Goal: Information Seeking & Learning: Check status

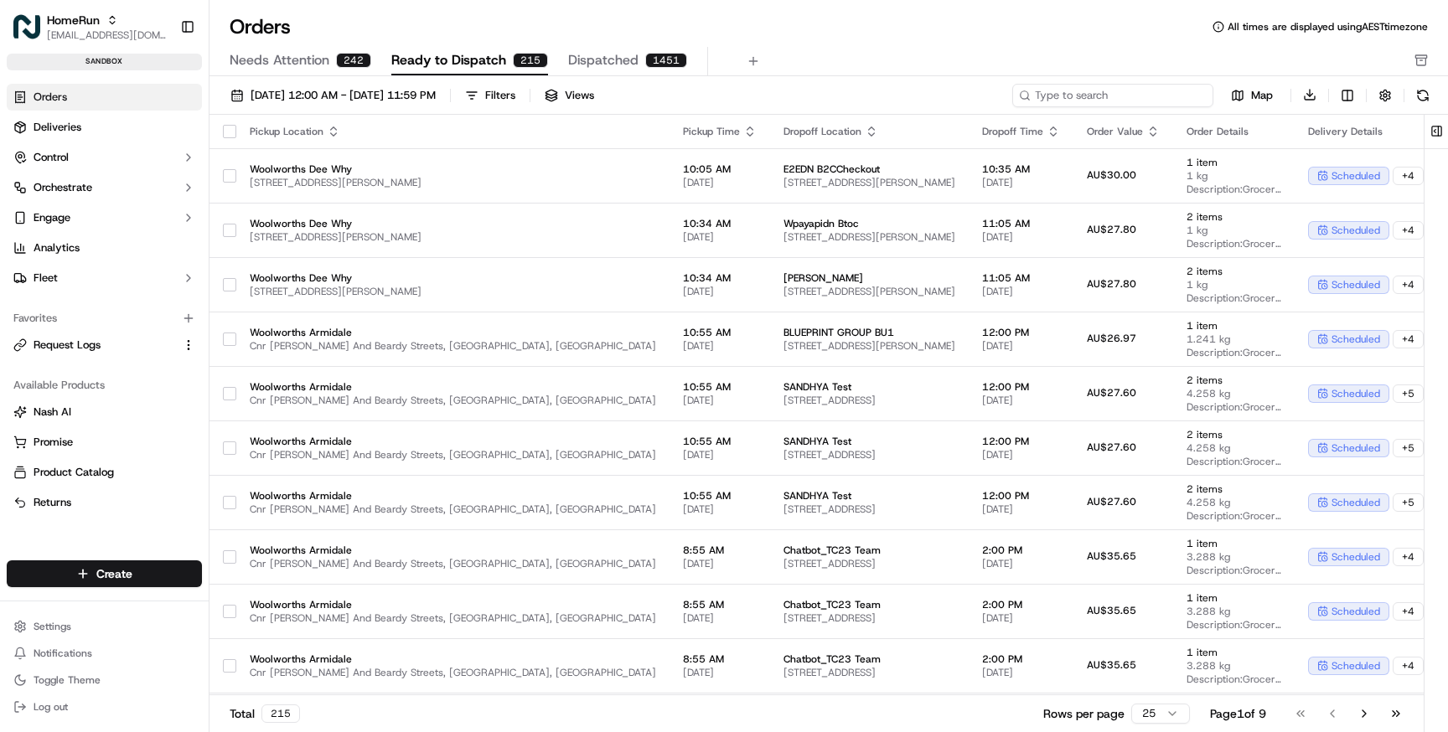
click at [1156, 96] on input at bounding box center [1112, 95] width 201 height 23
paste input "78232156"
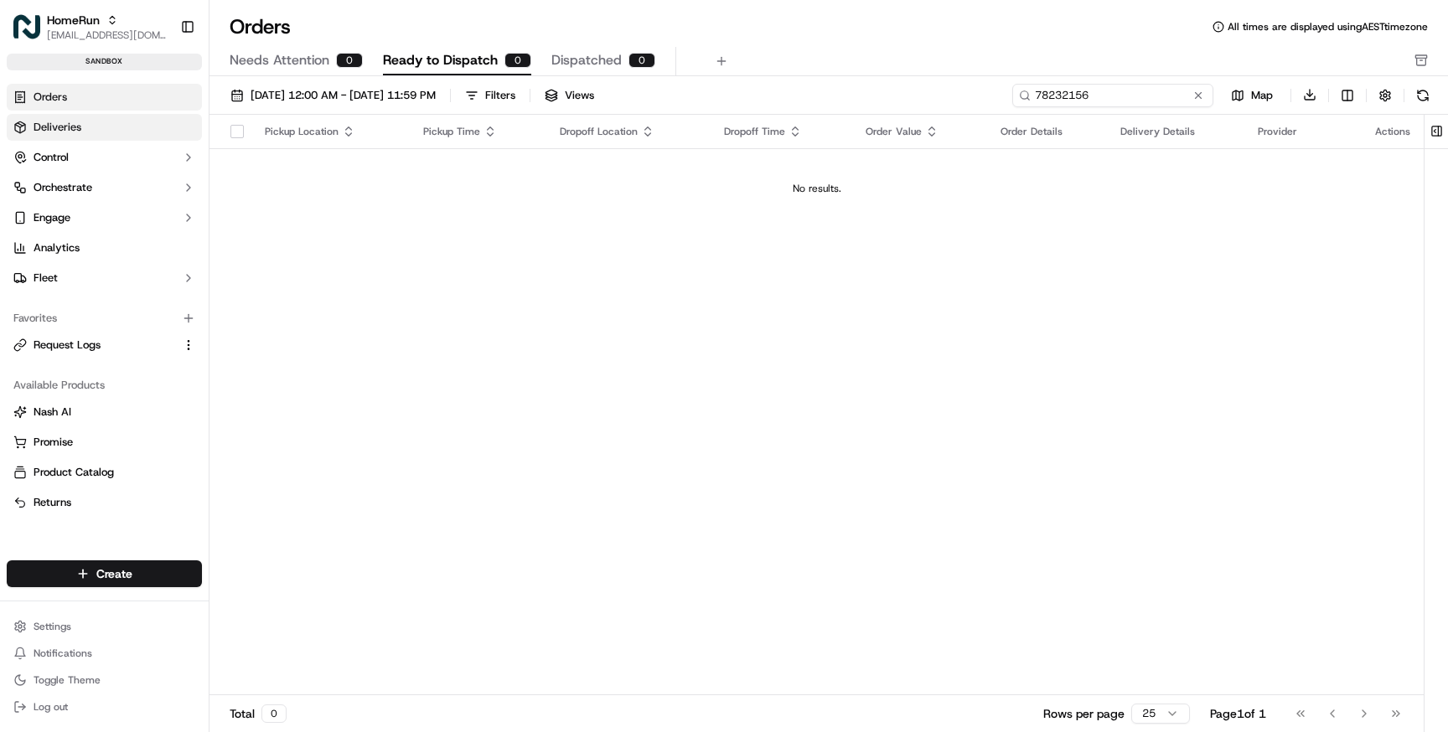
type input "78232156"
click at [77, 129] on span "Deliveries" at bounding box center [58, 127] width 48 height 15
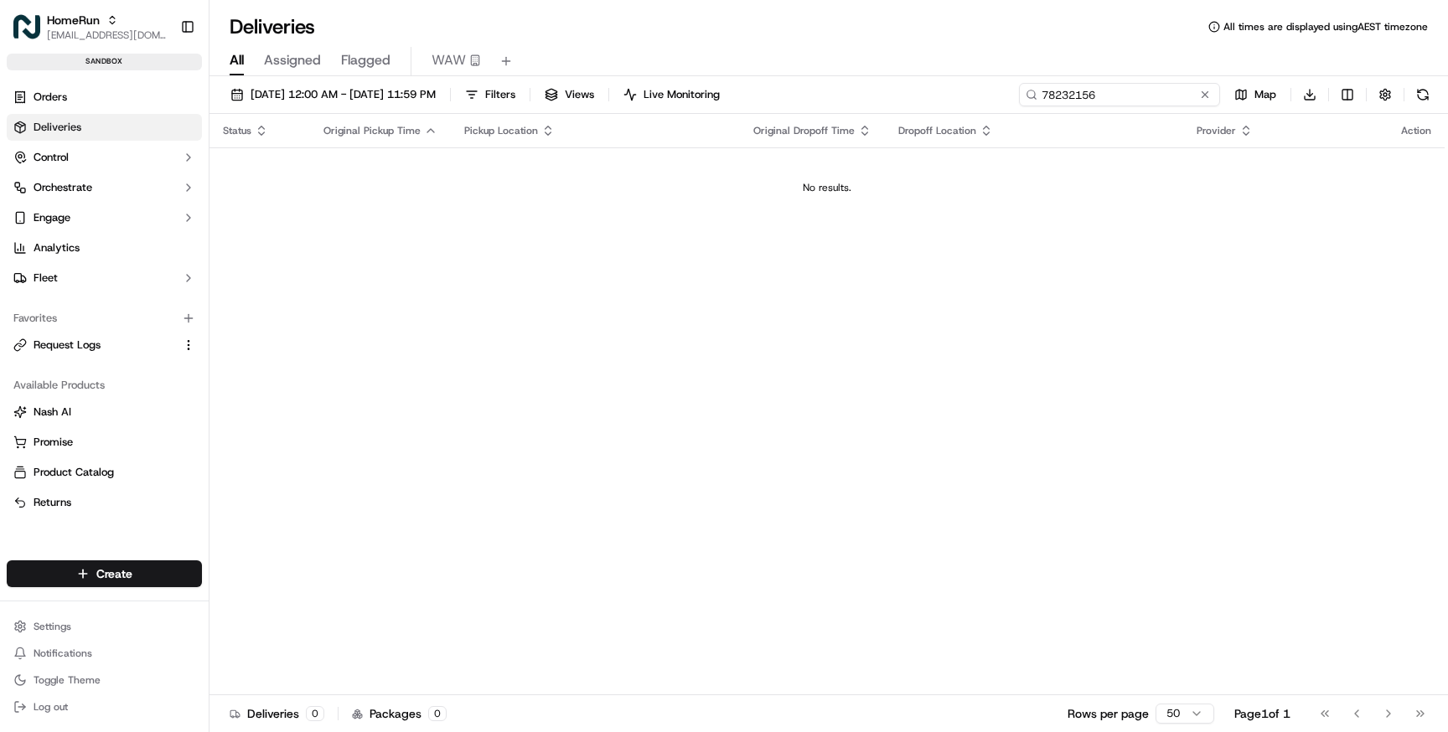
click at [1165, 92] on input "78232156" at bounding box center [1119, 94] width 201 height 23
paste input "175824270"
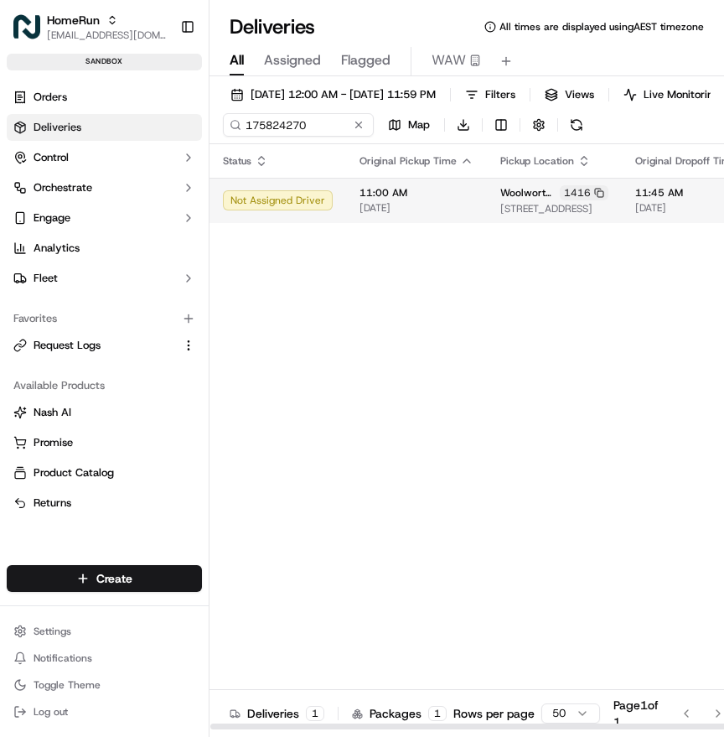
click at [502, 204] on span "[STREET_ADDRESS]" at bounding box center [554, 208] width 108 height 13
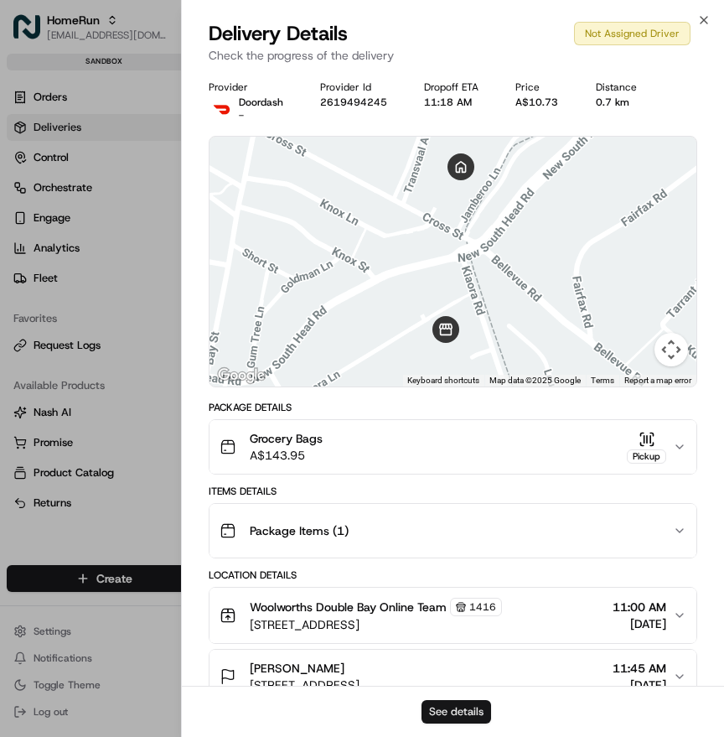
click at [460, 707] on button "See details" at bounding box center [457, 711] width 70 height 23
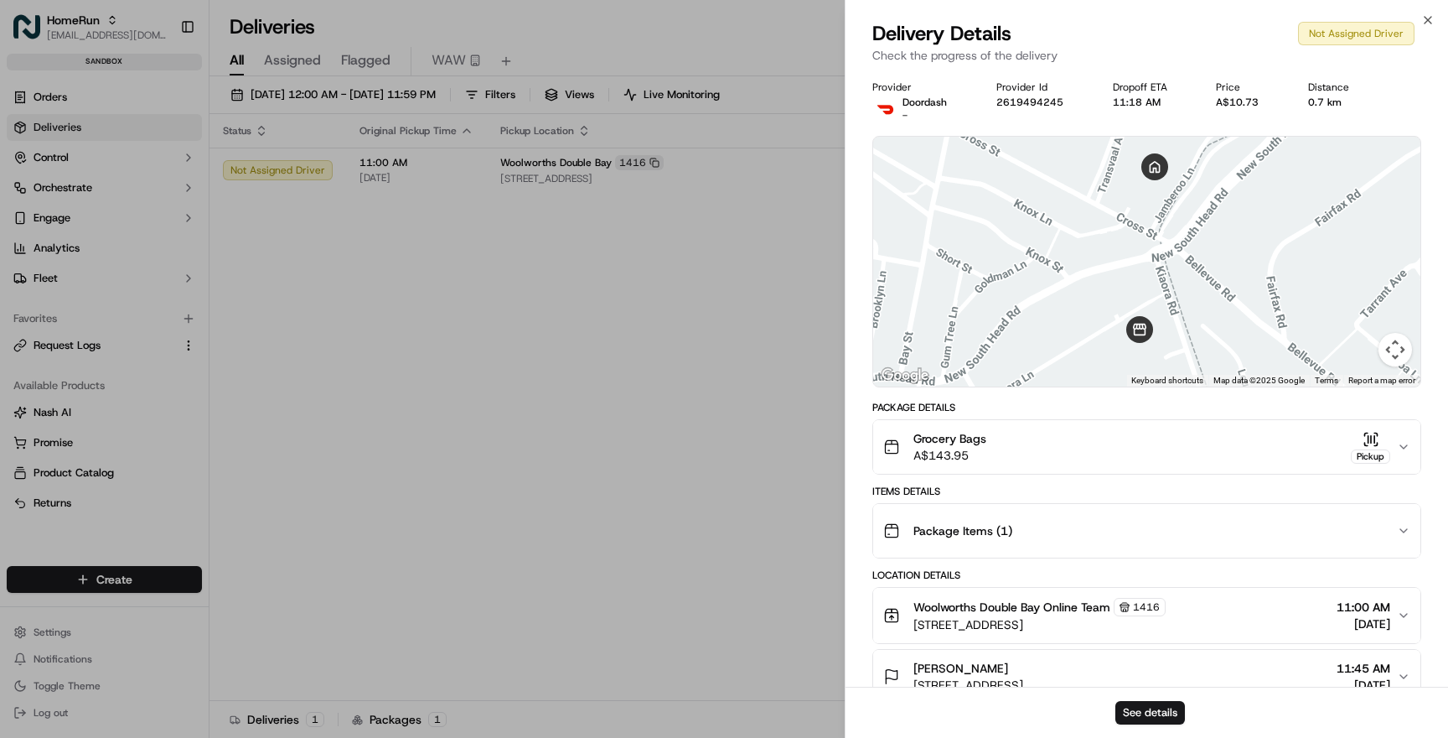
click at [1432, 13] on div "Close Delivery Details Not Assigned Driver Check the progress of the delivery P…" at bounding box center [1146, 369] width 603 height 738
click at [1430, 14] on icon "button" at bounding box center [1427, 19] width 13 height 13
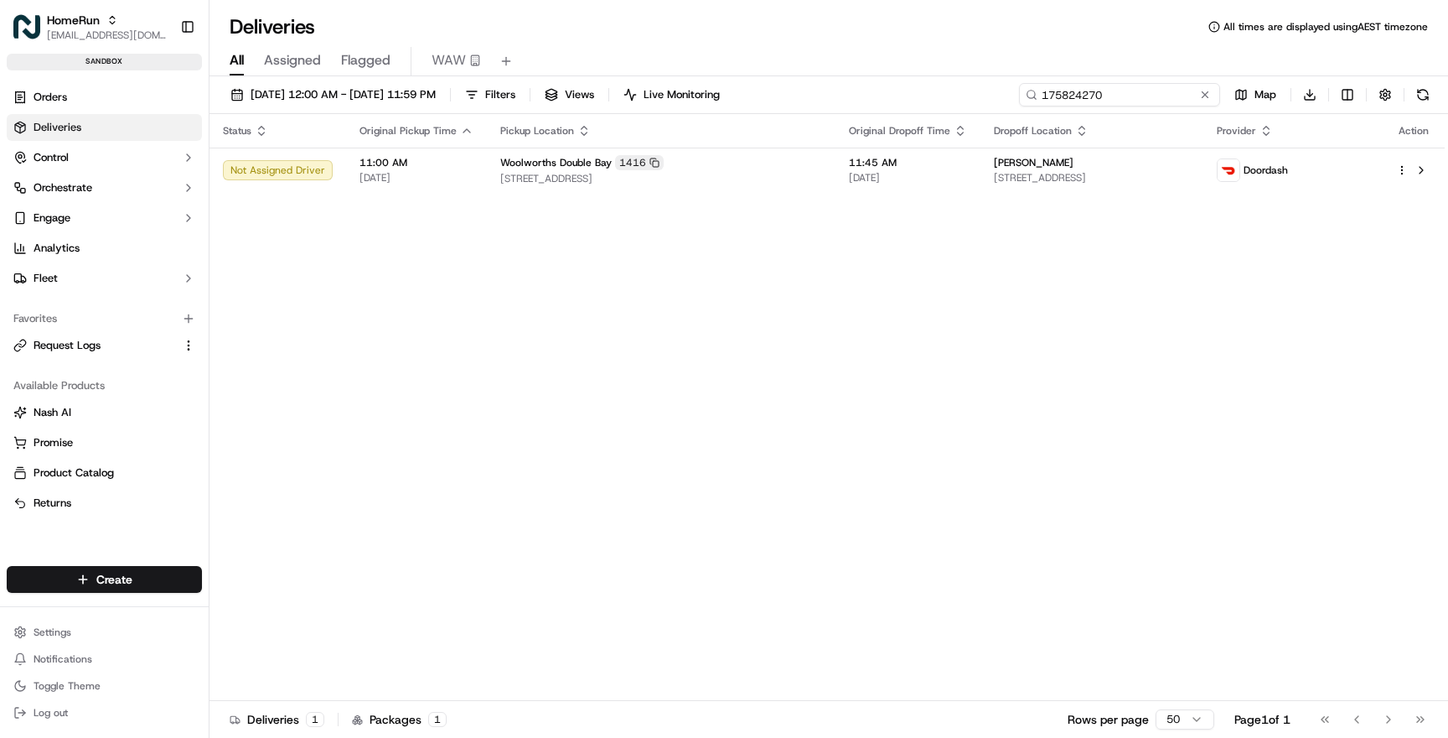
click at [1156, 94] on input "175824270" at bounding box center [1119, 94] width 201 height 23
paste input "365"
click at [1141, 173] on span "[STREET_ADDRESS]" at bounding box center [1092, 177] width 196 height 13
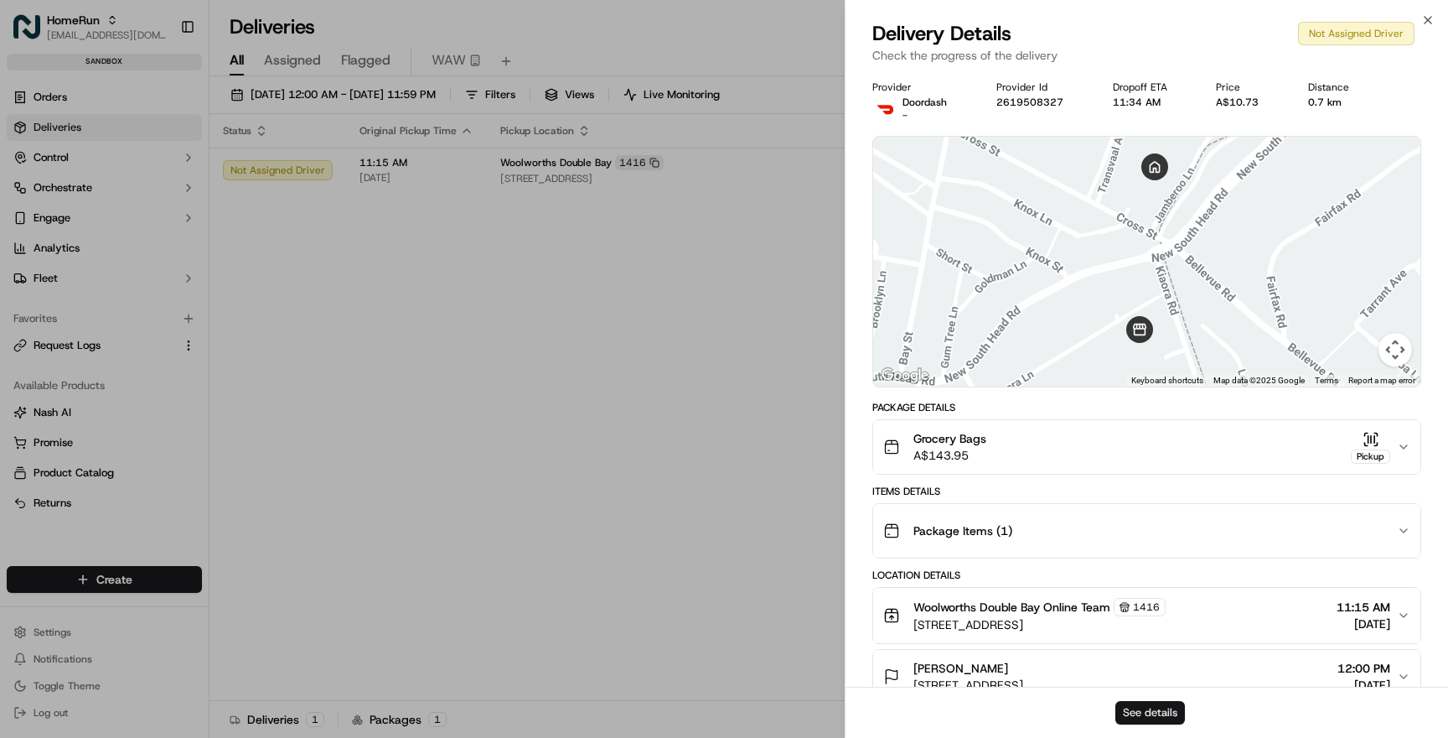
click at [1152, 709] on button "See details" at bounding box center [1151, 712] width 70 height 23
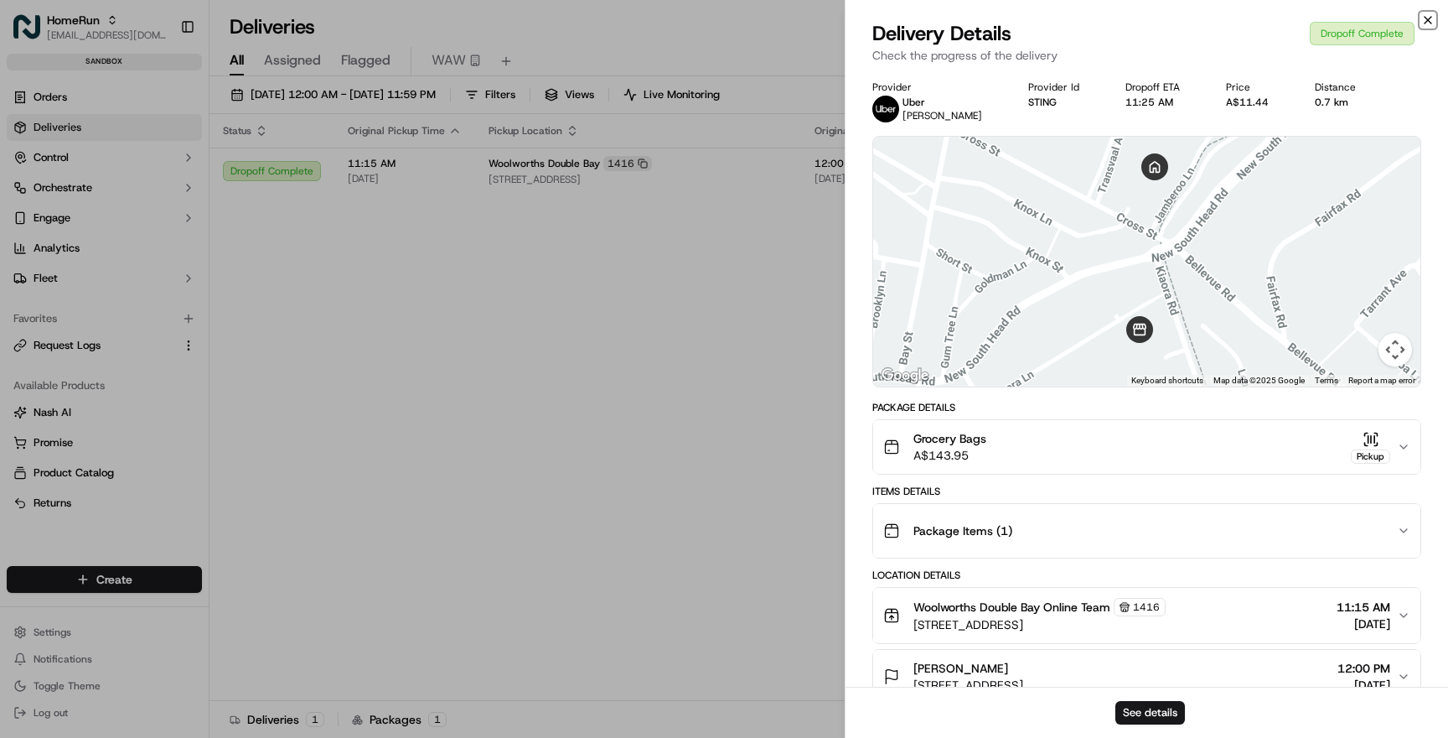
click at [1429, 22] on icon "button" at bounding box center [1427, 19] width 13 height 13
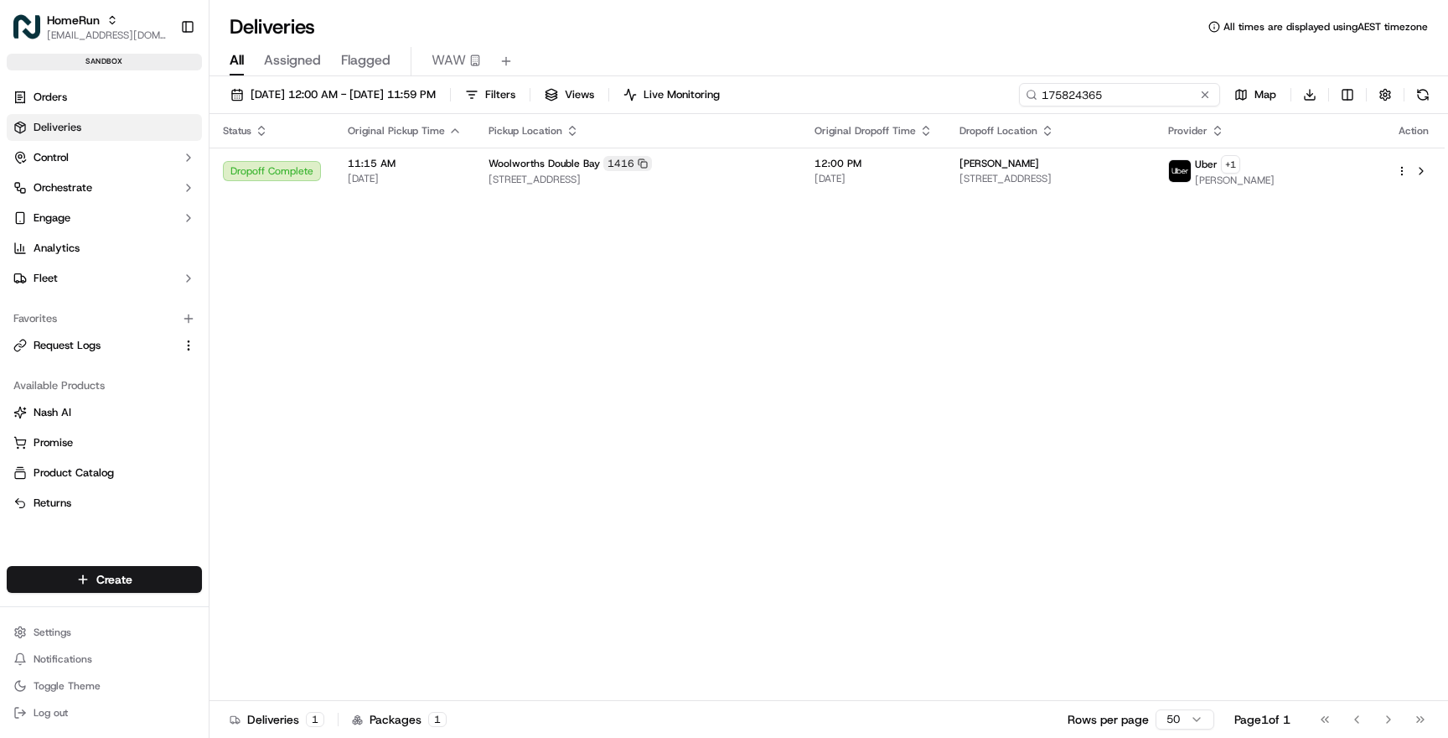
click at [1171, 94] on input "175824365" at bounding box center [1119, 94] width 201 height 23
click at [933, 160] on span "12:00 PM" at bounding box center [874, 163] width 118 height 13
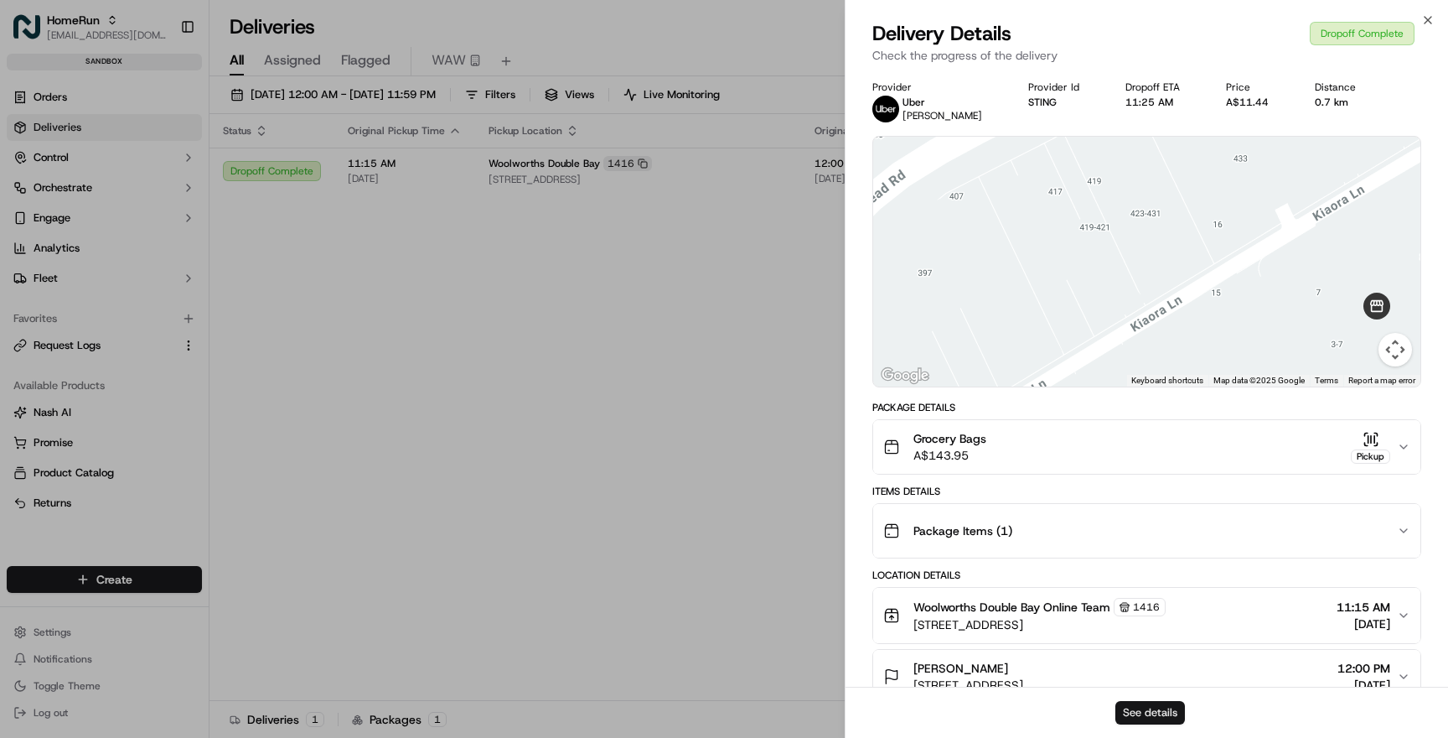
click at [1158, 714] on button "See details" at bounding box center [1151, 712] width 70 height 23
click at [1428, 22] on icon "button" at bounding box center [1427, 19] width 13 height 13
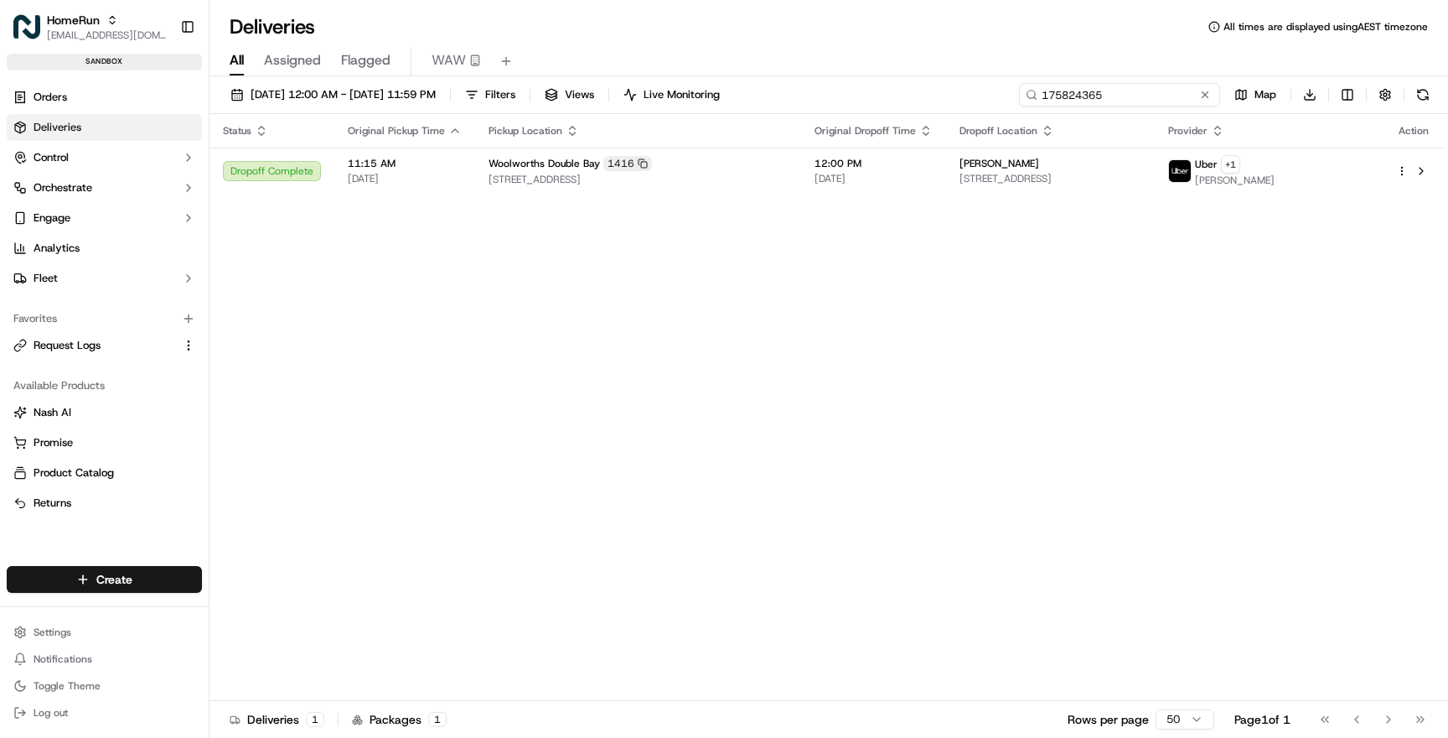
click at [1161, 94] on input "175824365" at bounding box center [1119, 94] width 201 height 23
paste input "693"
type input "175824693"
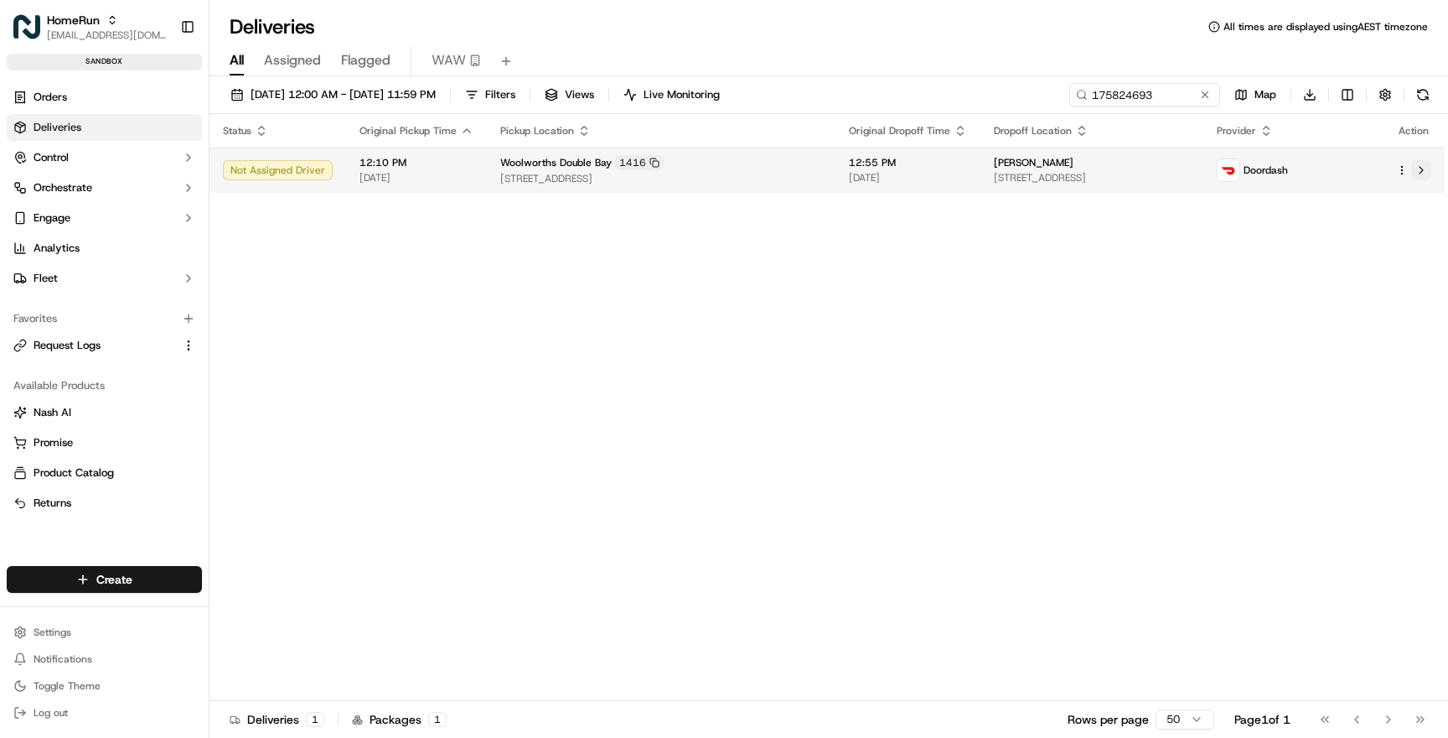
click at [1419, 170] on button at bounding box center [1421, 170] width 20 height 20
click at [1116, 174] on span "1 Cross St, Double Bay, NSW 2028, AU" at bounding box center [1092, 177] width 196 height 13
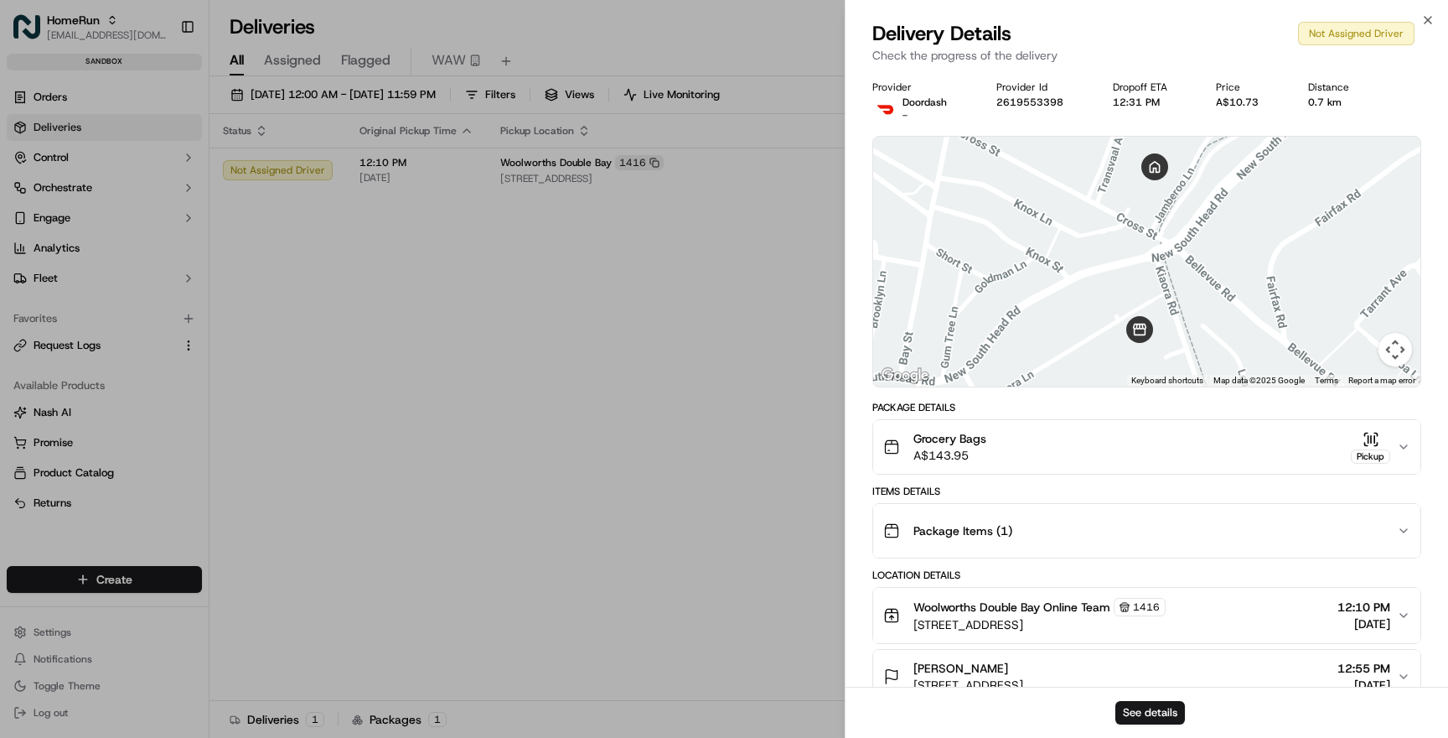
scroll to position [152, 0]
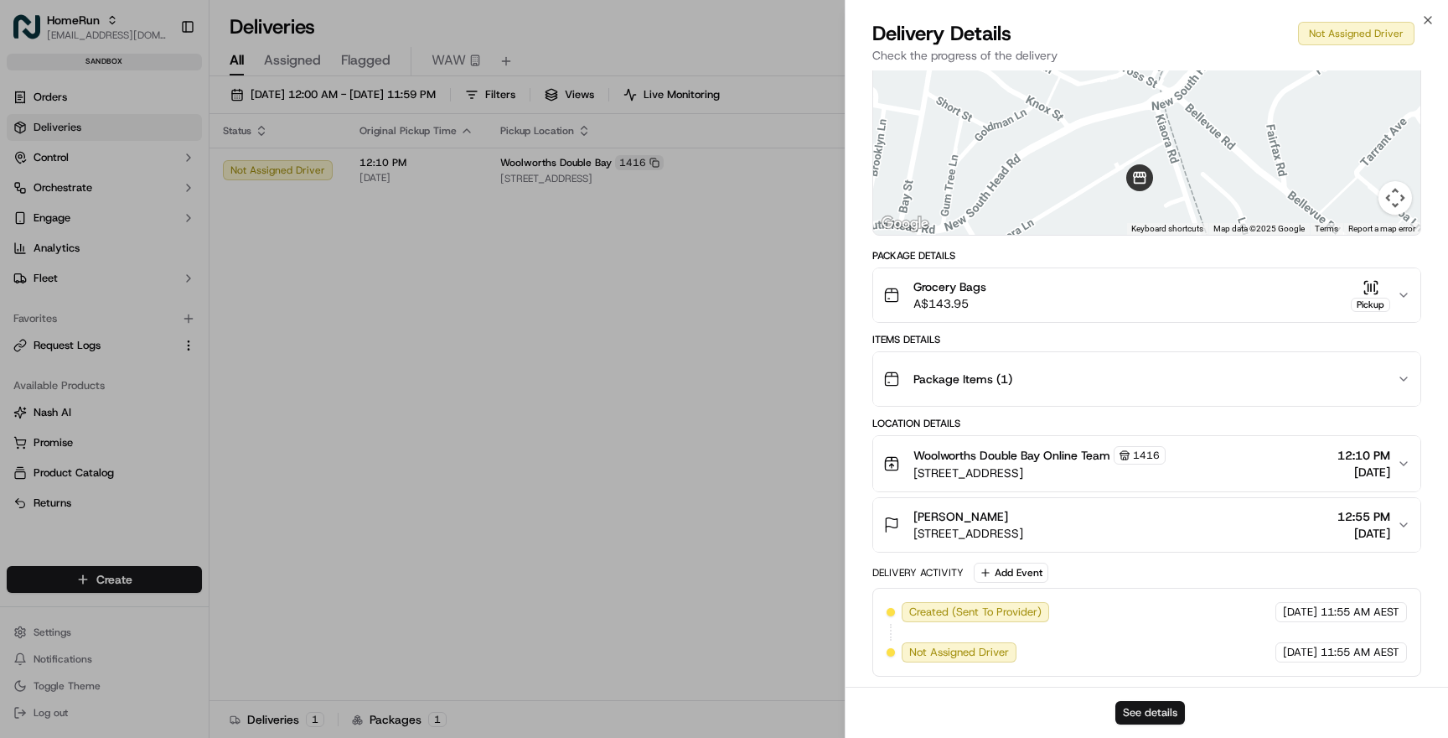
click at [1149, 708] on button "See details" at bounding box center [1151, 712] width 70 height 23
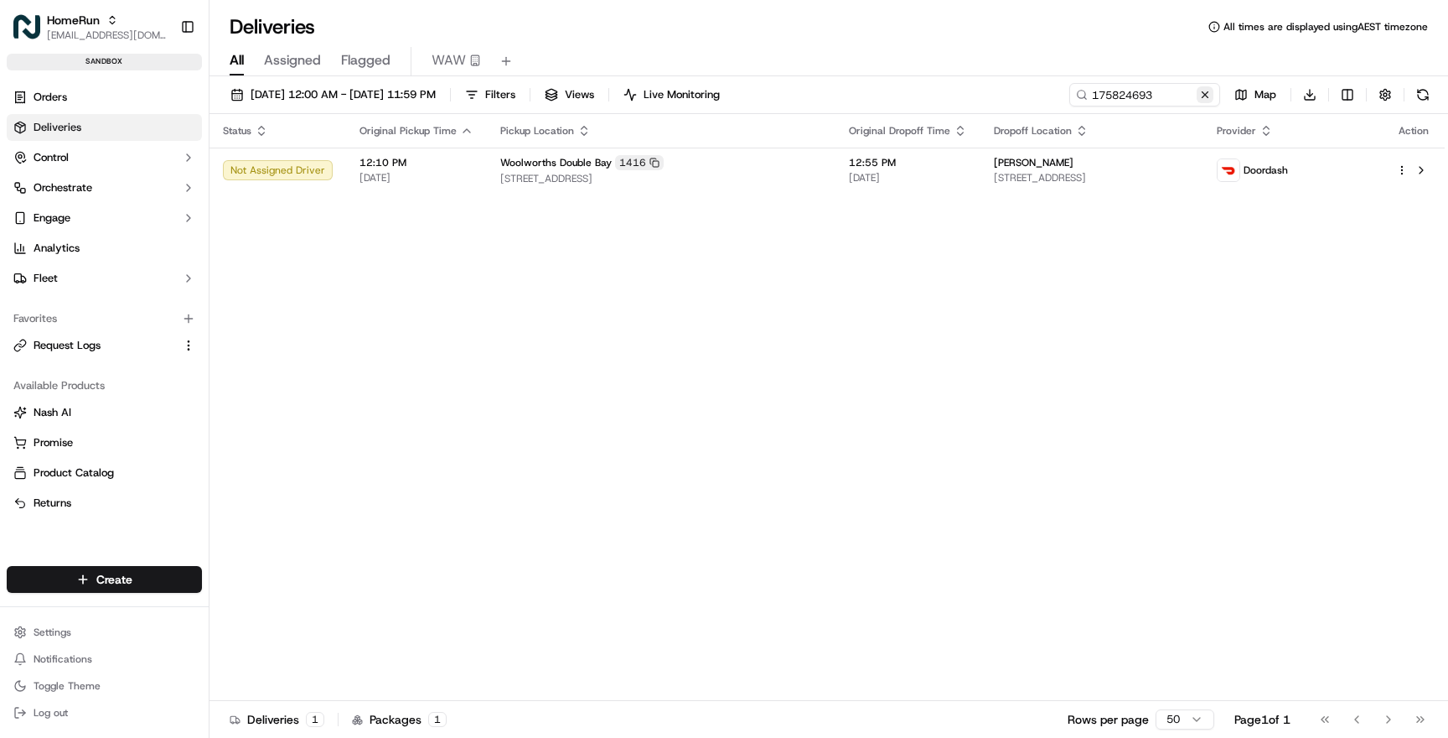
click at [1207, 92] on button at bounding box center [1205, 94] width 17 height 17
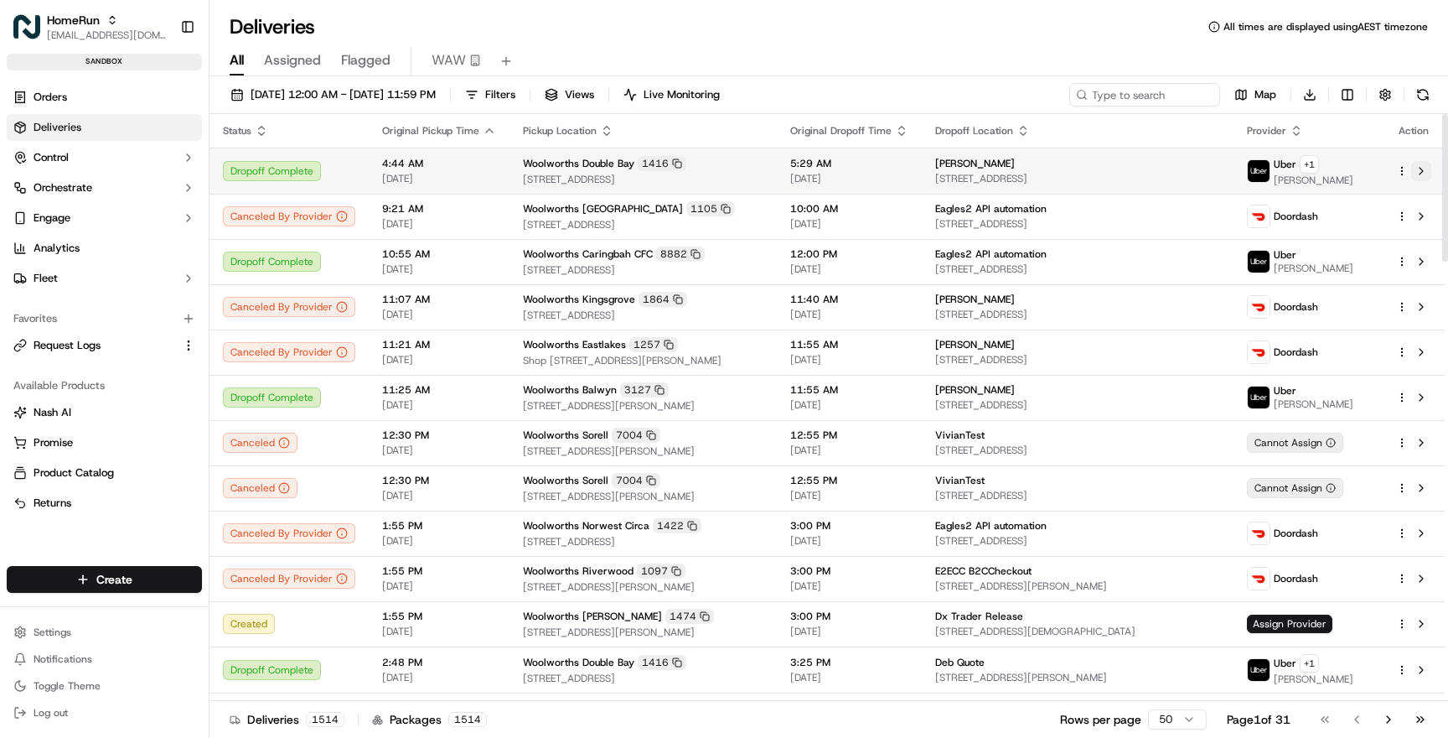
click at [1422, 171] on button at bounding box center [1421, 171] width 20 height 20
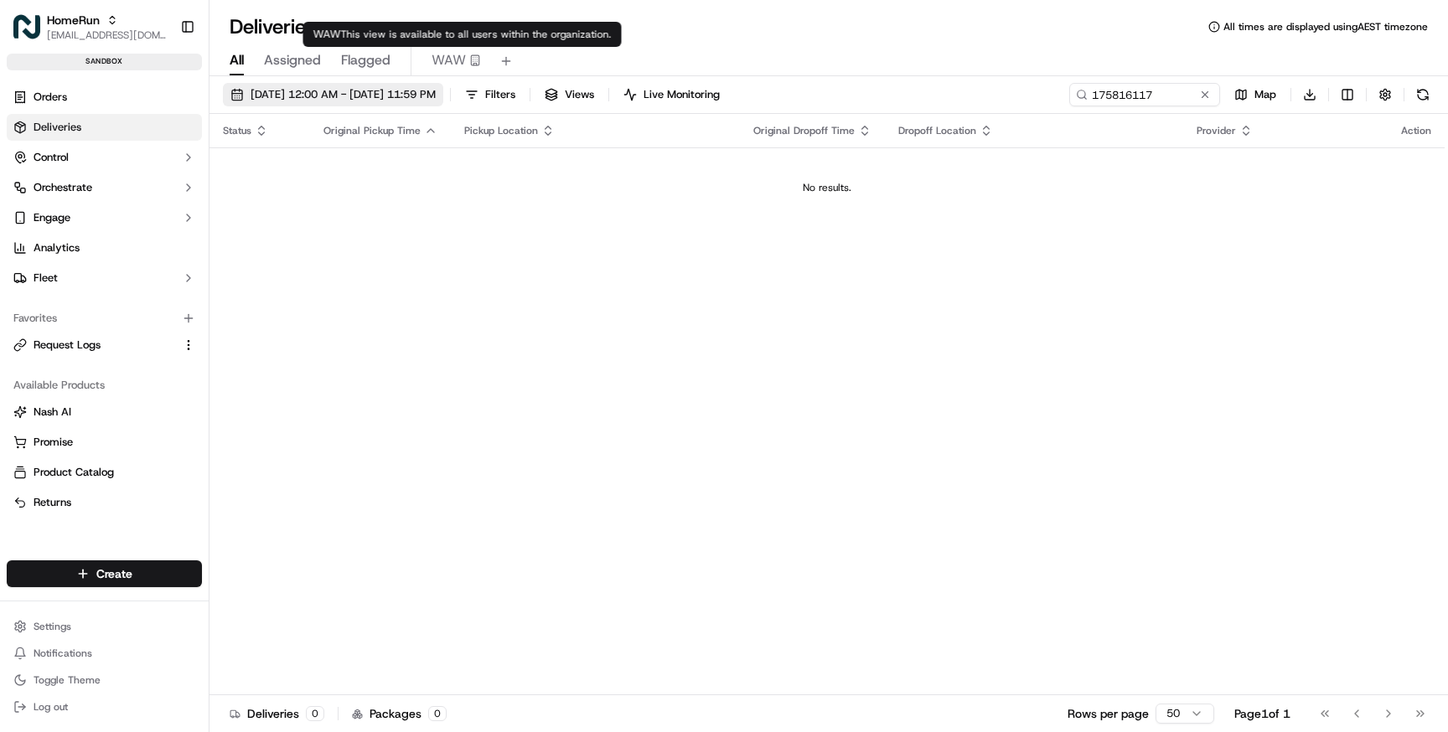
click at [436, 87] on span "19/09/2025 12:00 AM - 19/09/2025 11:59 PM" at bounding box center [343, 94] width 185 height 15
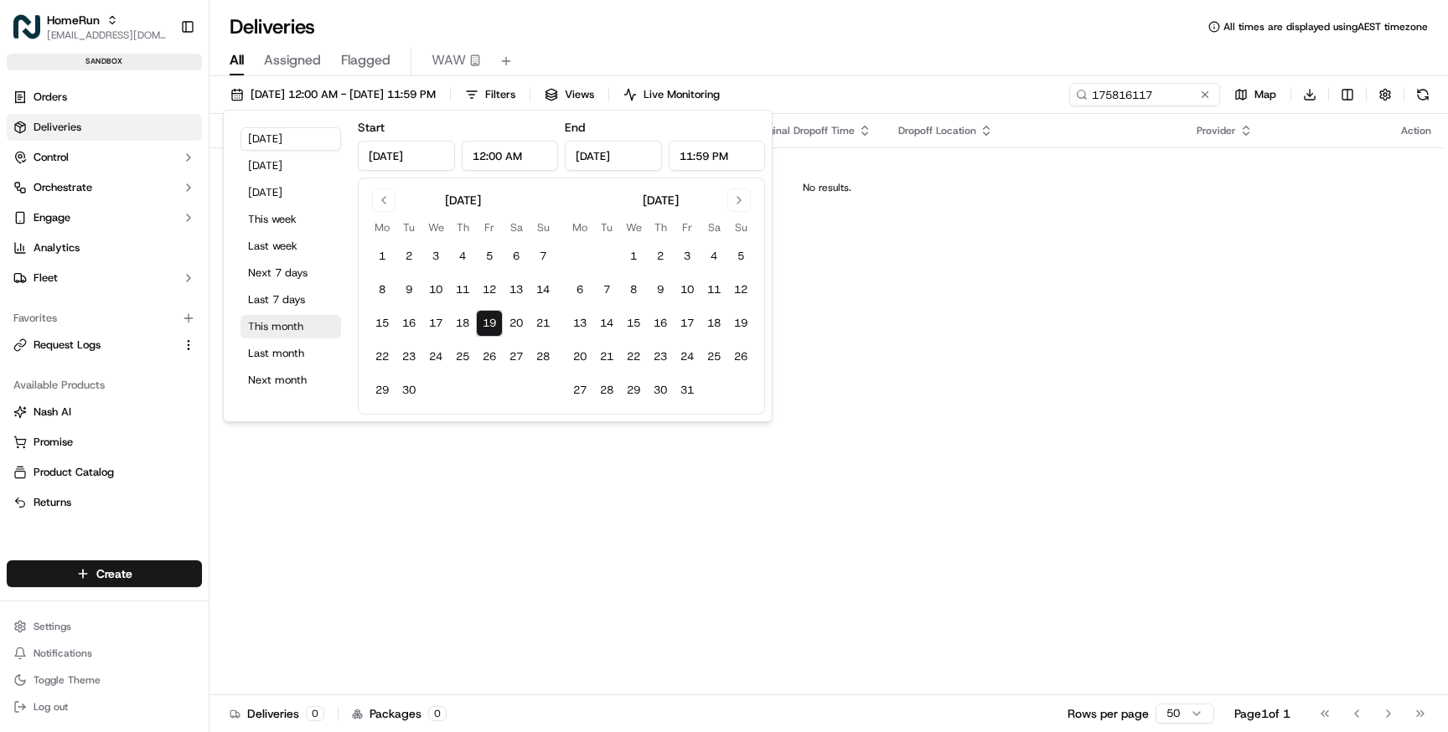
click at [295, 321] on button "This month" at bounding box center [291, 326] width 101 height 23
type input "Sep 1, 2025"
type input "Sep 30, 2025"
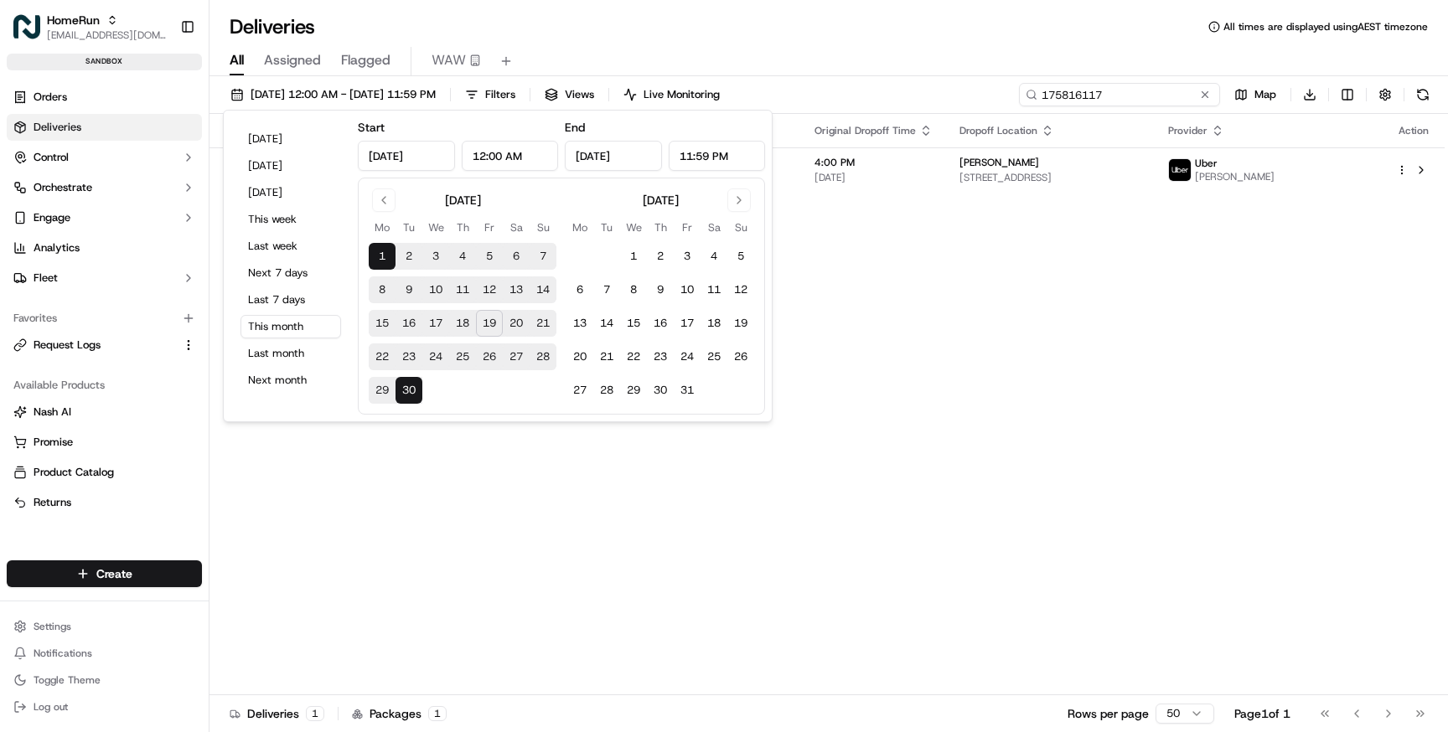
click at [1116, 97] on input "175816117" at bounding box center [1119, 94] width 201 height 23
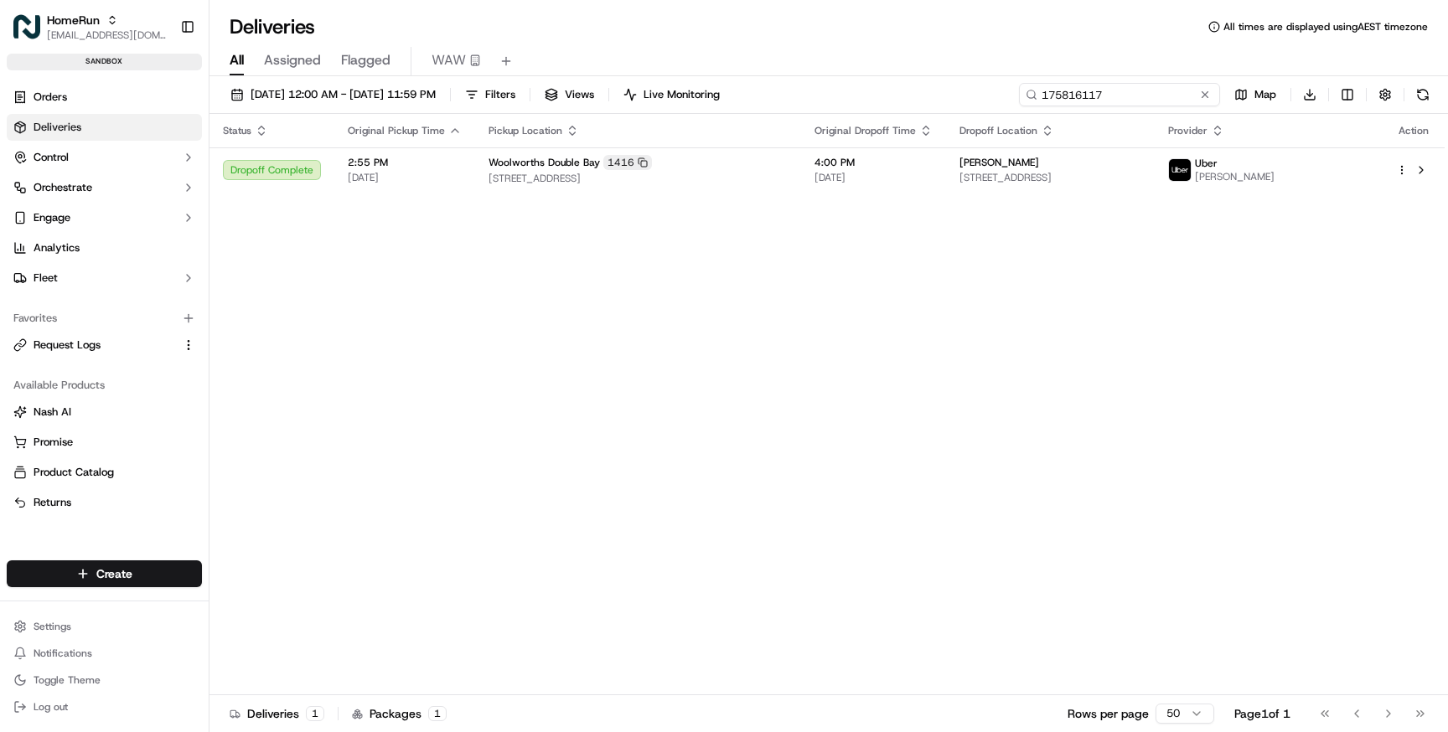
click at [1115, 96] on input "175816117" at bounding box center [1119, 94] width 201 height 23
paste input "41180690"
type input "141180690"
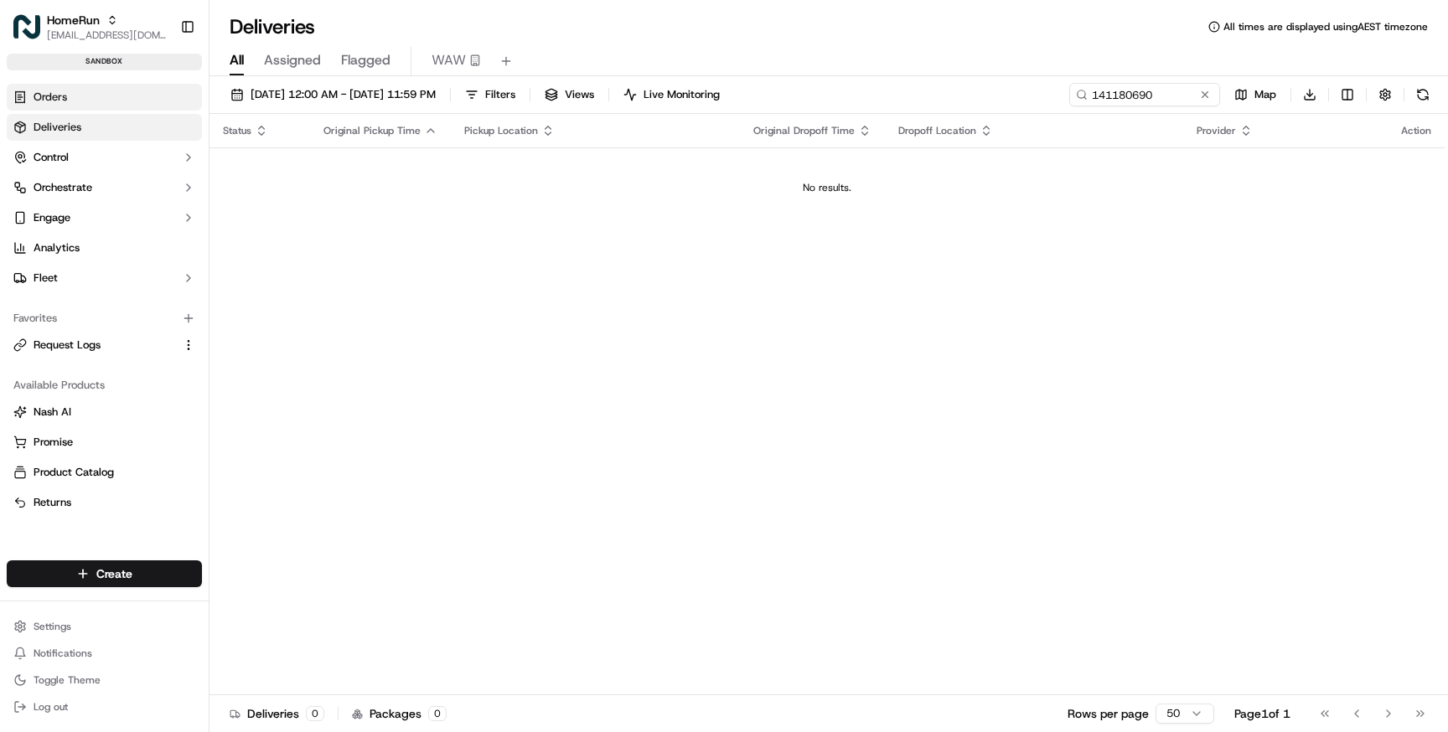
click at [131, 94] on link "Orders" at bounding box center [104, 97] width 195 height 27
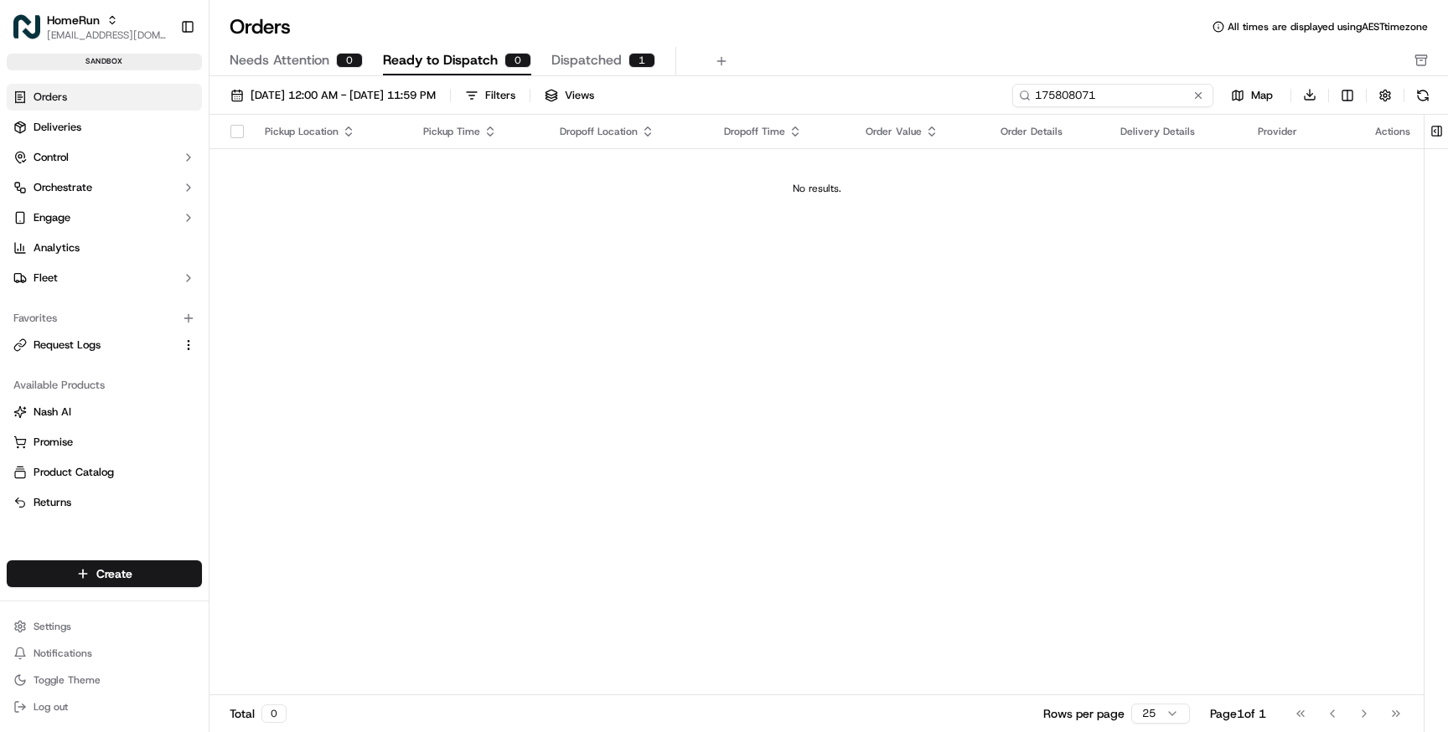
click at [1101, 94] on input "175808071" at bounding box center [1112, 95] width 201 height 23
paste input "41180690"
type input "141180690"
click at [80, 128] on span "Deliveries" at bounding box center [58, 127] width 48 height 15
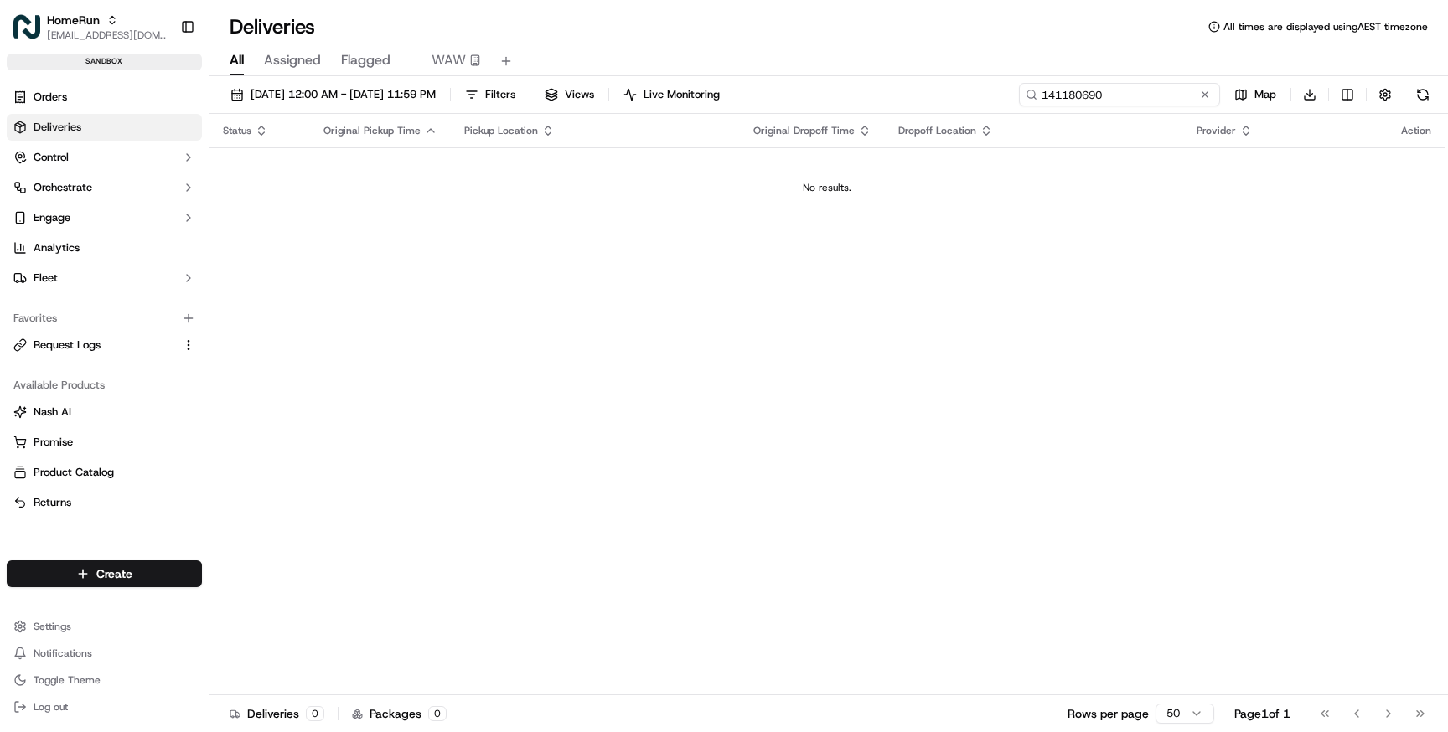
click at [1141, 91] on input "141180690" at bounding box center [1119, 94] width 201 height 23
paste input "37"
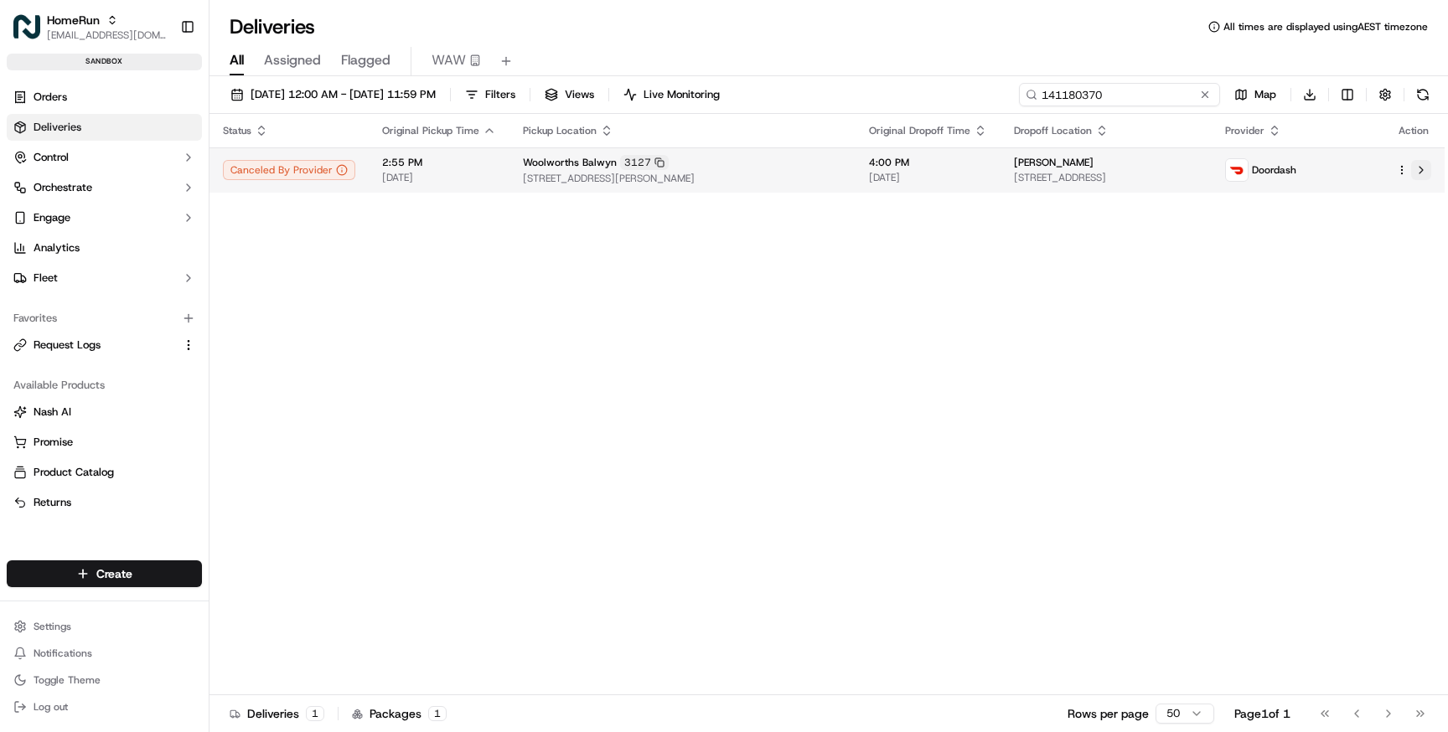
type input "141180370"
click at [1421, 167] on button at bounding box center [1421, 170] width 20 height 20
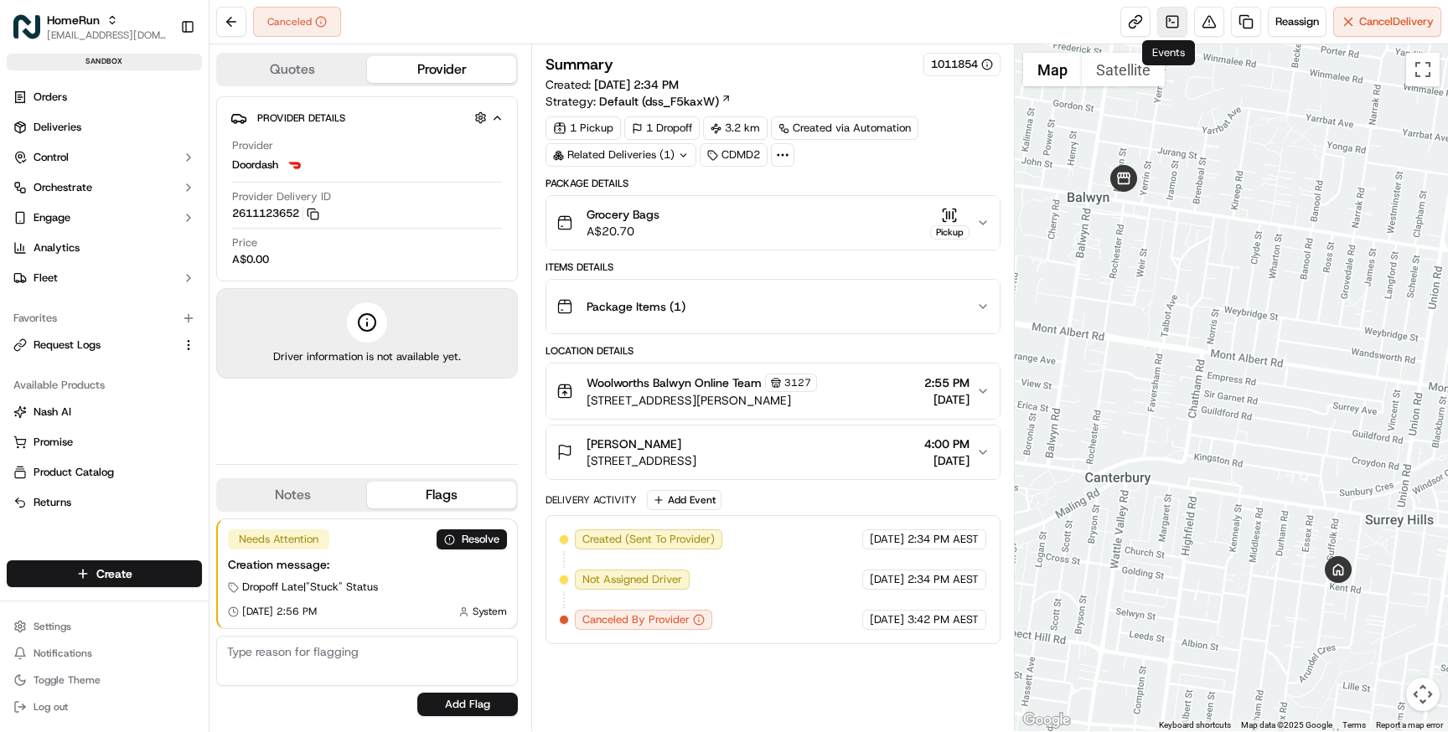
click at [1172, 27] on link at bounding box center [1172, 22] width 30 height 30
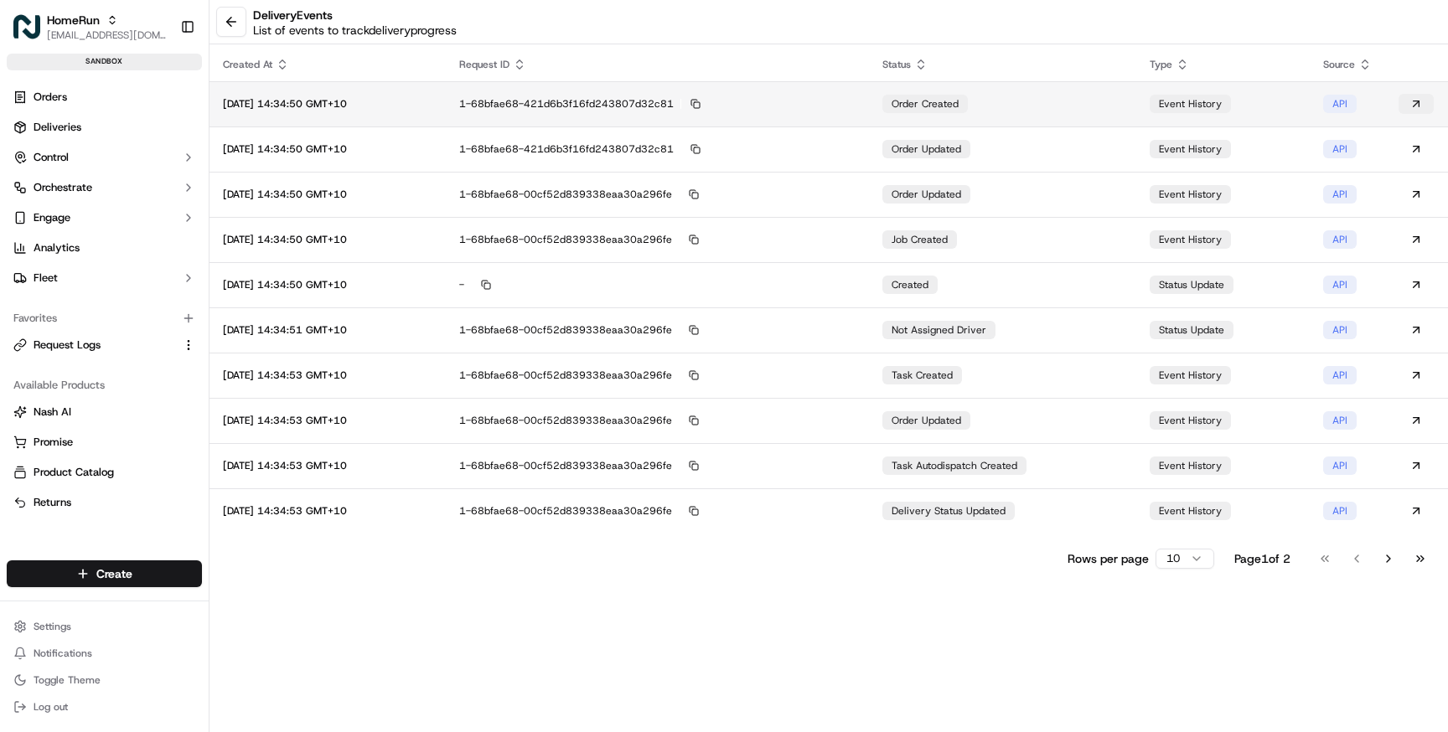
click at [1417, 102] on button at bounding box center [1416, 104] width 35 height 20
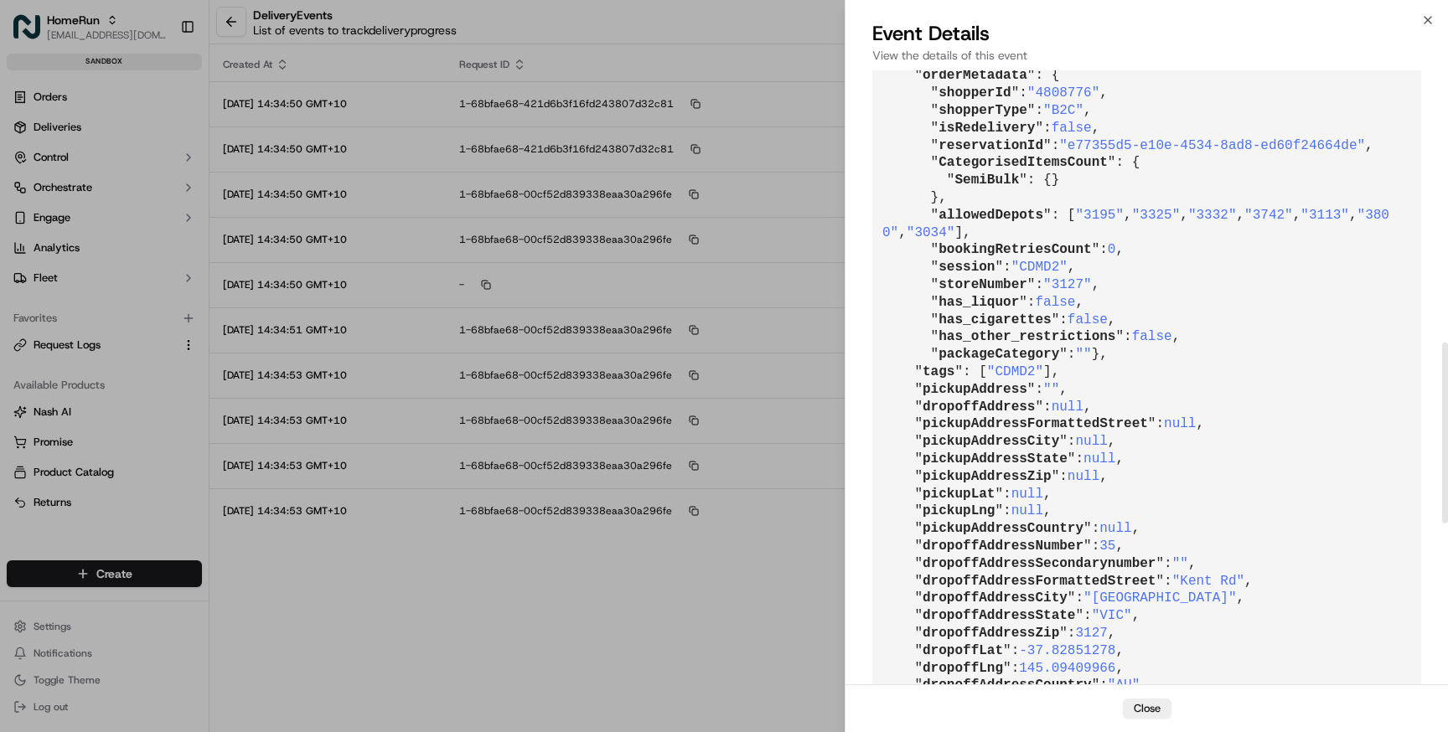
scroll to position [934, 0]
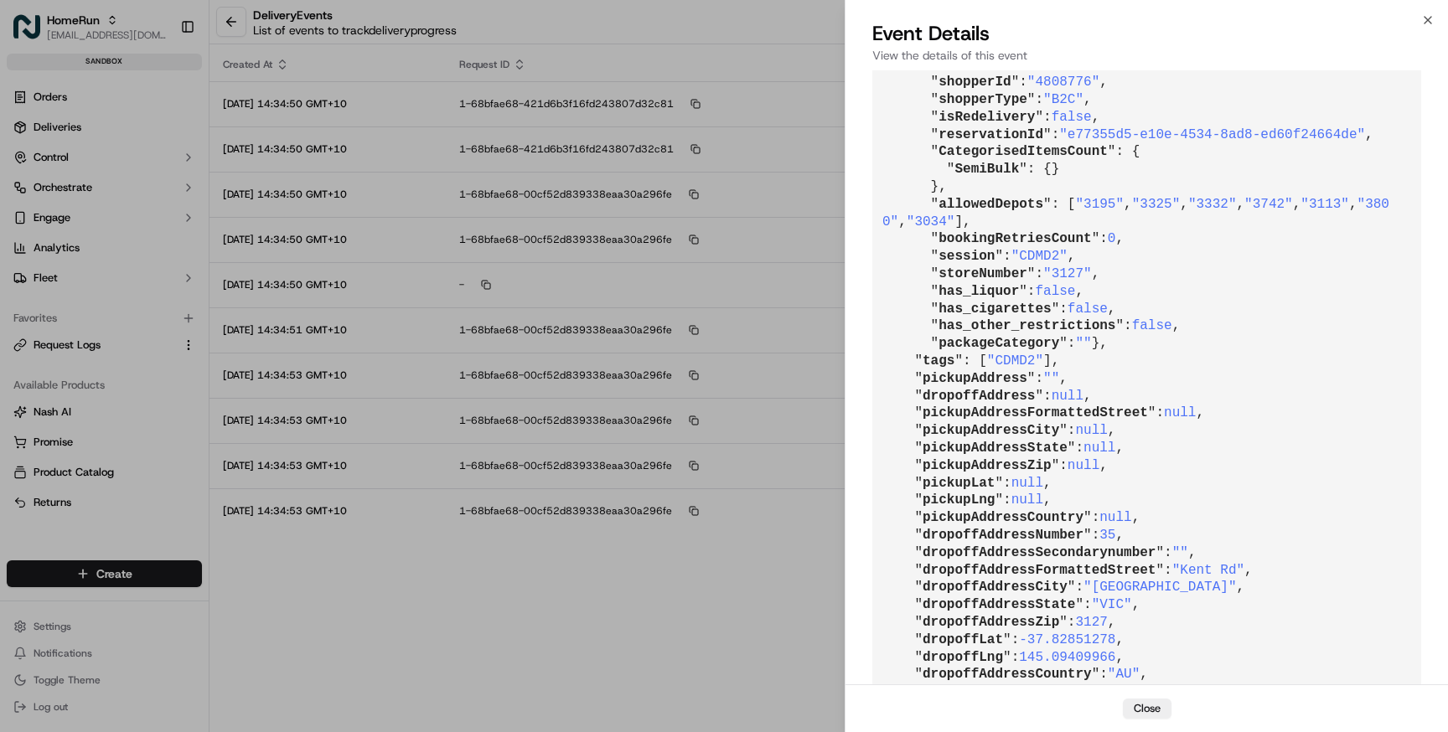
click at [1053, 136] on pre "{ " id ": "evt_XipdqywXVdDdDZUPe95SvL" , " requestId ": "1-68bfae68-421d6b3f16f…" at bounding box center [1146, 30] width 549 height 1780
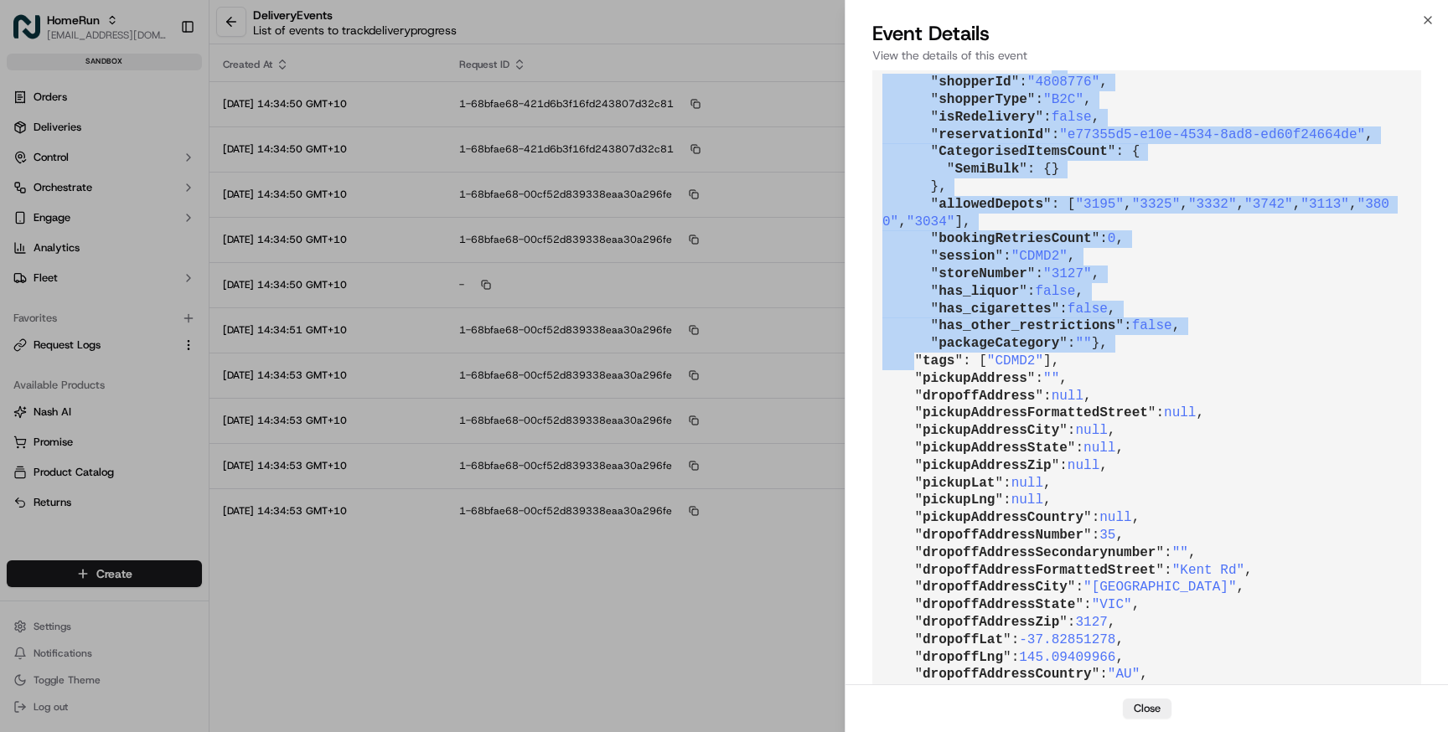
drag, startPoint x: 1053, startPoint y: 136, endPoint x: 1150, endPoint y: 550, distance: 425.1
click at [1150, 550] on pre "{ " id ": "evt_XipdqywXVdDdDZUPe95SvL" , " requestId ": "1-68bfae68-421d6b3f16f…" at bounding box center [1146, 30] width 549 height 1780
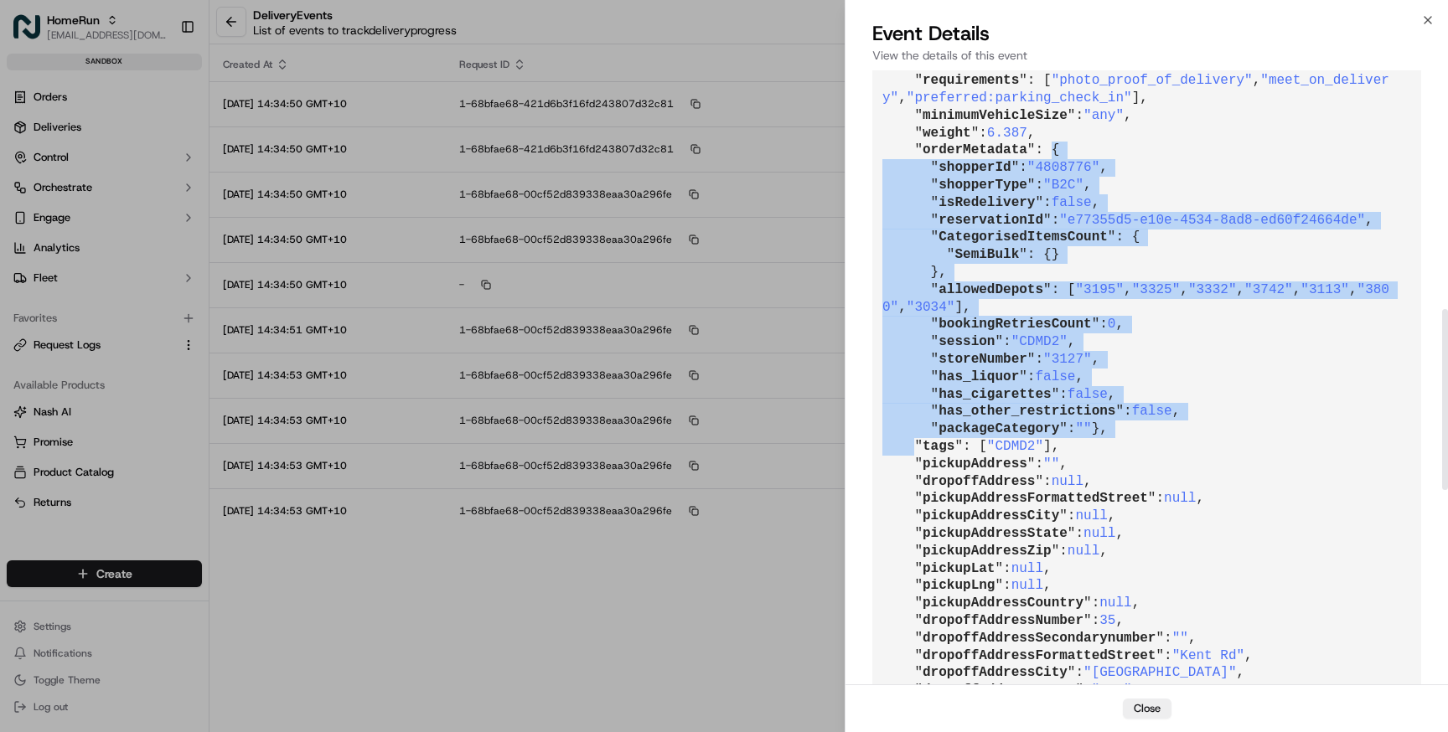
scroll to position [866, 0]
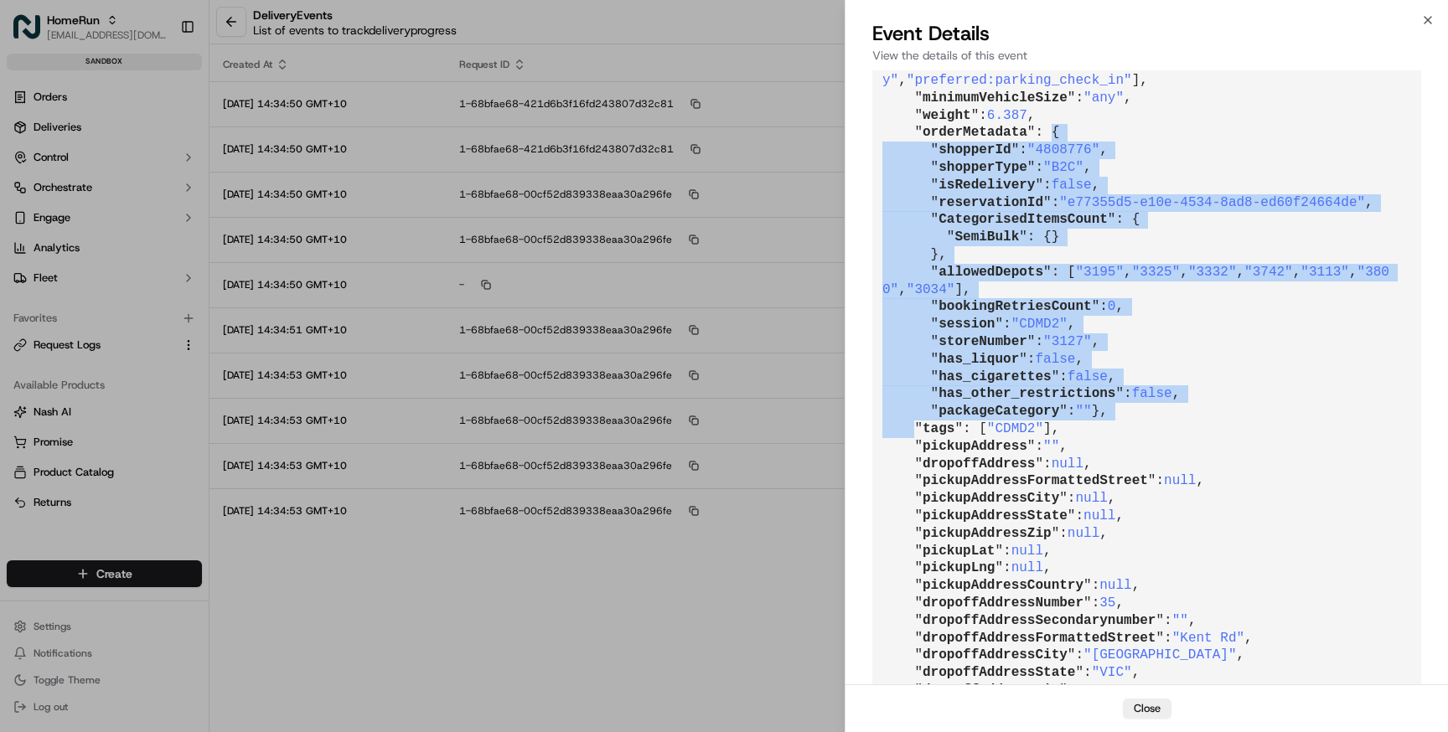
click at [1286, 452] on pre "{ " id ": "evt_XipdqywXVdDdDZUPe95SvL" , " requestId ": "1-68bfae68-421d6b3f16f…" at bounding box center [1146, 98] width 549 height 1780
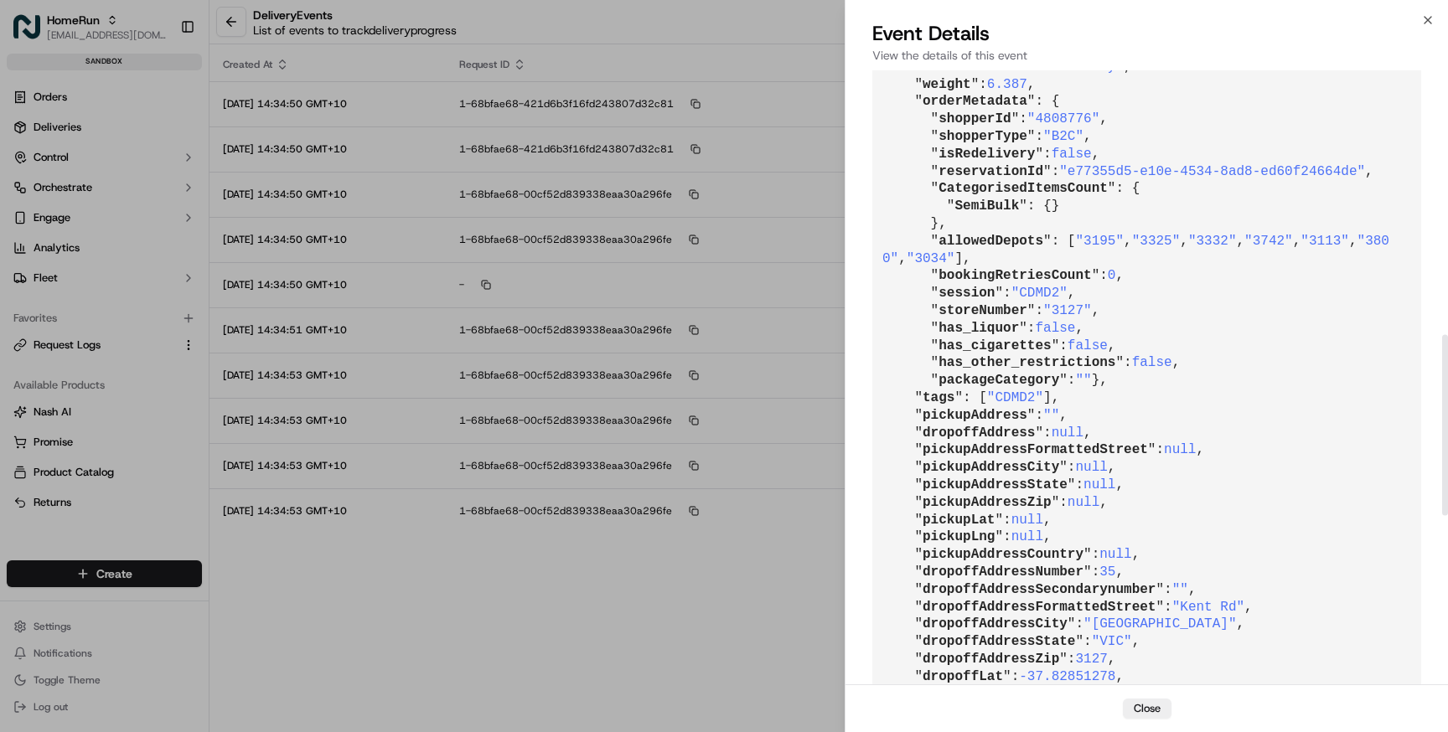
scroll to position [900, 0]
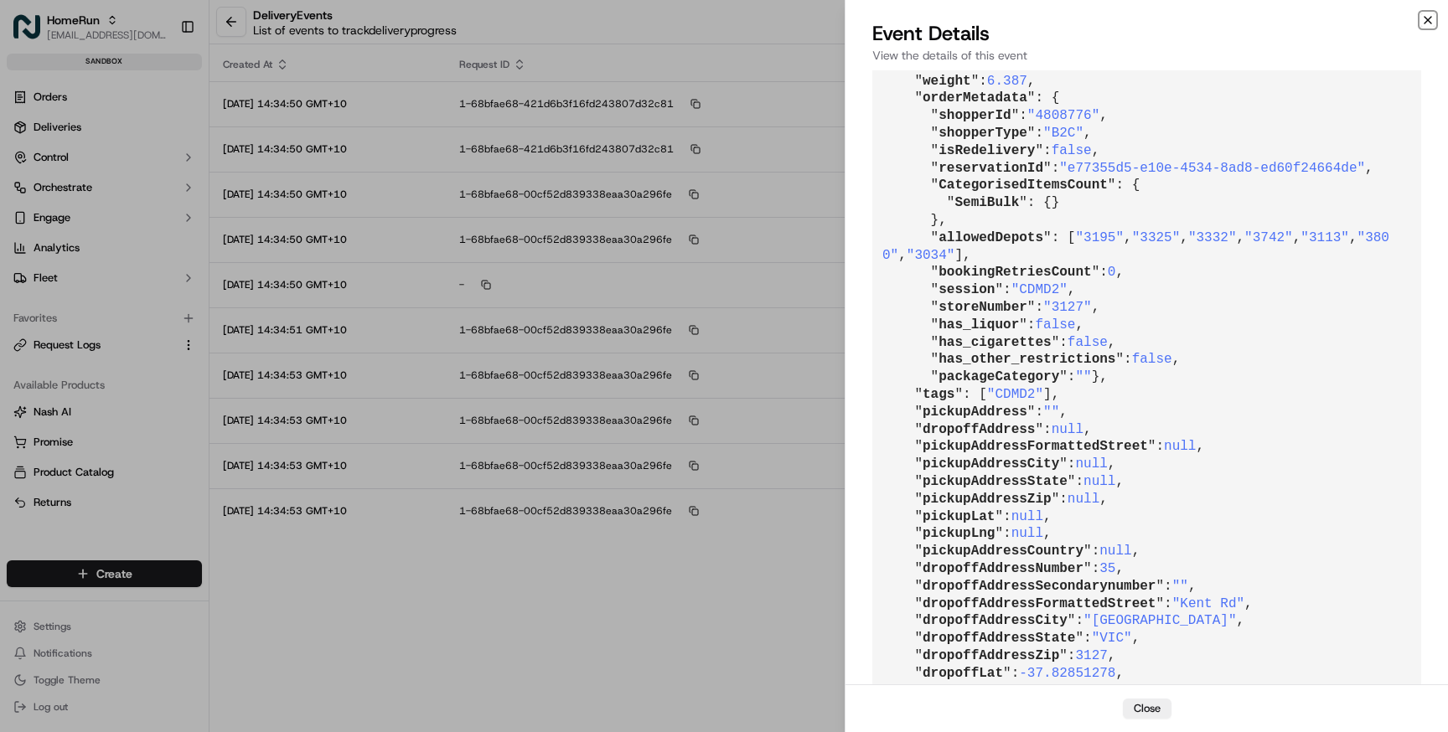
click at [1431, 20] on icon "button" at bounding box center [1427, 19] width 13 height 13
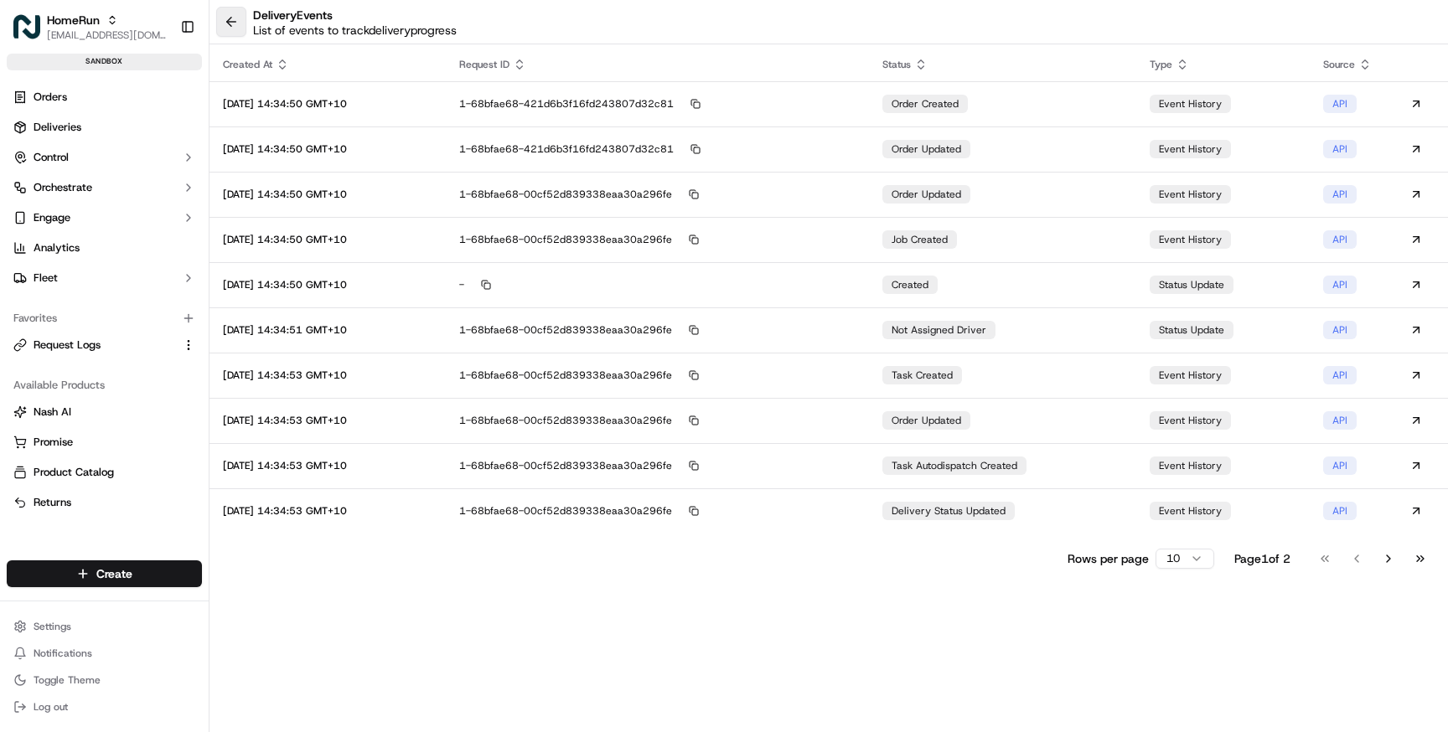
click at [228, 27] on button at bounding box center [231, 22] width 30 height 30
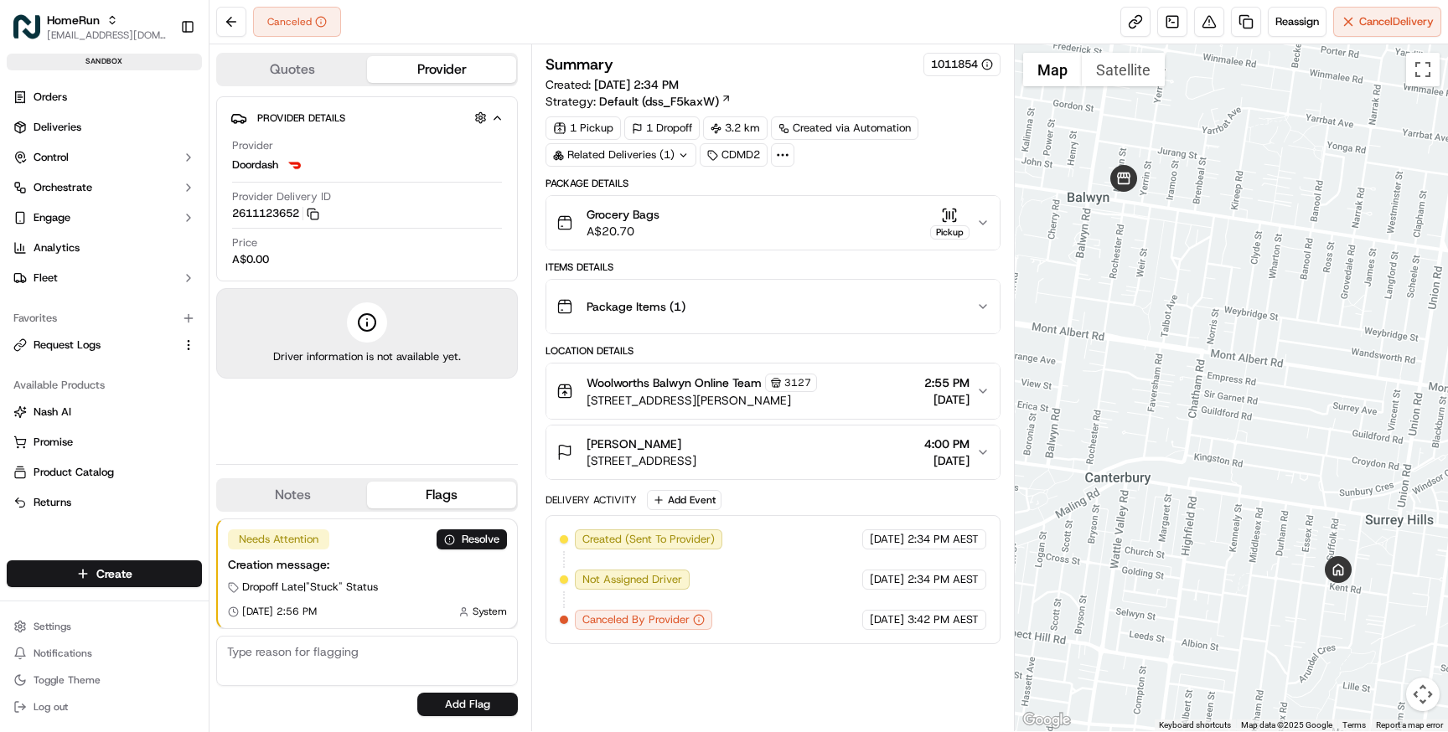
click at [690, 223] on div "Grocery Bags A$20.70 Pickup" at bounding box center [765, 223] width 419 height 34
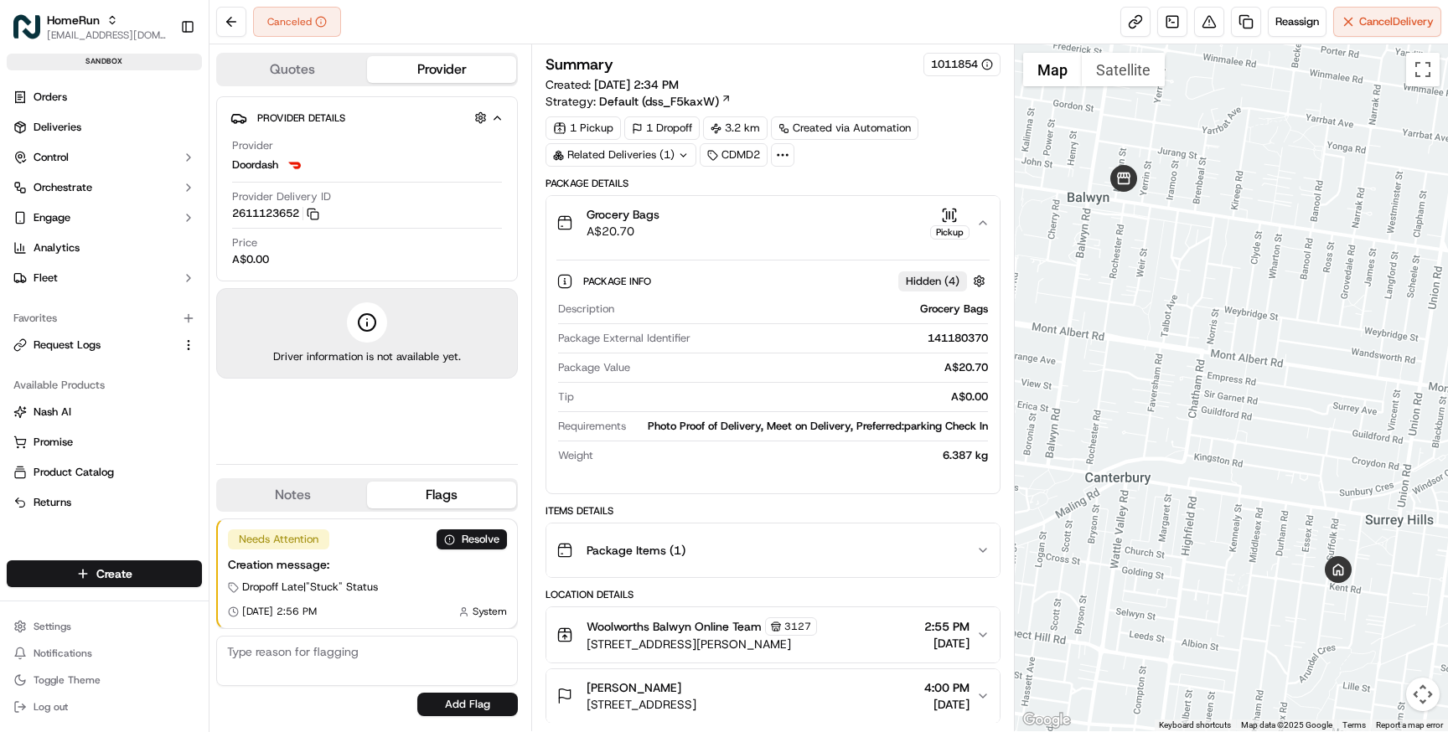
click at [952, 334] on div "141180370" at bounding box center [842, 338] width 290 height 15
copy div "141180370"
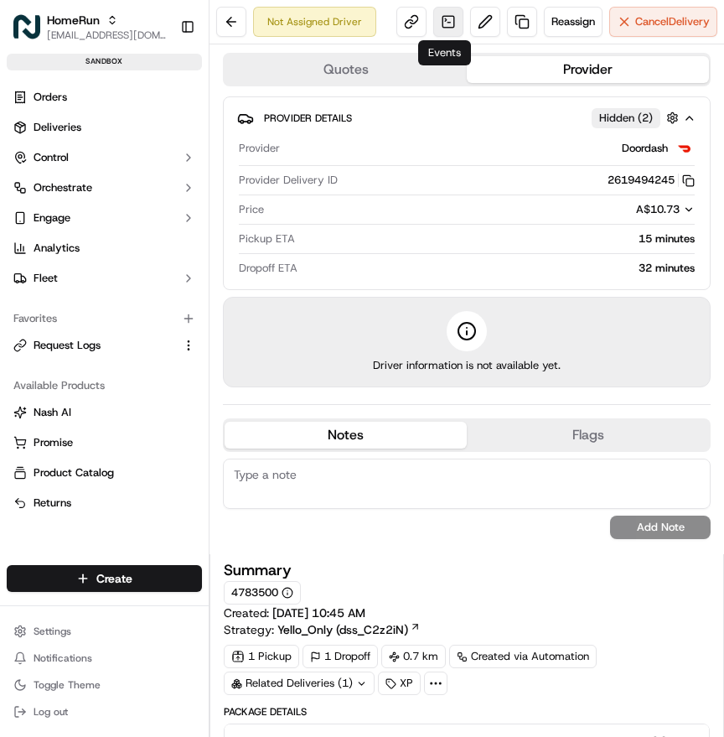
click at [447, 25] on link at bounding box center [448, 22] width 30 height 30
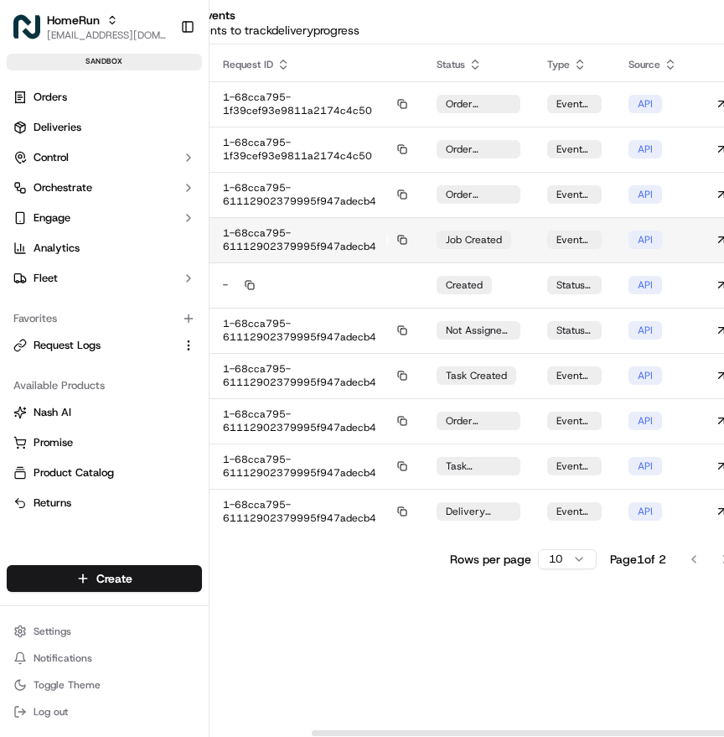
scroll to position [0, 127]
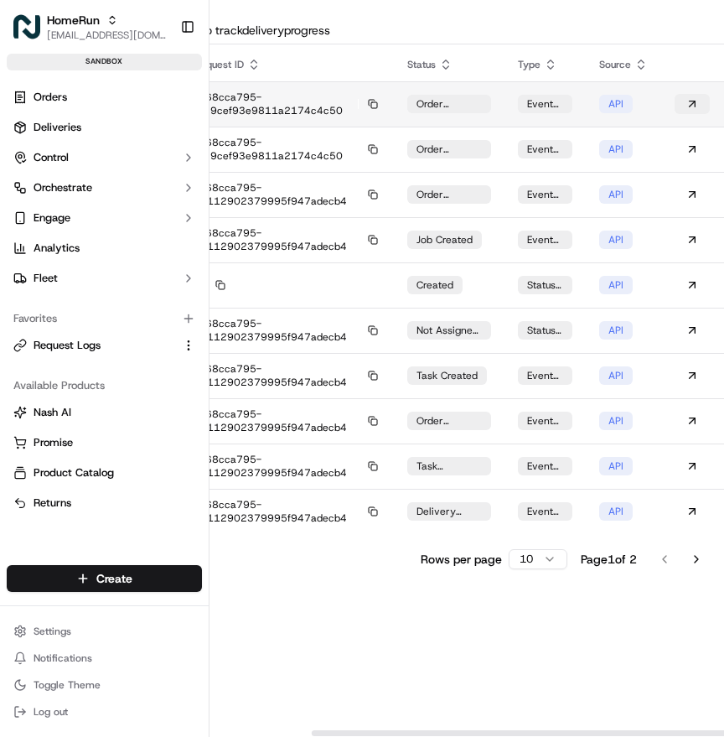
click at [695, 102] on button at bounding box center [692, 104] width 35 height 20
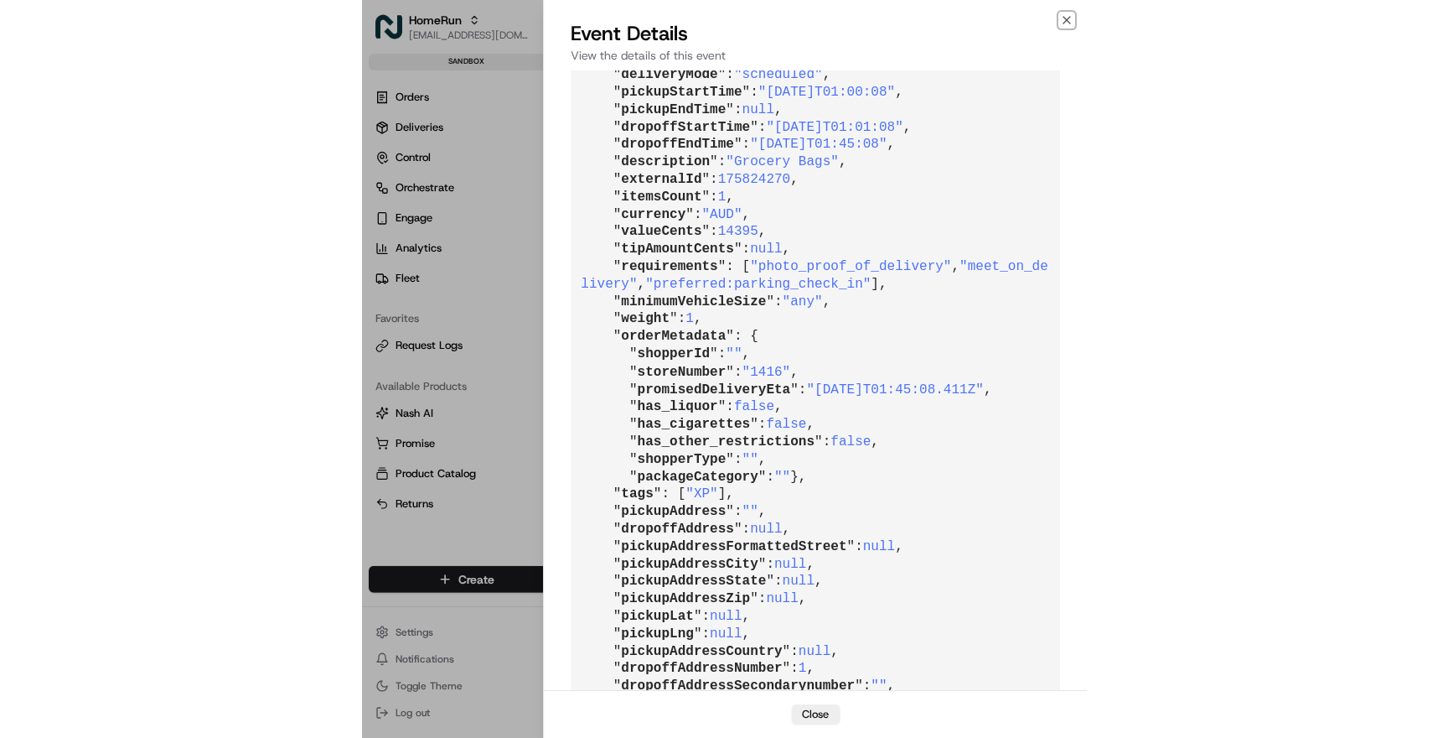
scroll to position [0, 0]
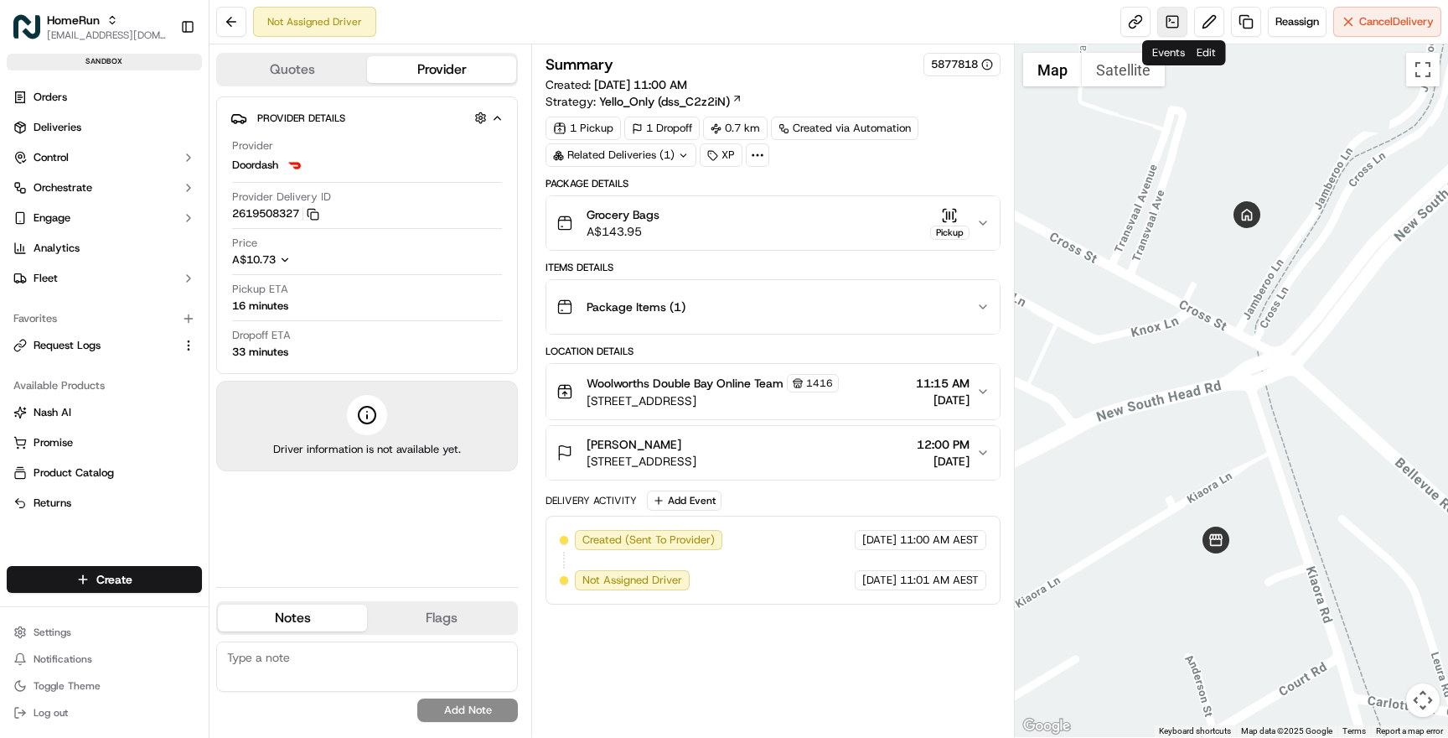
click at [1170, 24] on link at bounding box center [1172, 22] width 30 height 30
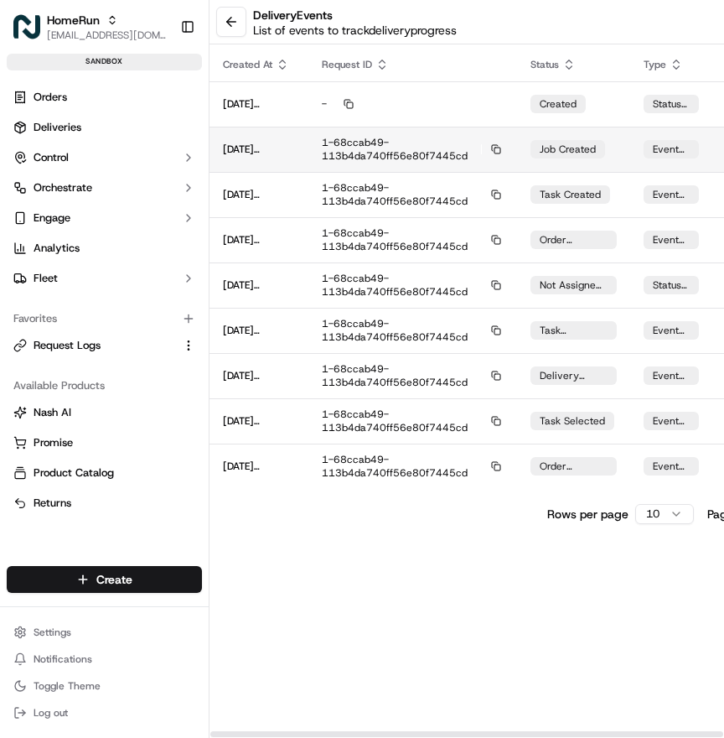
click at [427, 152] on div "1-68ccab49-113b4da740ff56e80f7445cd" at bounding box center [413, 149] width 182 height 27
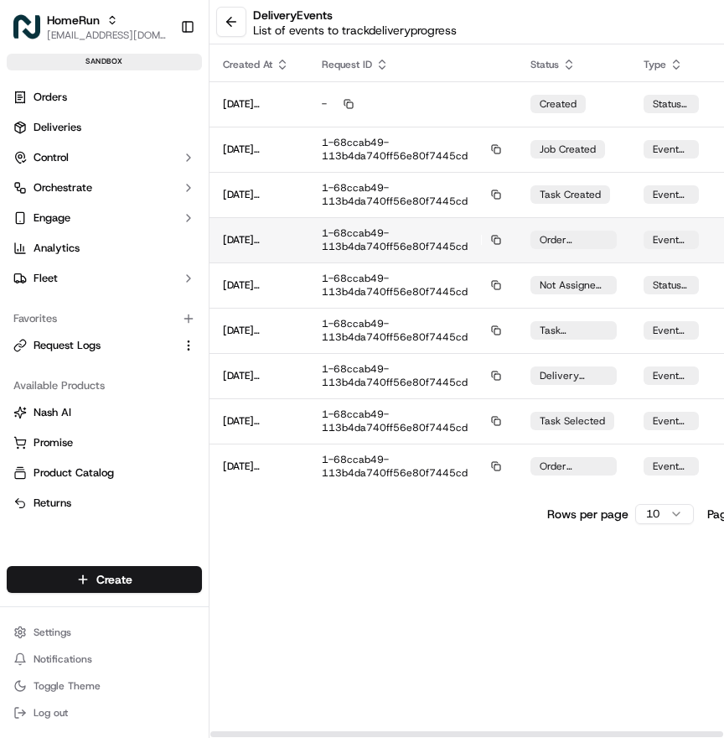
click at [390, 233] on div "1-68ccab49-113b4da740ff56e80f7445cd" at bounding box center [413, 239] width 182 height 27
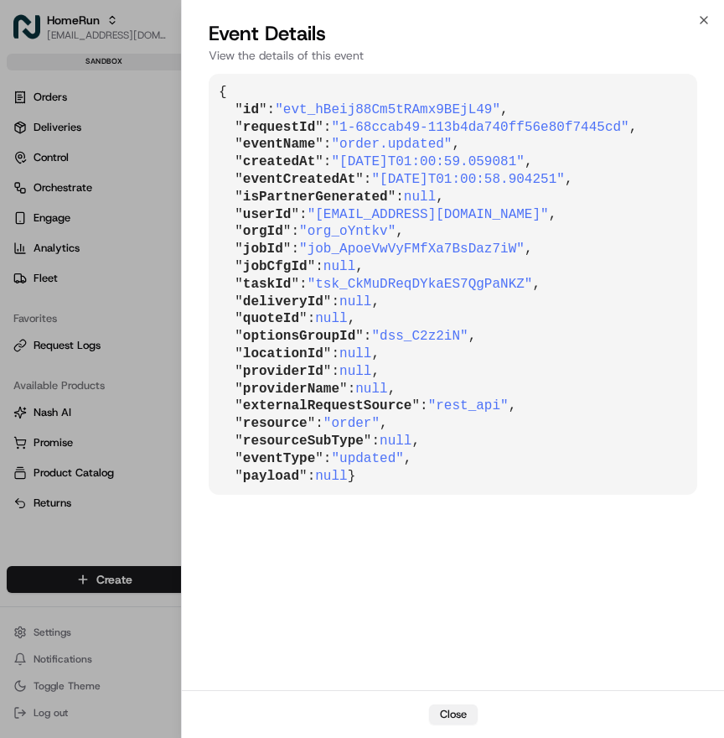
click at [456, 722] on button "Close" at bounding box center [453, 714] width 49 height 20
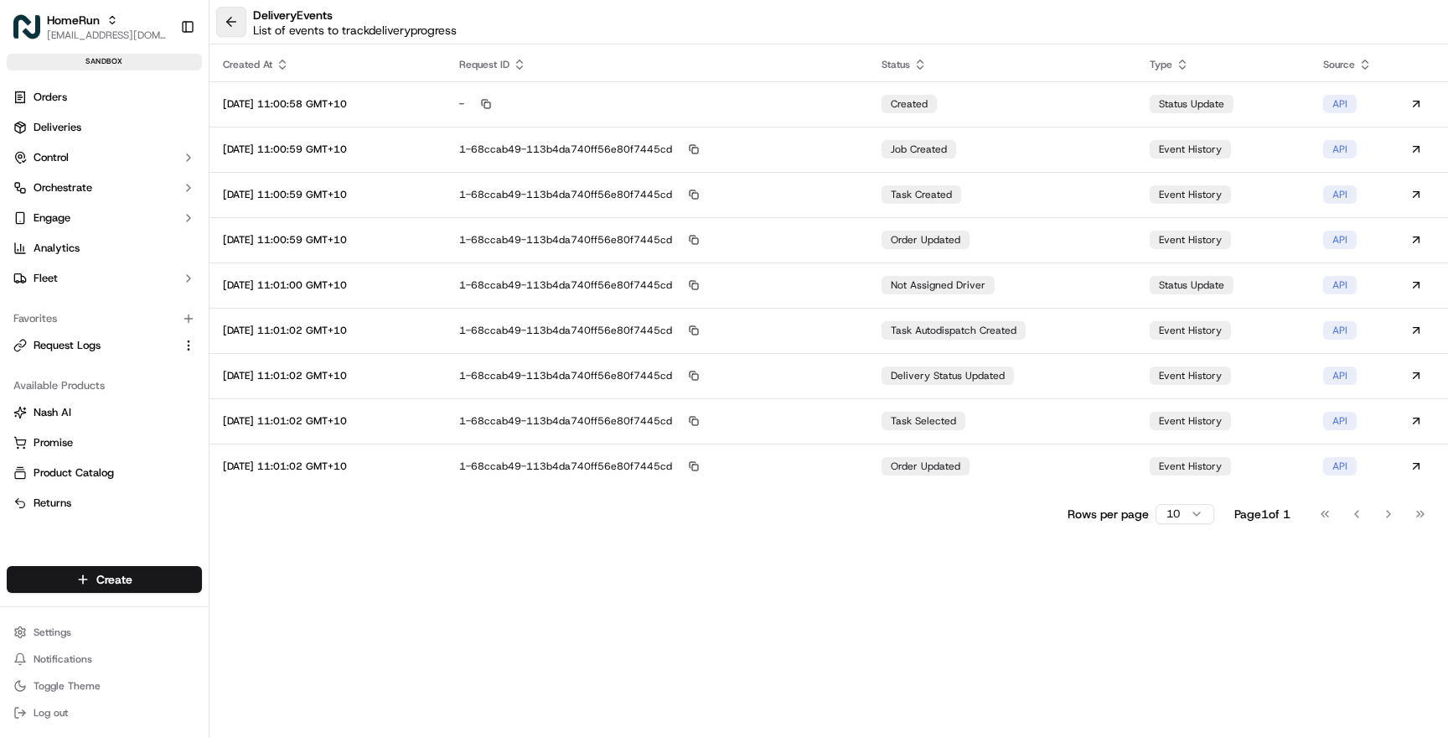
click at [230, 23] on button at bounding box center [231, 22] width 30 height 30
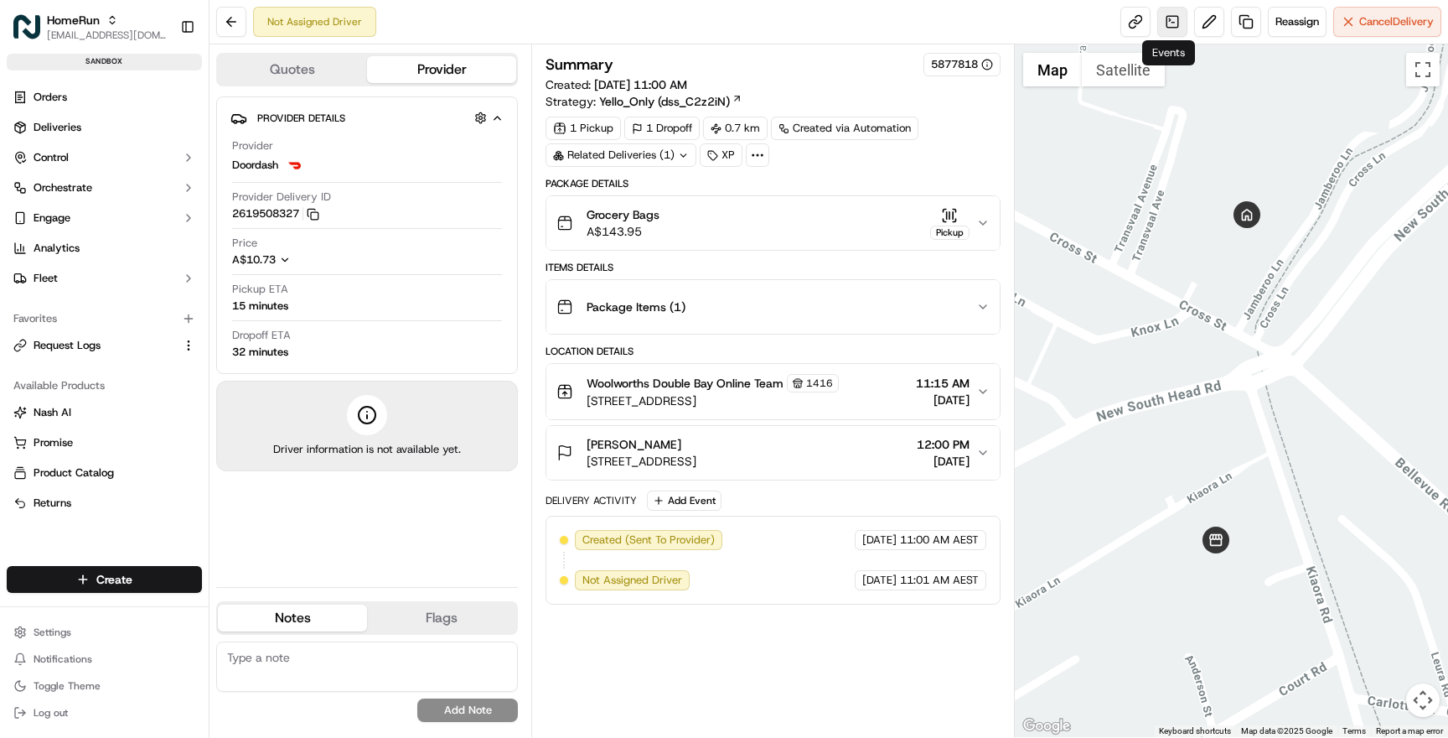
click at [1171, 18] on link at bounding box center [1172, 22] width 30 height 30
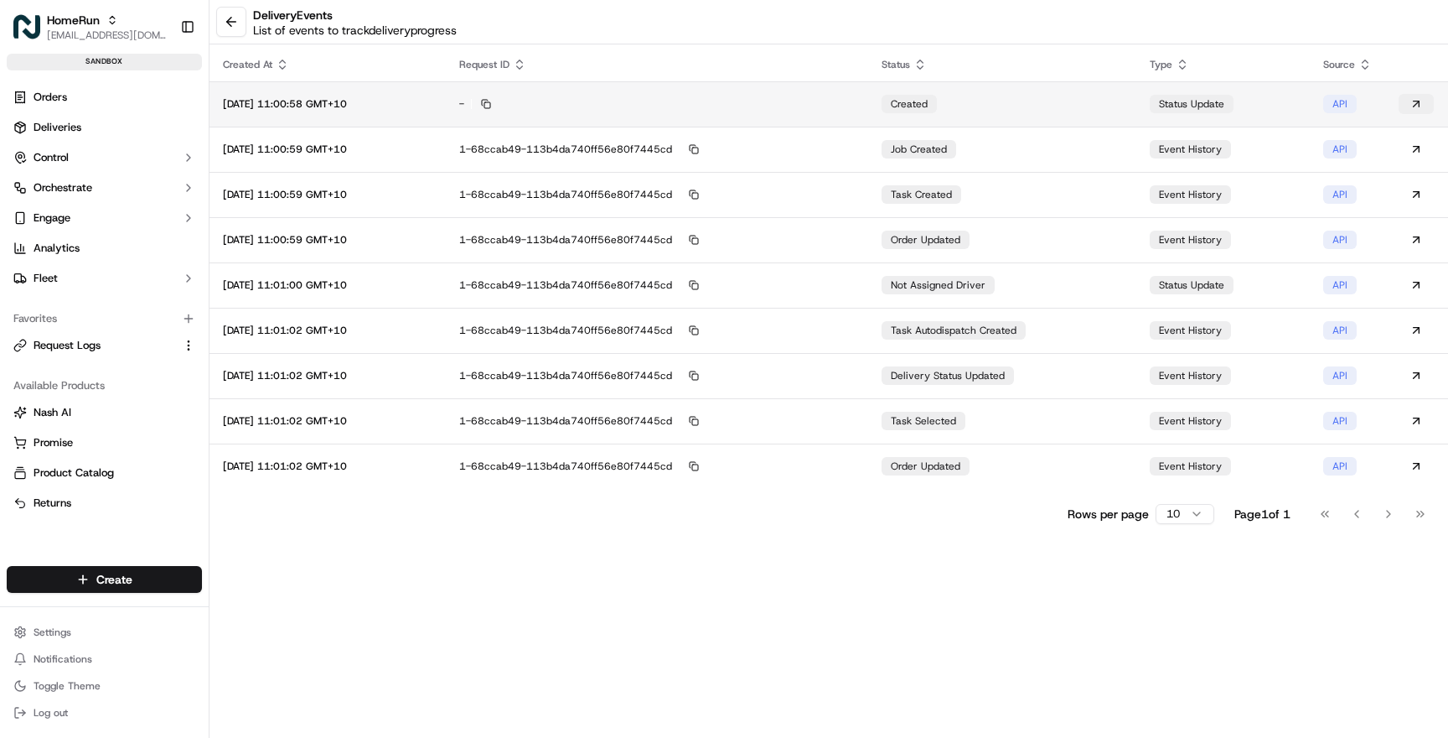
click at [1418, 96] on button at bounding box center [1416, 104] width 35 height 20
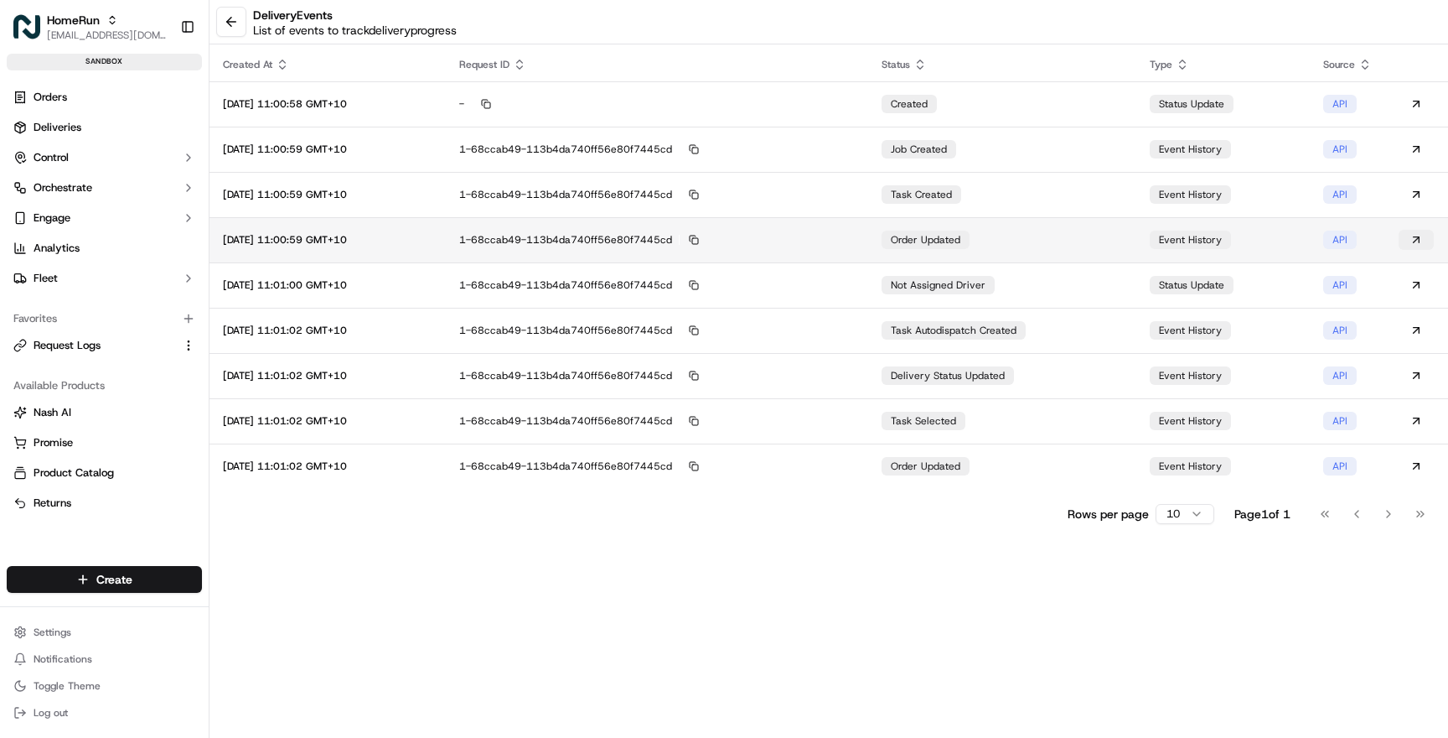
click at [1420, 236] on button at bounding box center [1416, 240] width 35 height 20
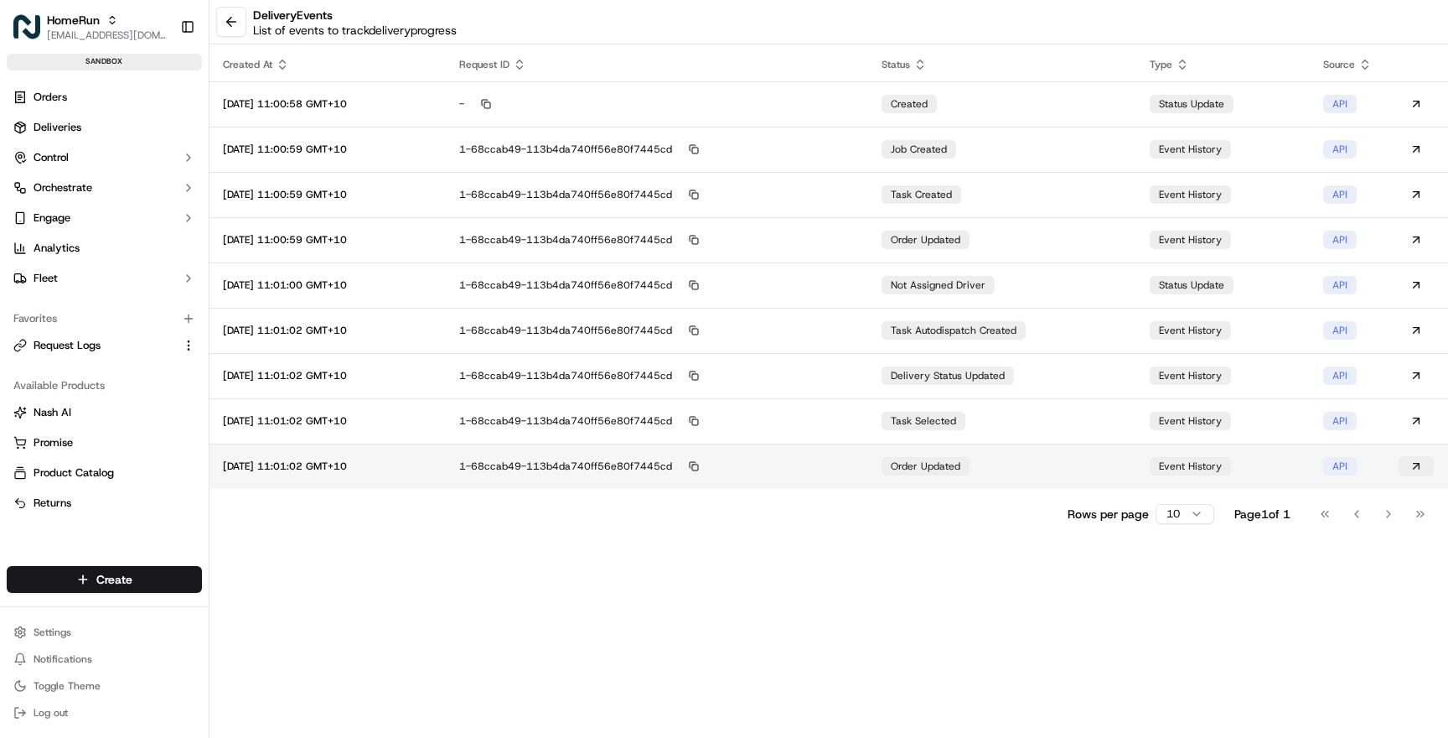
click at [1411, 467] on button at bounding box center [1416, 466] width 35 height 20
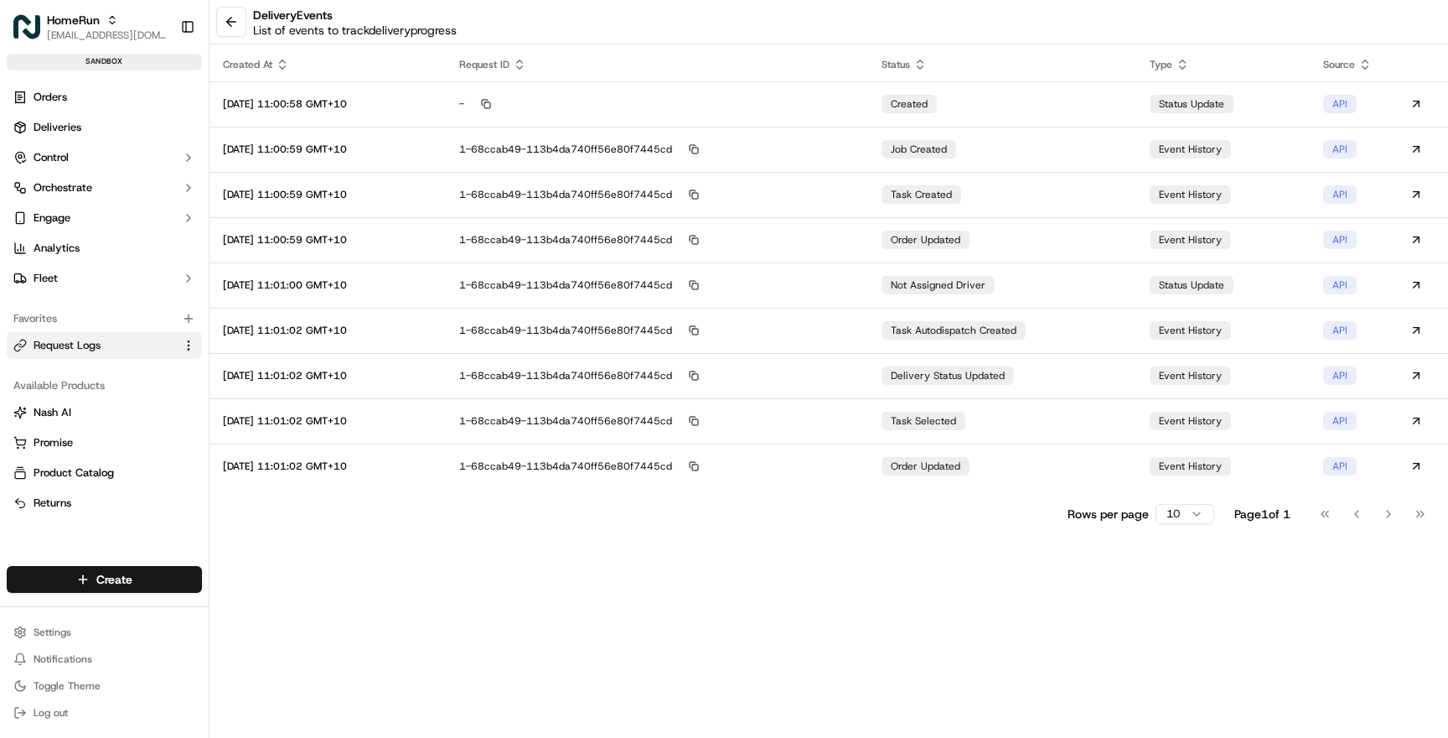
click at [98, 351] on span "Request Logs" at bounding box center [67, 345] width 67 height 15
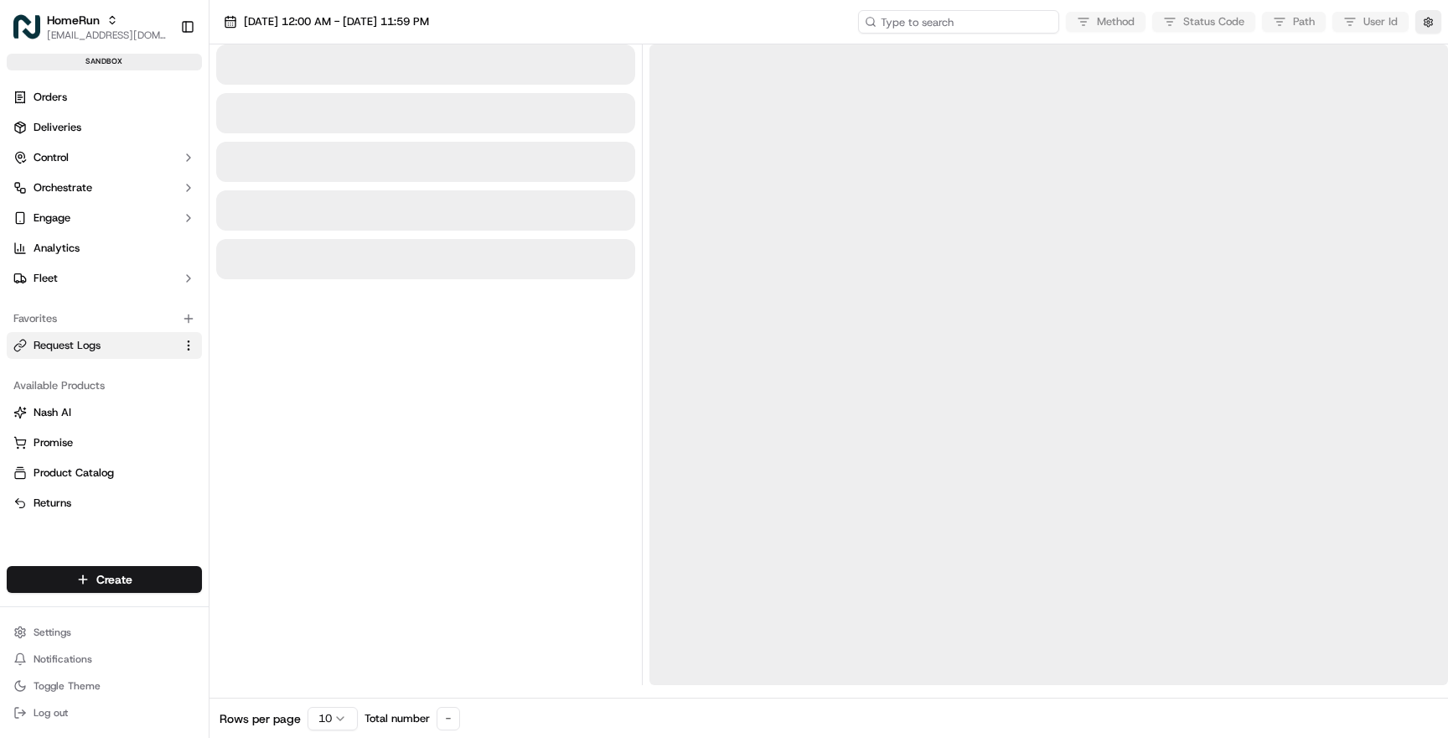
click at [974, 19] on input at bounding box center [958, 21] width 201 height 23
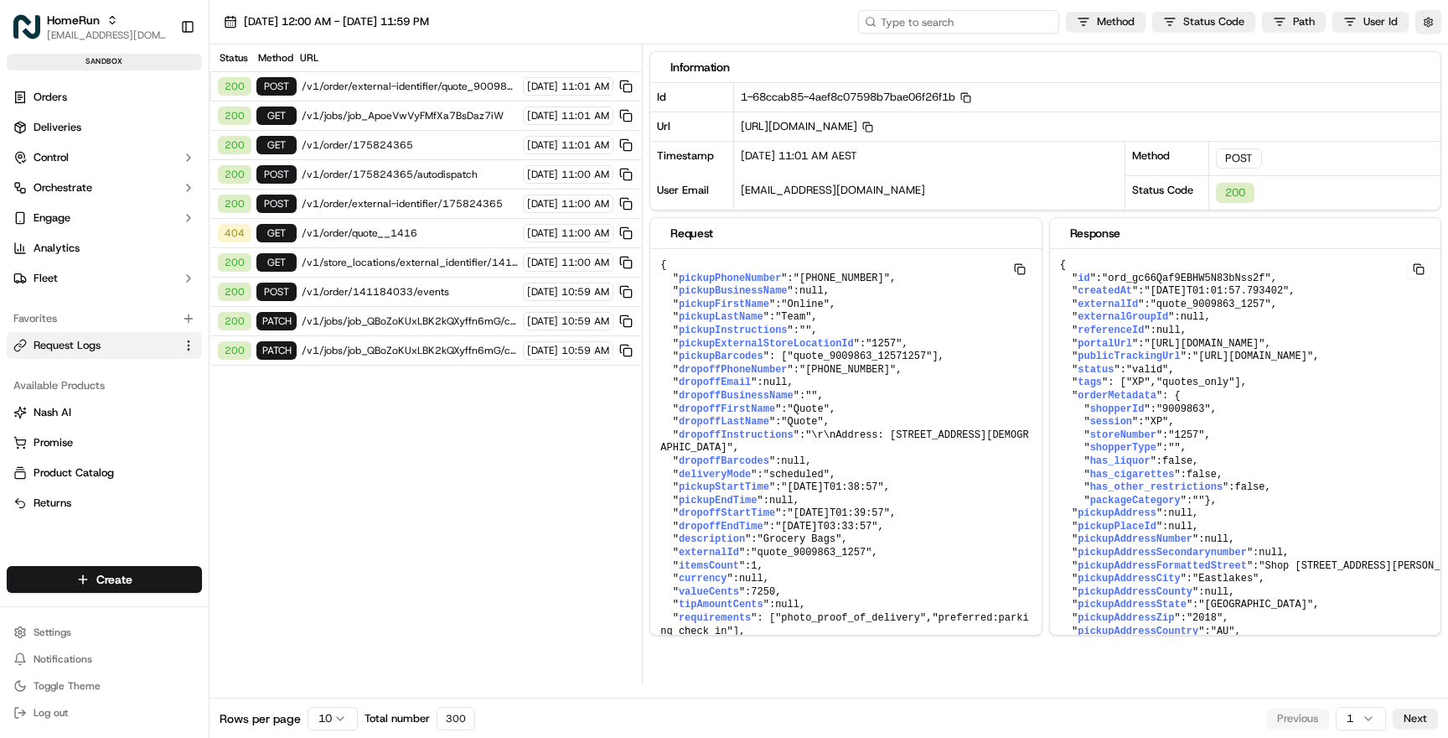
paste input "175824365"
type input "175824365"
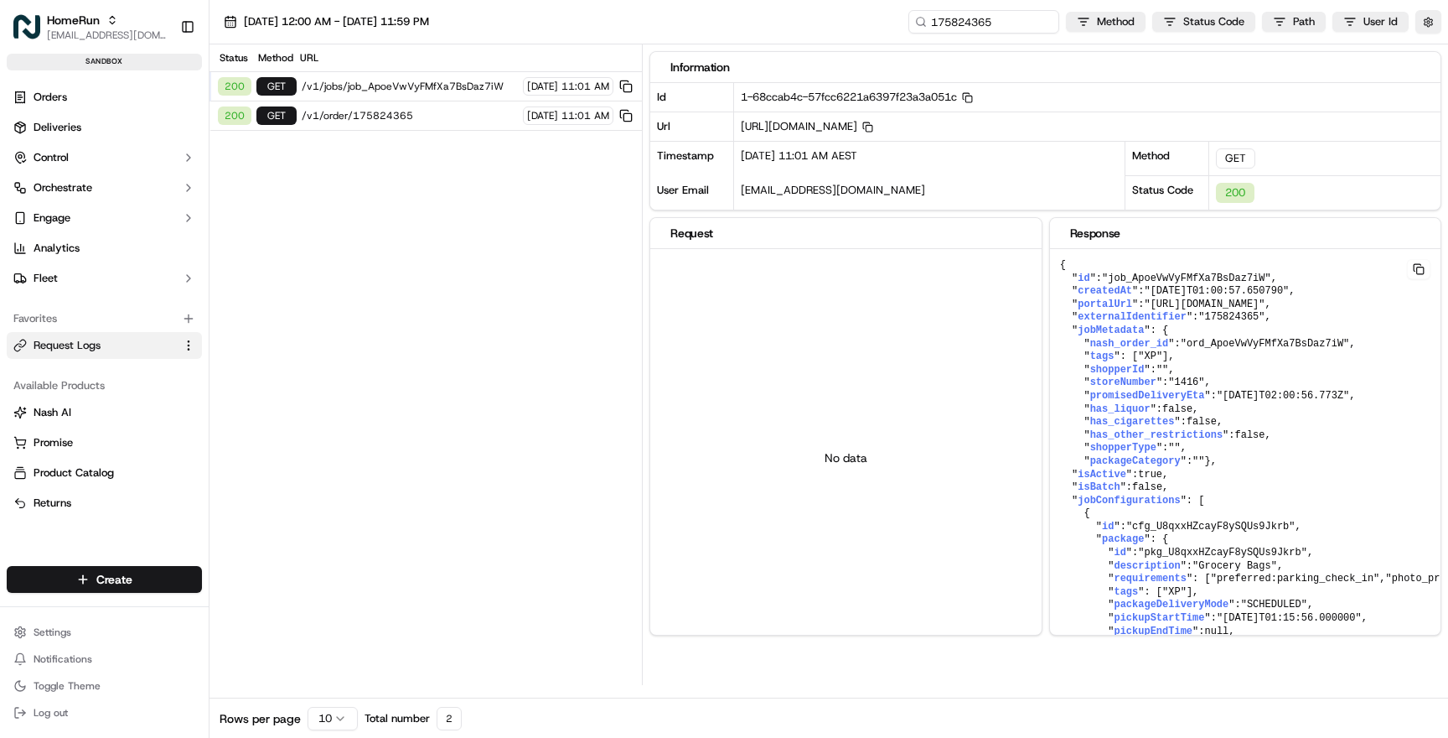
click at [426, 113] on span "/v1/order/175824365" at bounding box center [410, 115] width 216 height 13
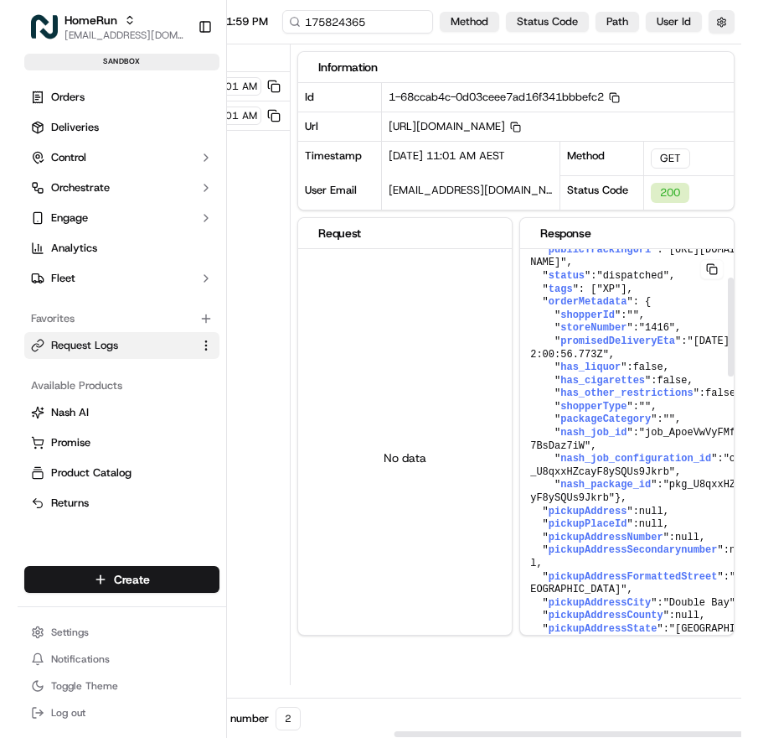
scroll to position [120, 8]
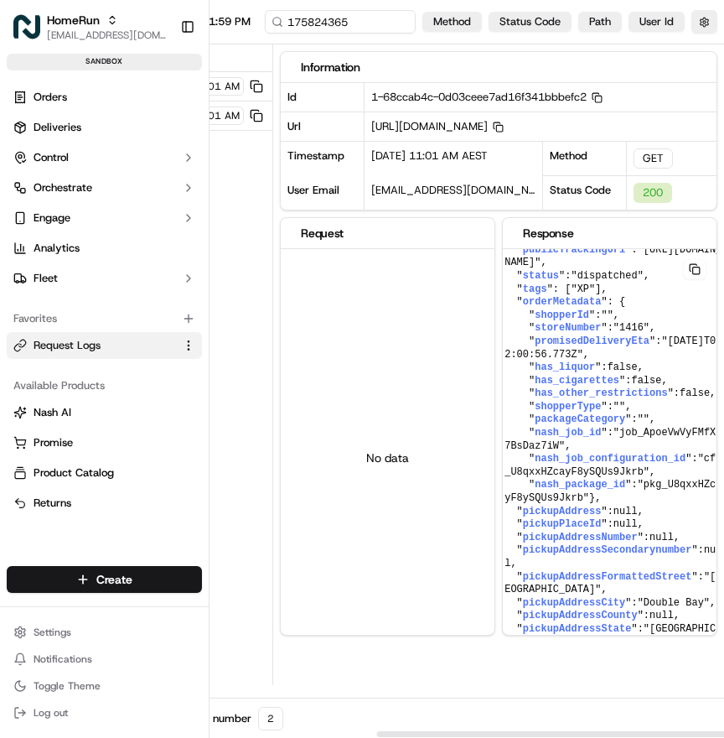
click at [209, 463] on div "HomeRun [EMAIL_ADDRESS][DOMAIN_NAME] Toggle Sidebar sandbox Orders Deliveries C…" at bounding box center [105, 369] width 210 height 738
click at [281, 358] on div "No data" at bounding box center [388, 457] width 214 height 417
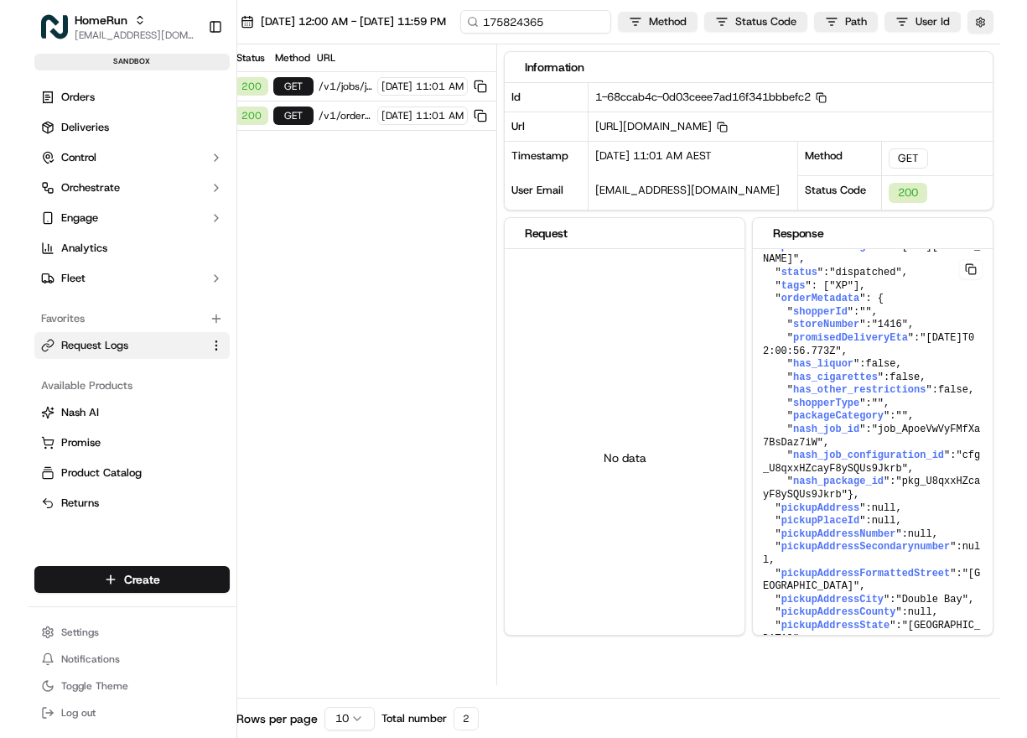
scroll to position [0, 80]
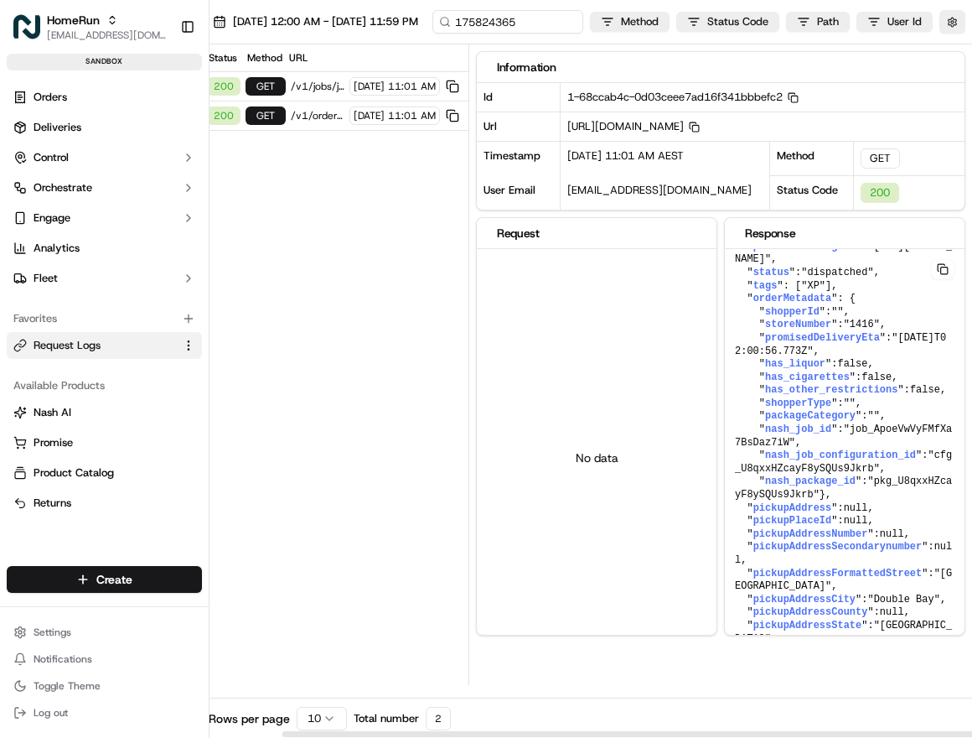
click at [294, 437] on div "Status Method URL 200 GET /v1/jobs/job_ApoeVwVyFMfXa7BsDaz7iW [DATE] 11:01 AM 2…" at bounding box center [334, 364] width 270 height 640
click at [204, 433] on div "Available Products [PERSON_NAME] Promise Product Catalog Returns" at bounding box center [104, 444] width 209 height 158
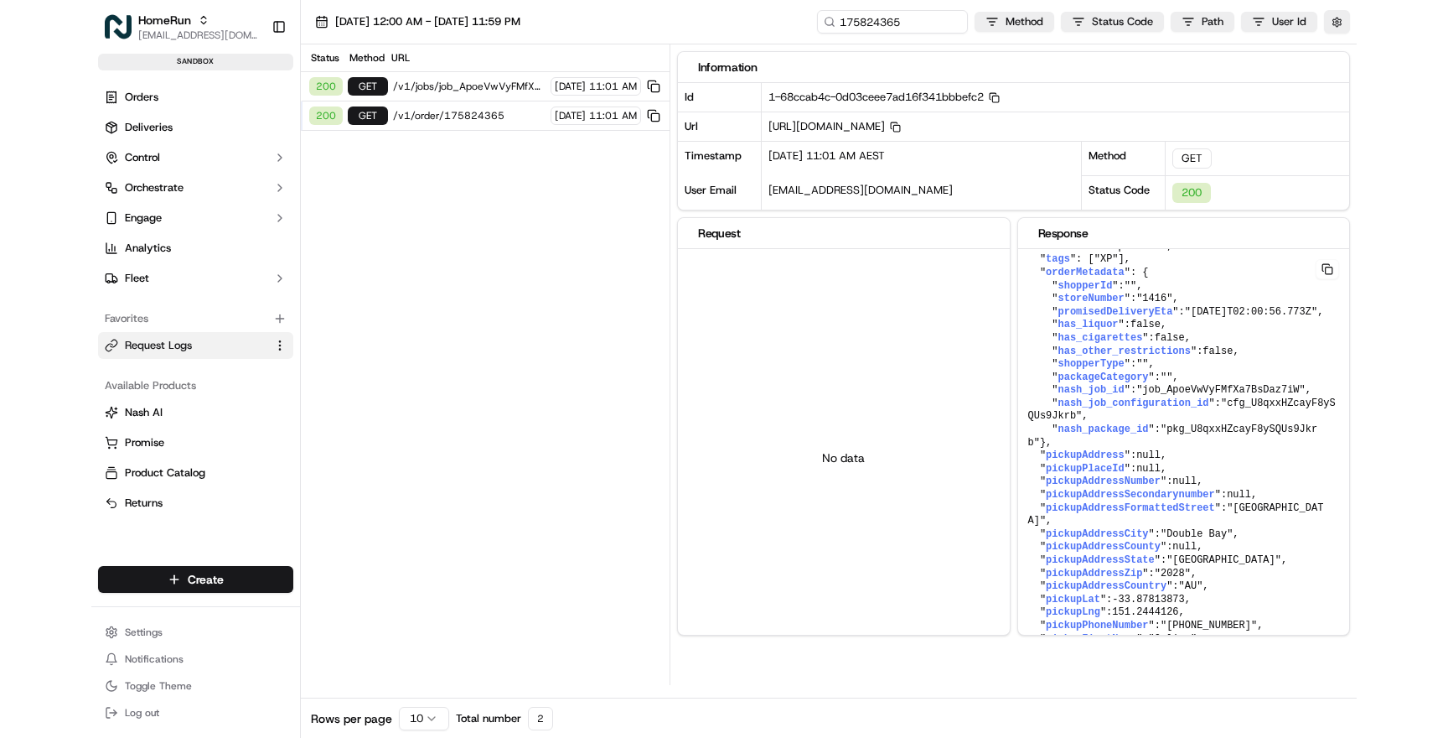
scroll to position [111, 0]
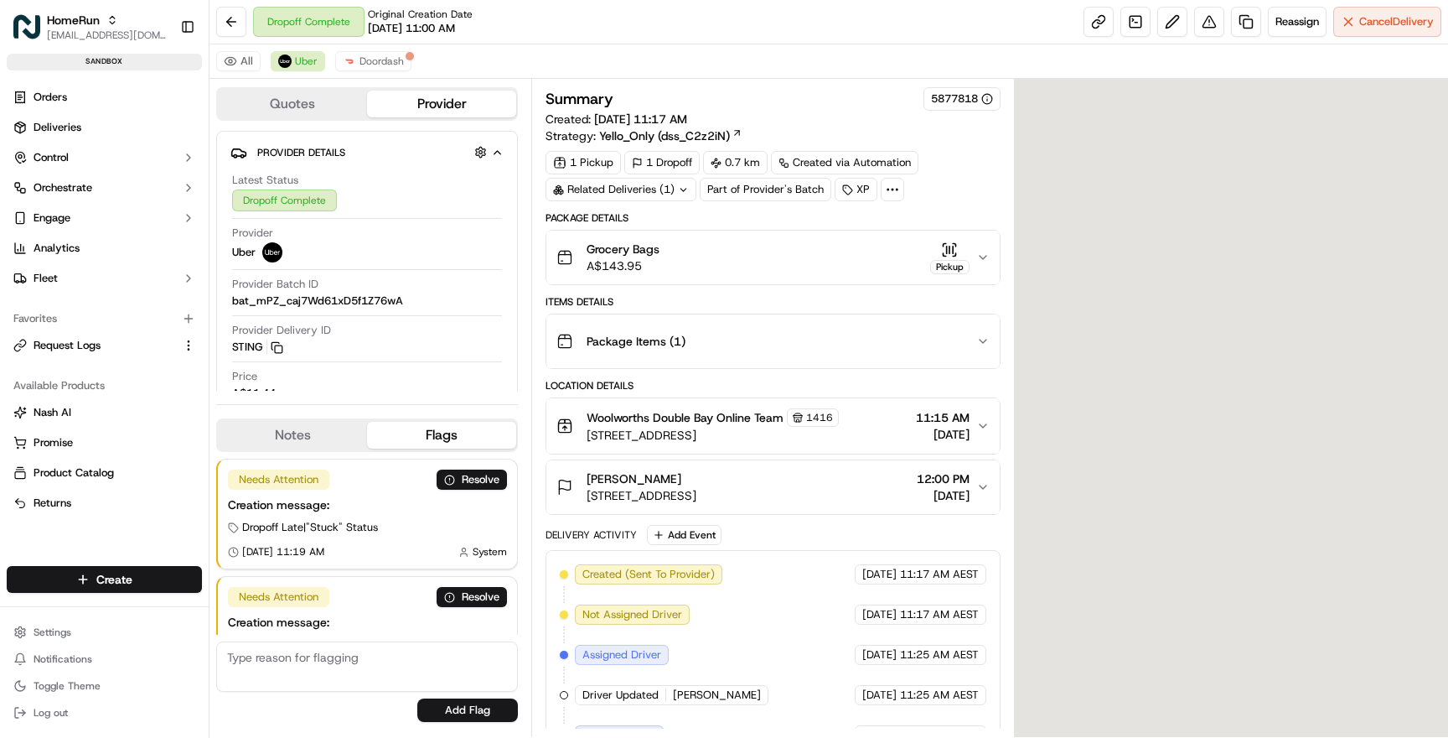
scroll to position [52, 0]
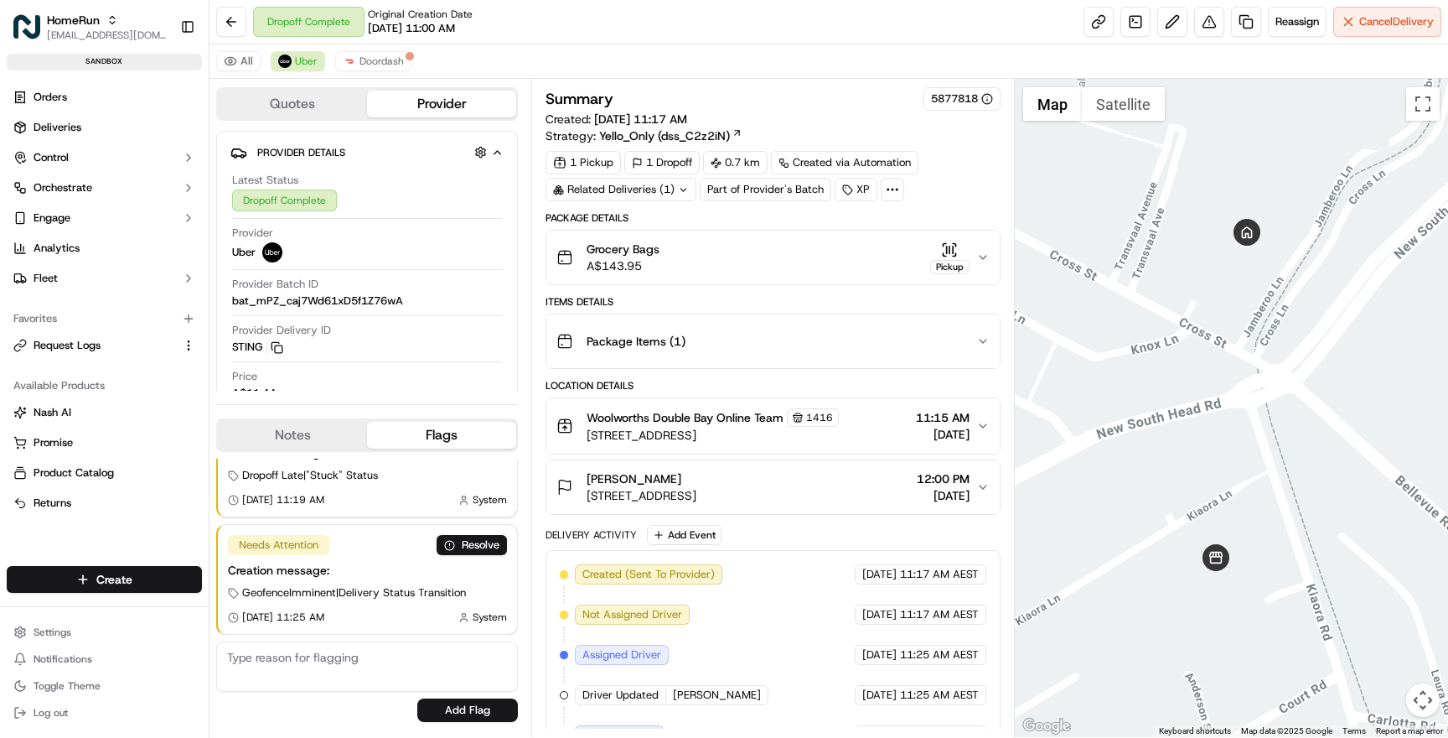
click at [852, 259] on div "Grocery Bags A$143.95 Pickup" at bounding box center [765, 258] width 419 height 34
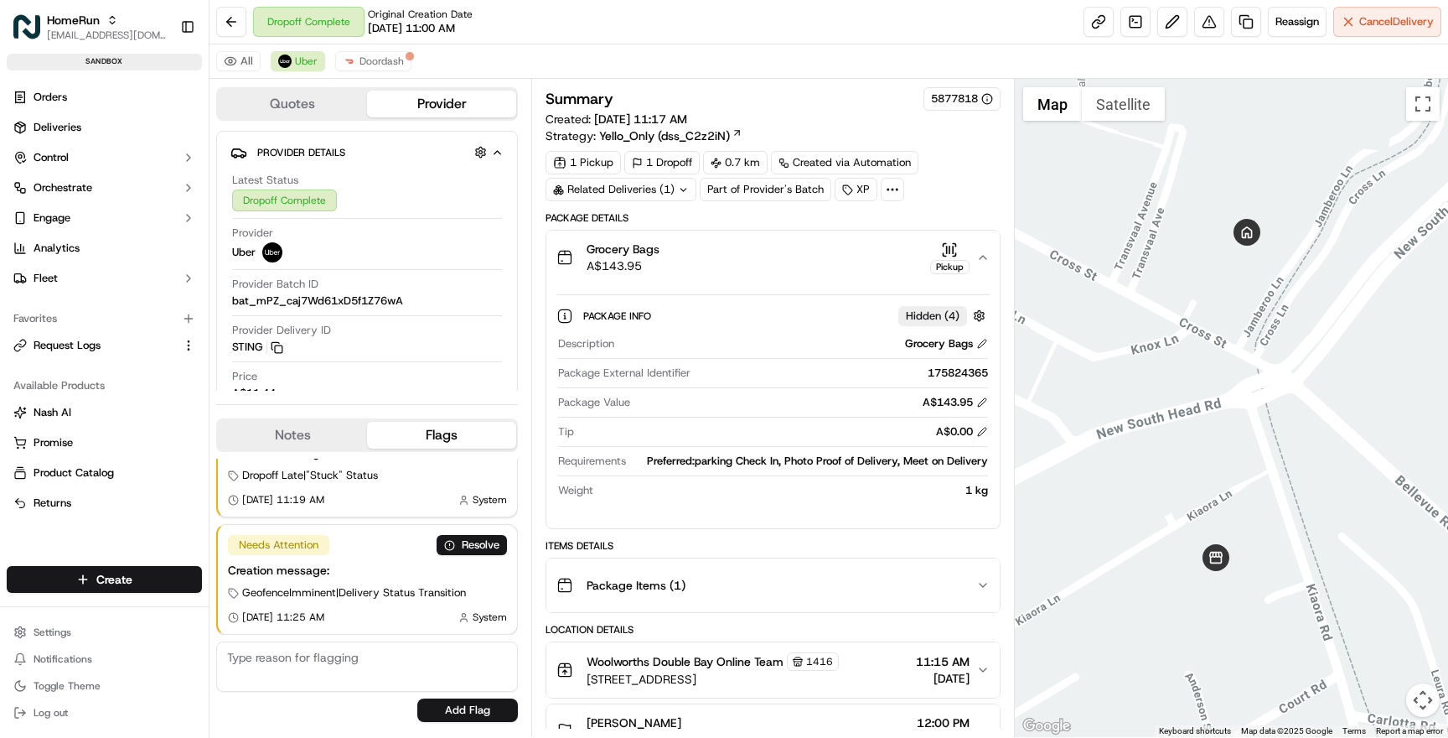
click at [852, 259] on div "Grocery Bags A$143.95 Pickup" at bounding box center [765, 258] width 419 height 34
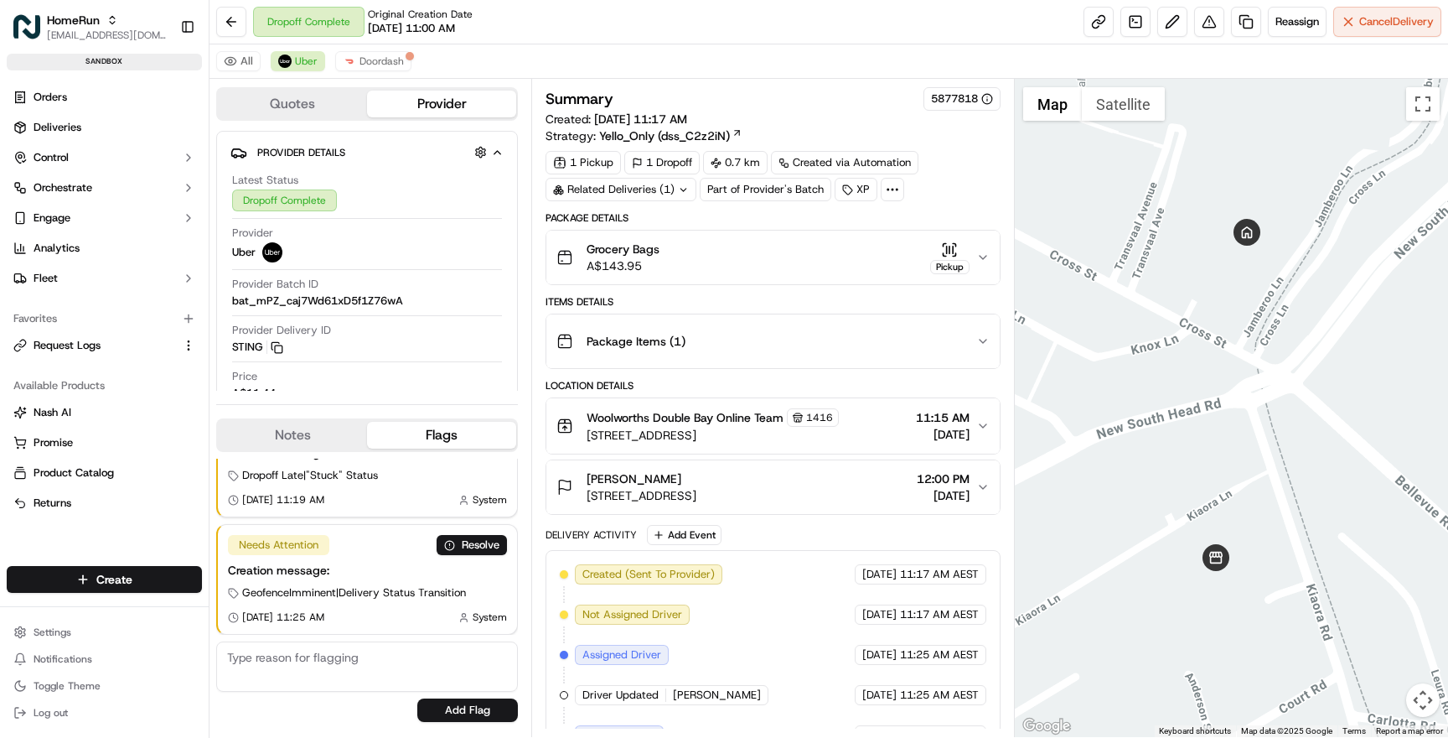
click at [817, 339] on div "Package Items ( 1 )" at bounding box center [765, 341] width 419 height 34
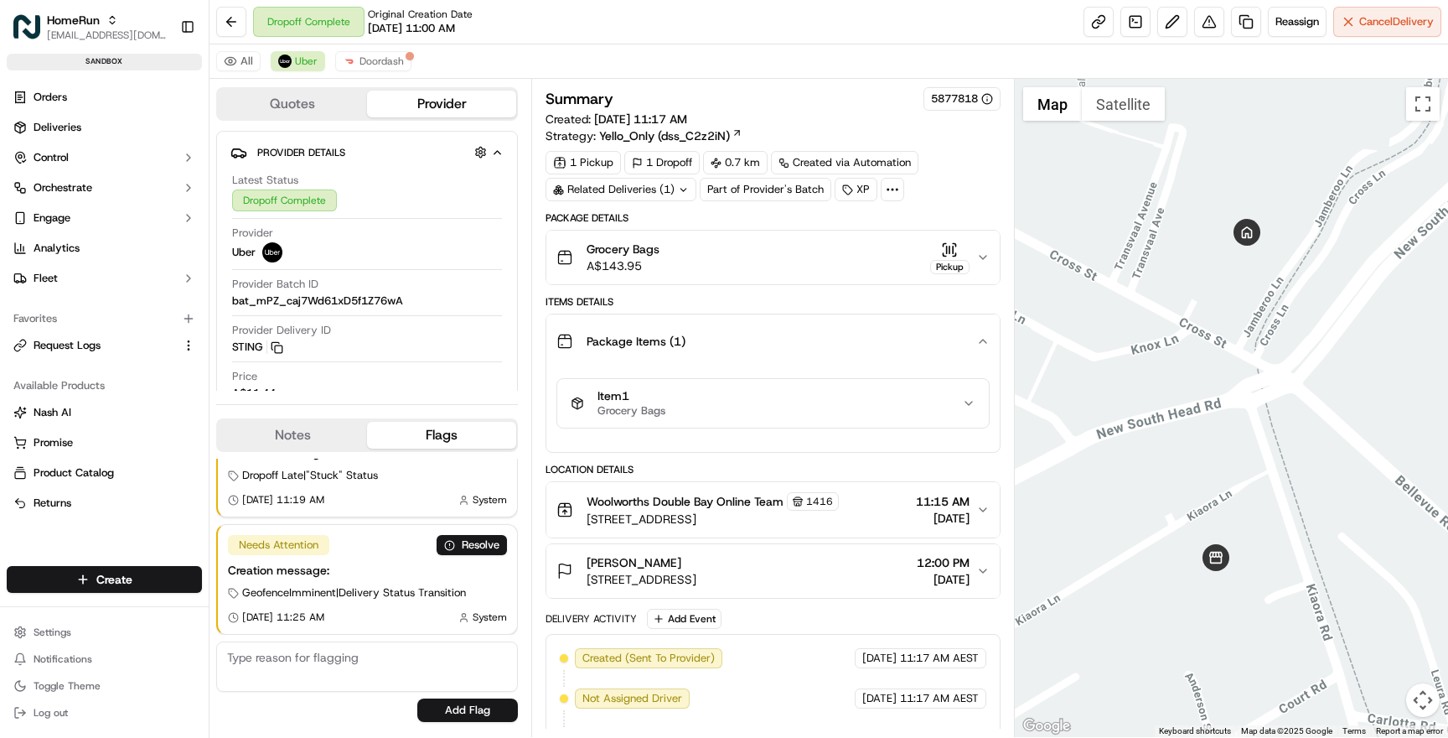
click at [817, 338] on div "Package Items ( 1 )" at bounding box center [765, 341] width 419 height 34
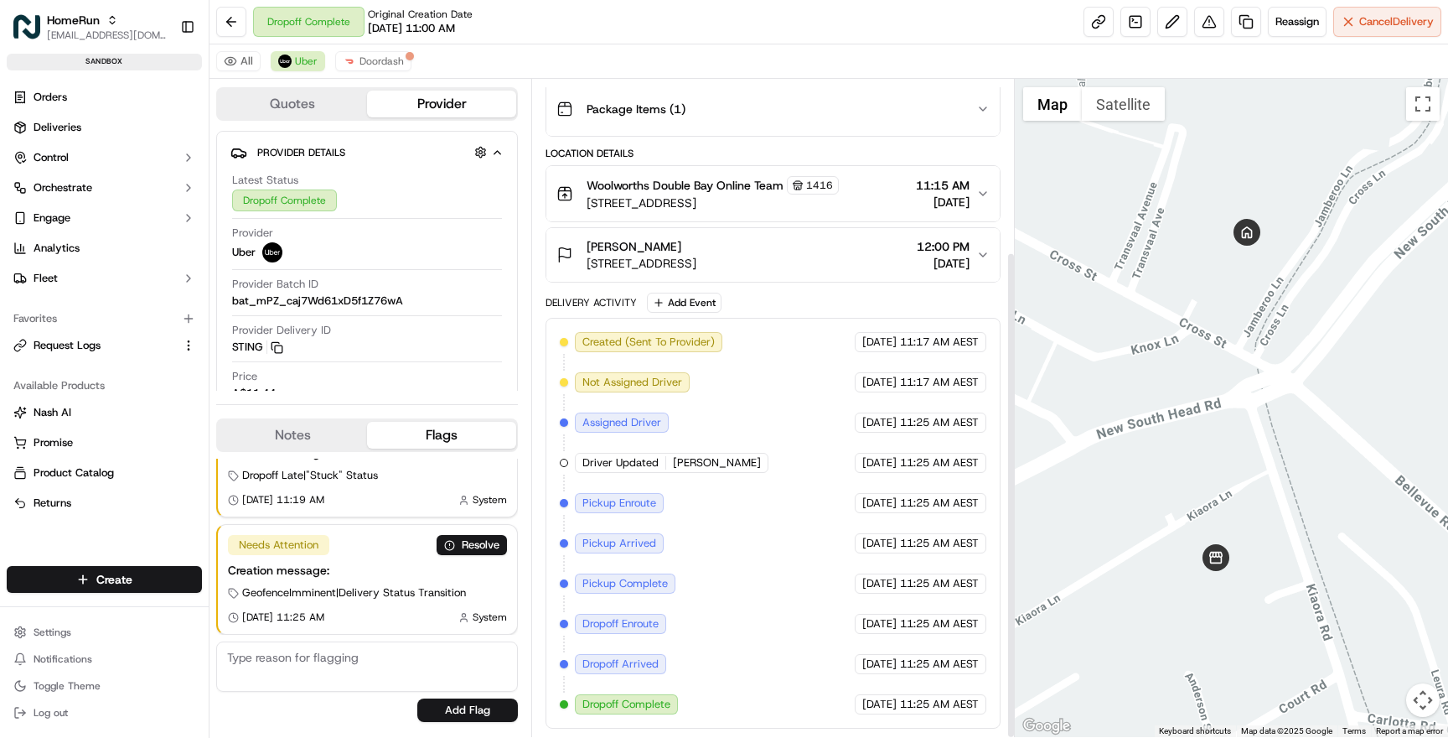
scroll to position [0, 0]
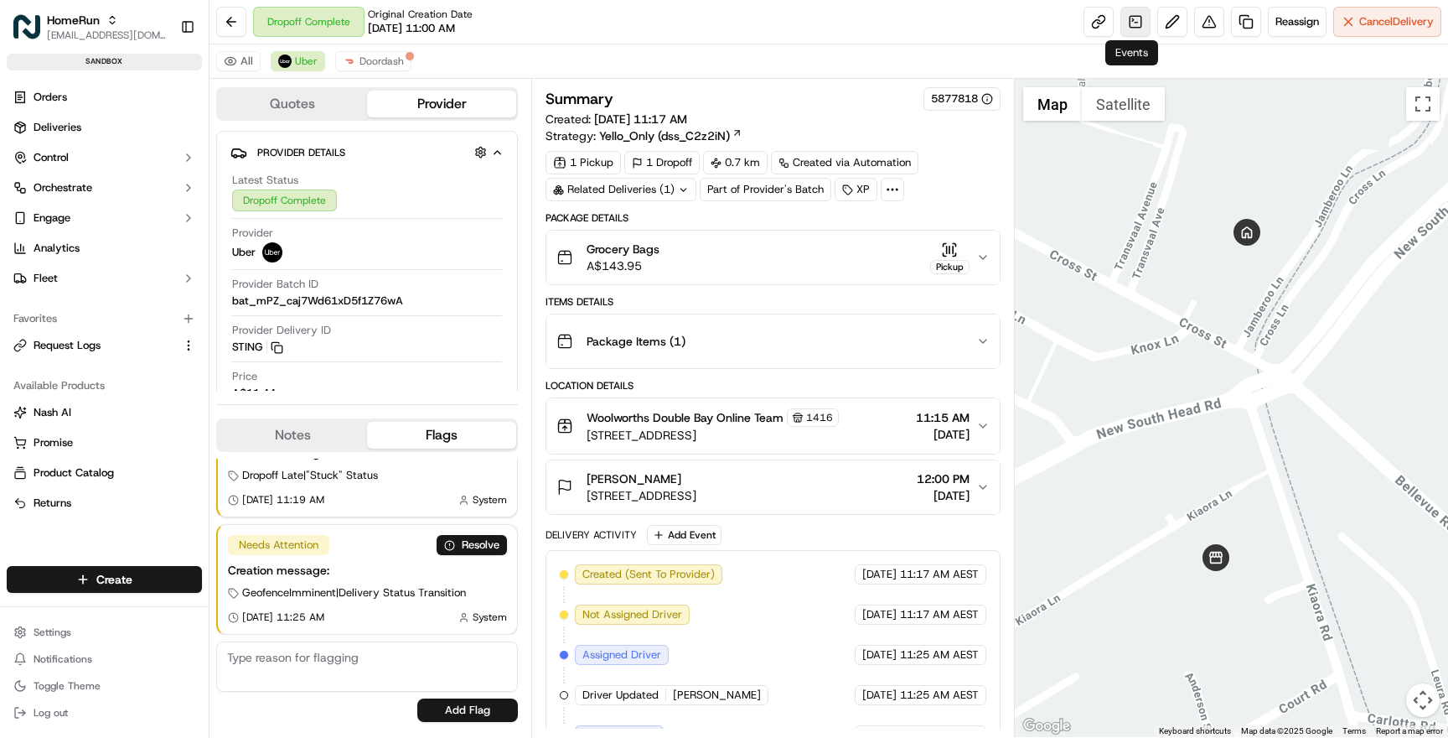
click at [1130, 22] on link at bounding box center [1136, 22] width 30 height 30
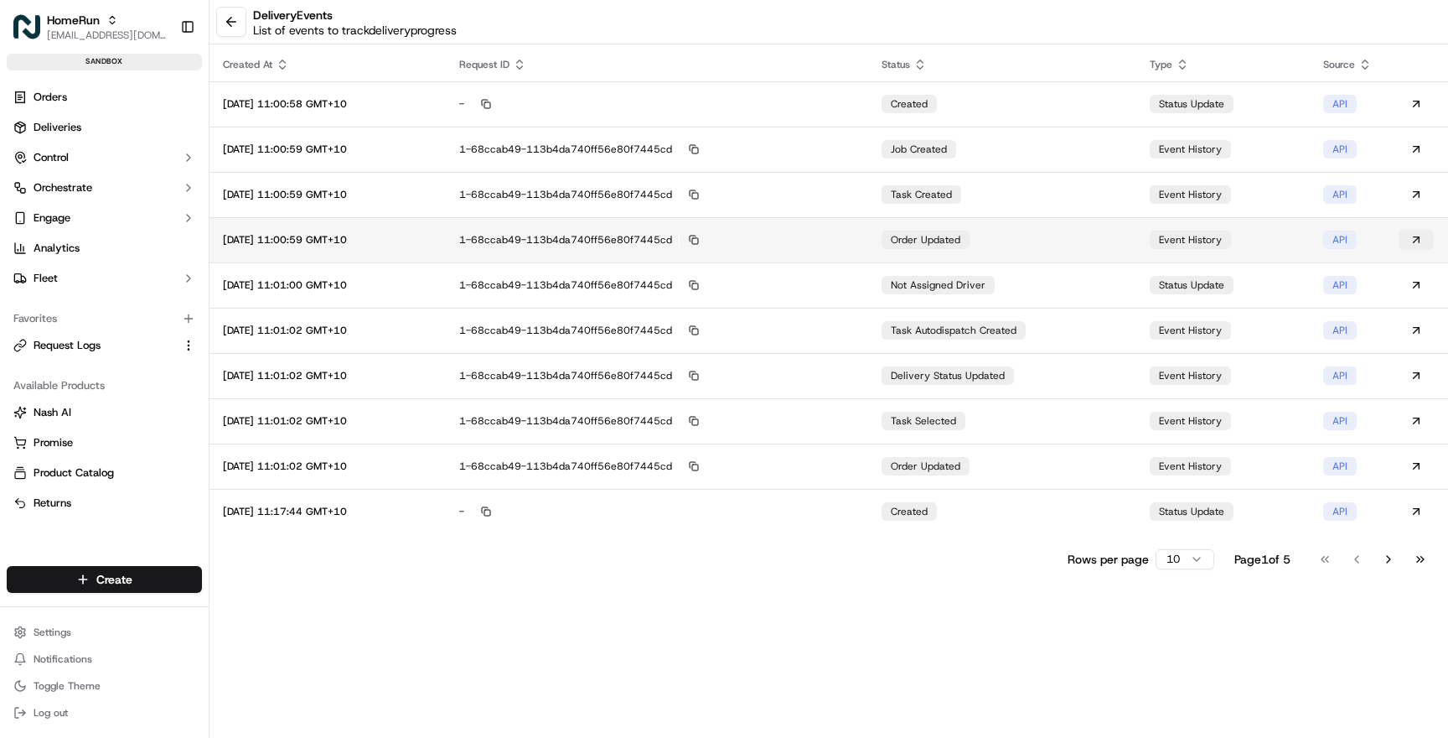
click at [1410, 241] on button at bounding box center [1416, 240] width 35 height 20
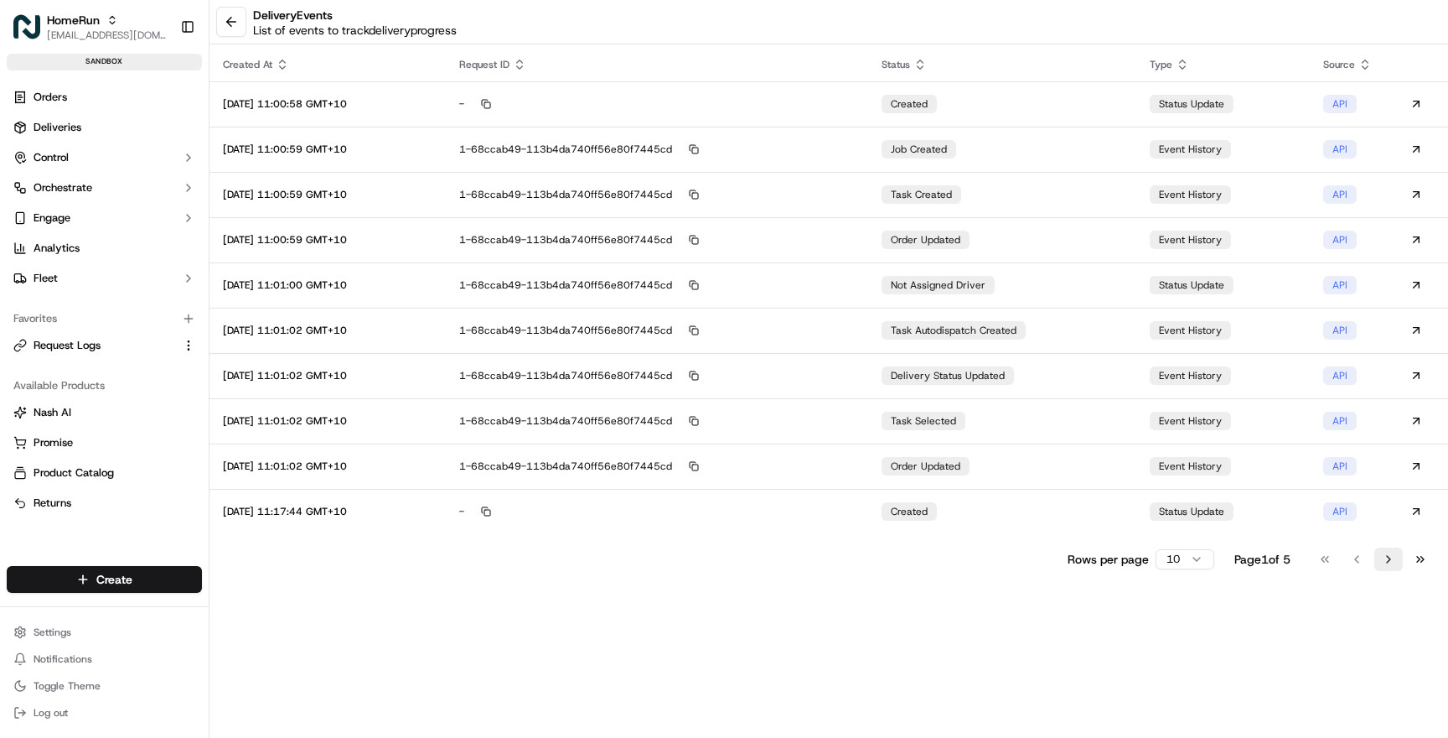
click at [1389, 559] on button "Go to next page" at bounding box center [1388, 558] width 28 height 23
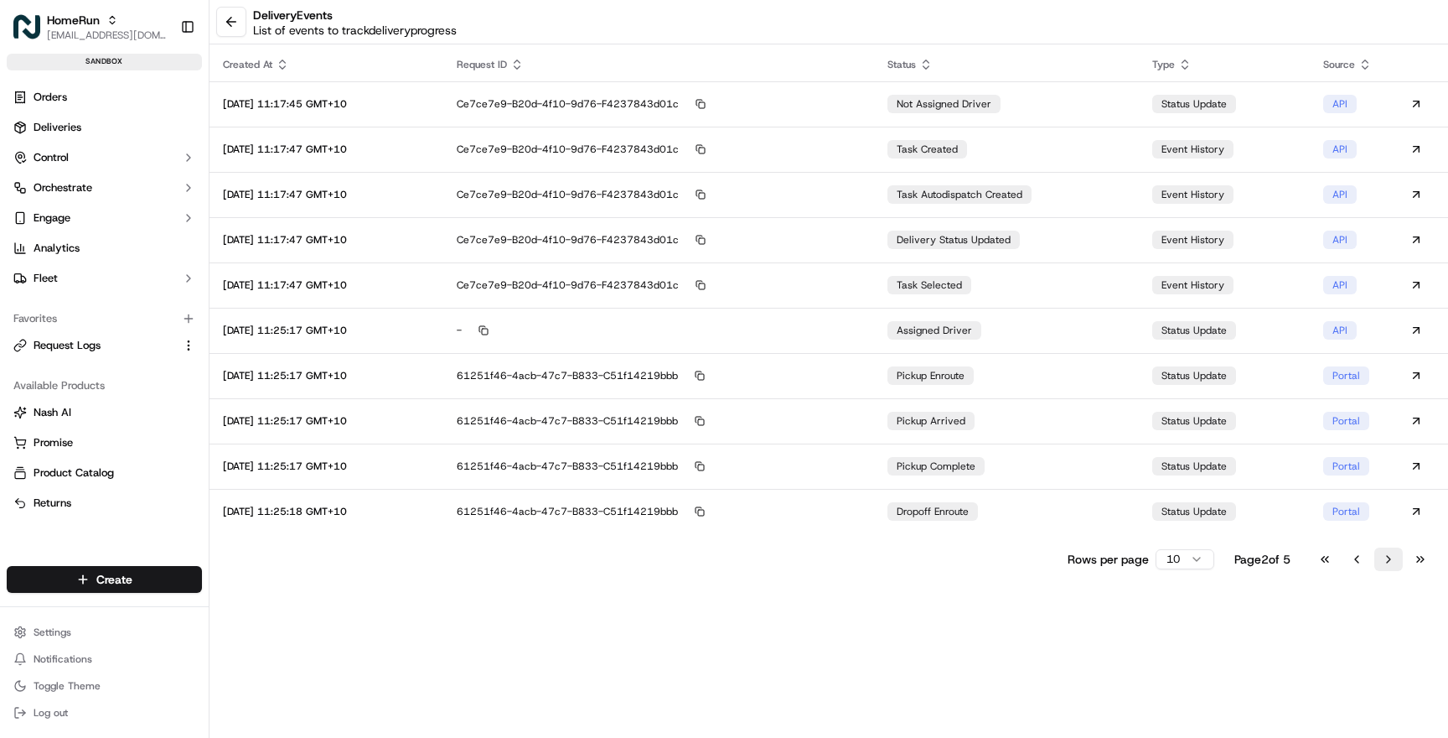
click at [1389, 559] on button "Go to next page" at bounding box center [1388, 558] width 28 height 23
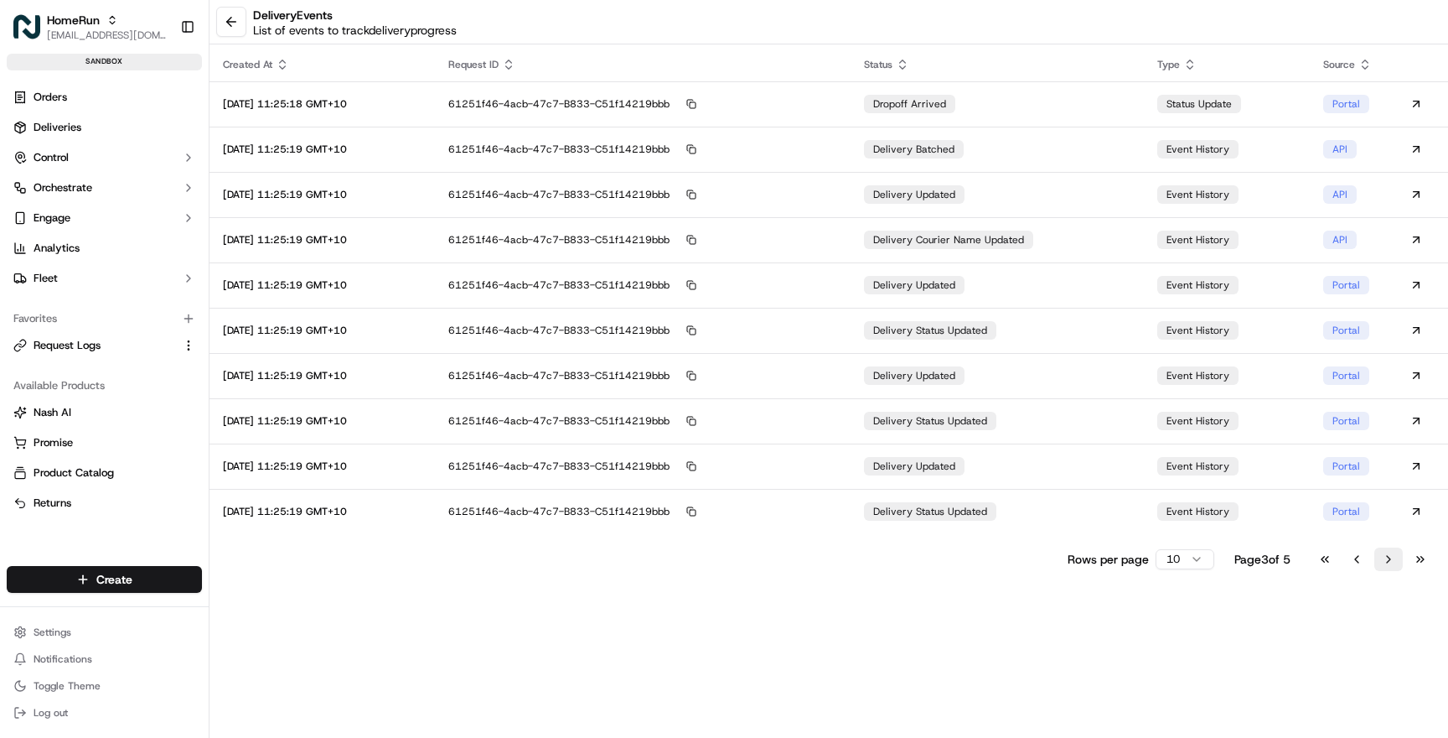
click at [1389, 559] on button "Go to next page" at bounding box center [1388, 558] width 28 height 23
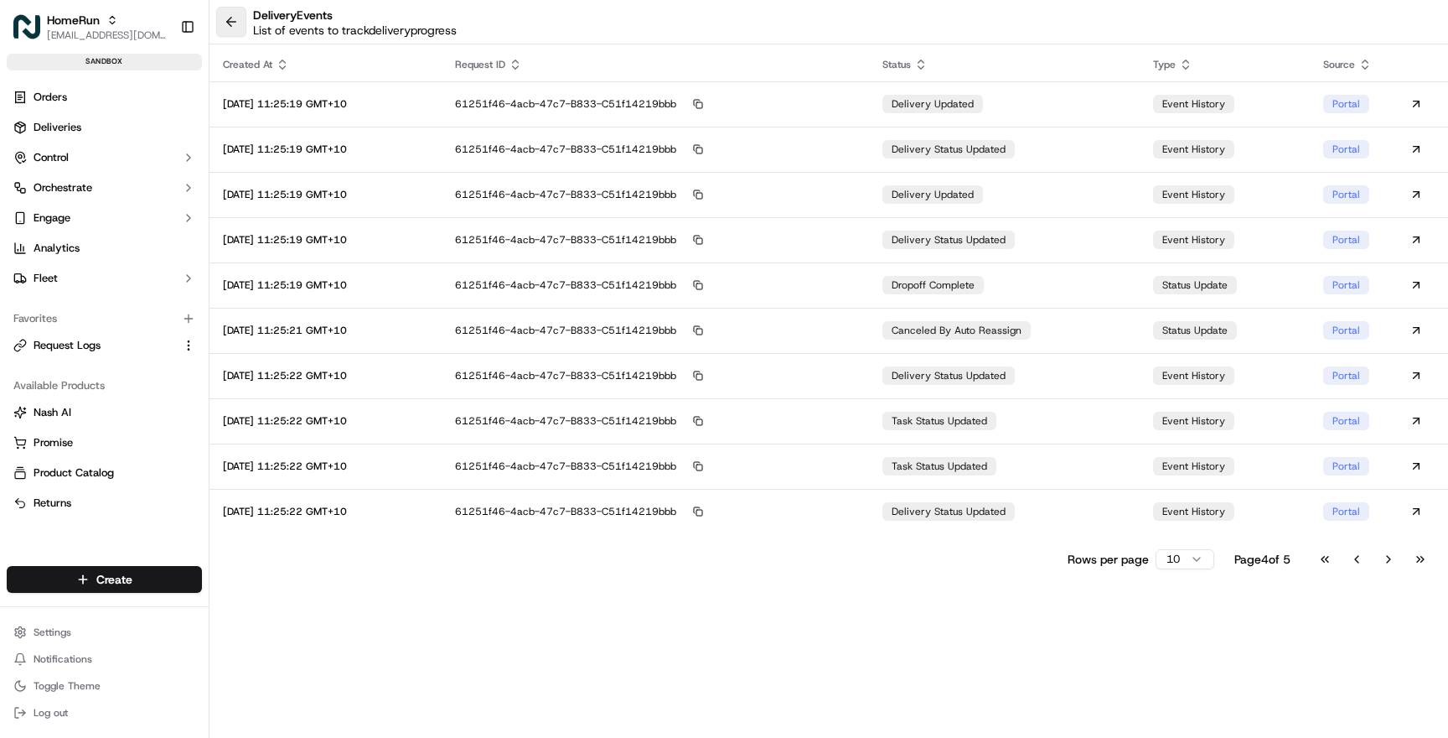
click at [225, 21] on button at bounding box center [231, 22] width 30 height 30
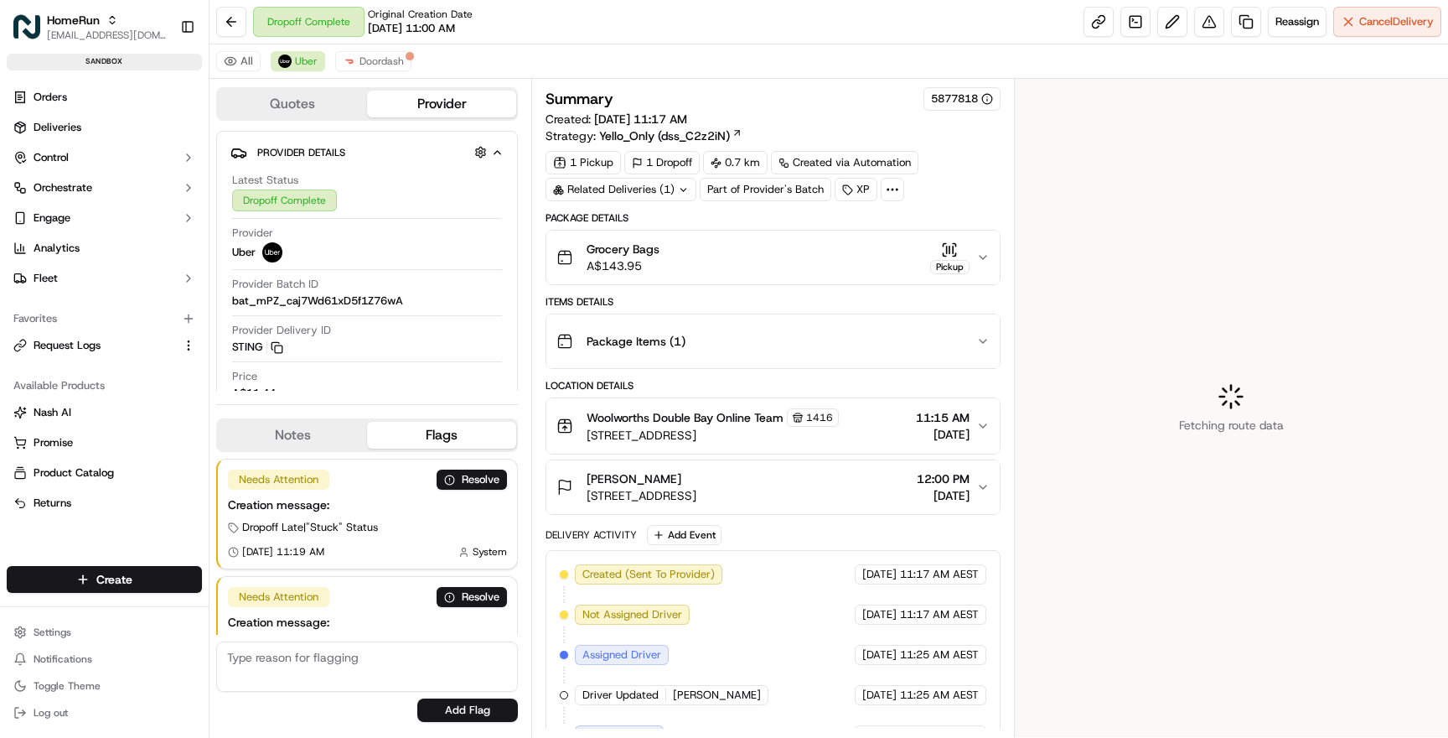
scroll to position [52, 0]
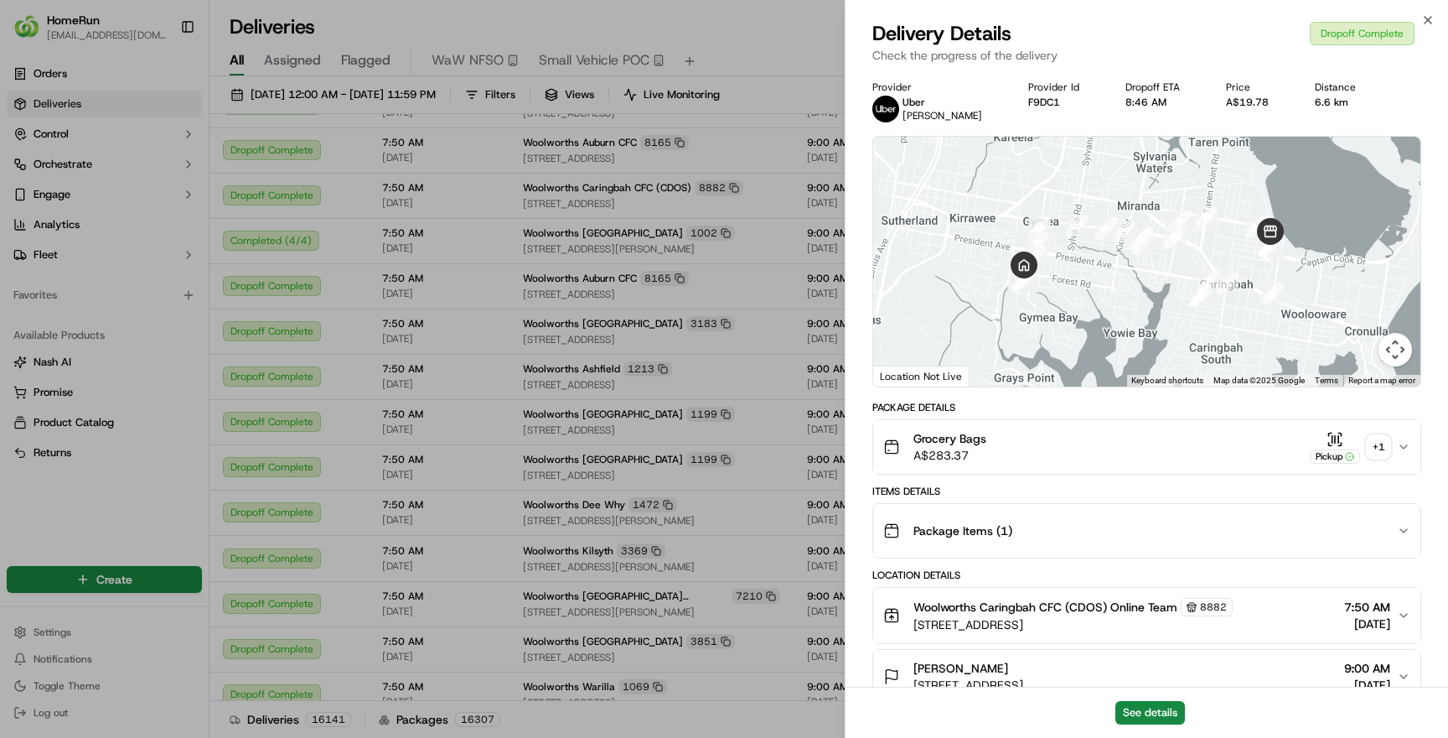
scroll to position [420, 0]
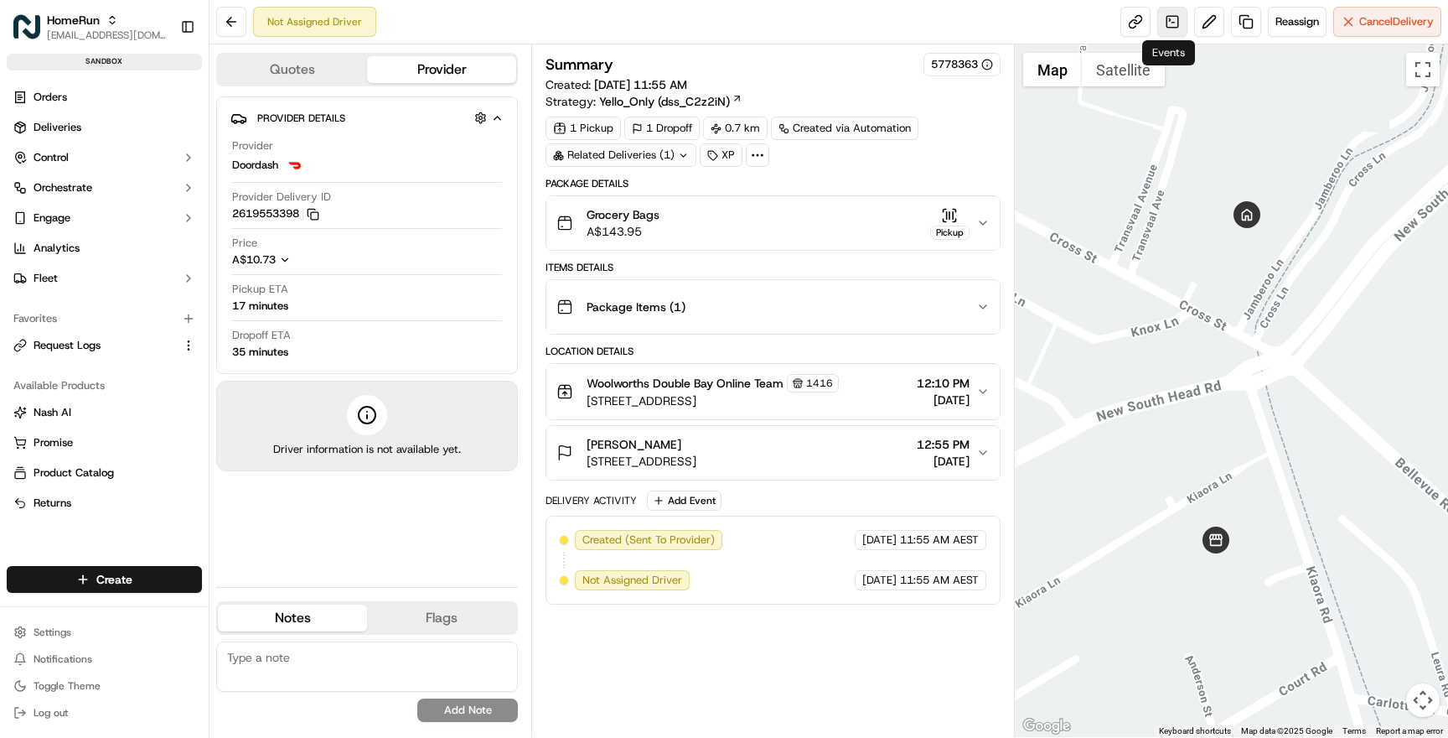
click at [1168, 25] on link at bounding box center [1172, 22] width 30 height 30
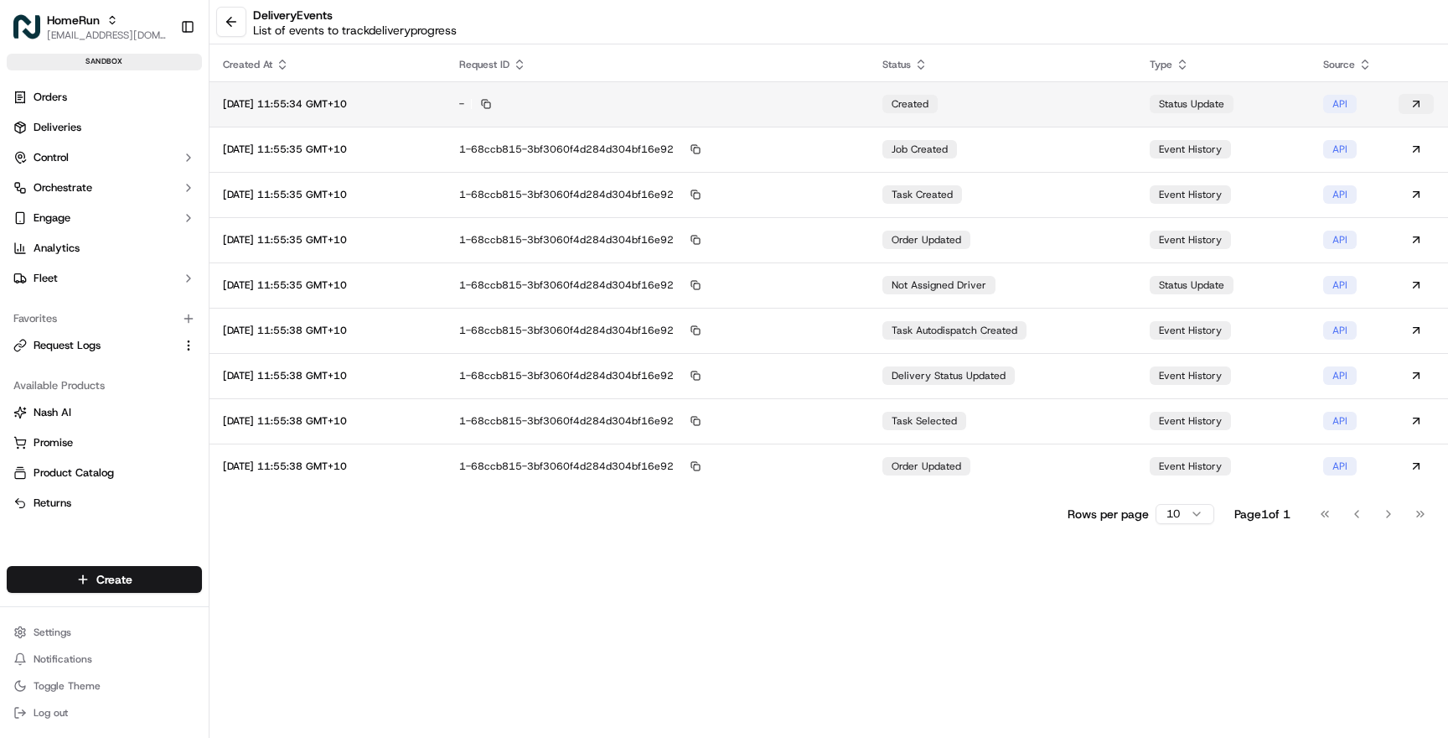
click at [1418, 97] on button at bounding box center [1416, 104] width 35 height 20
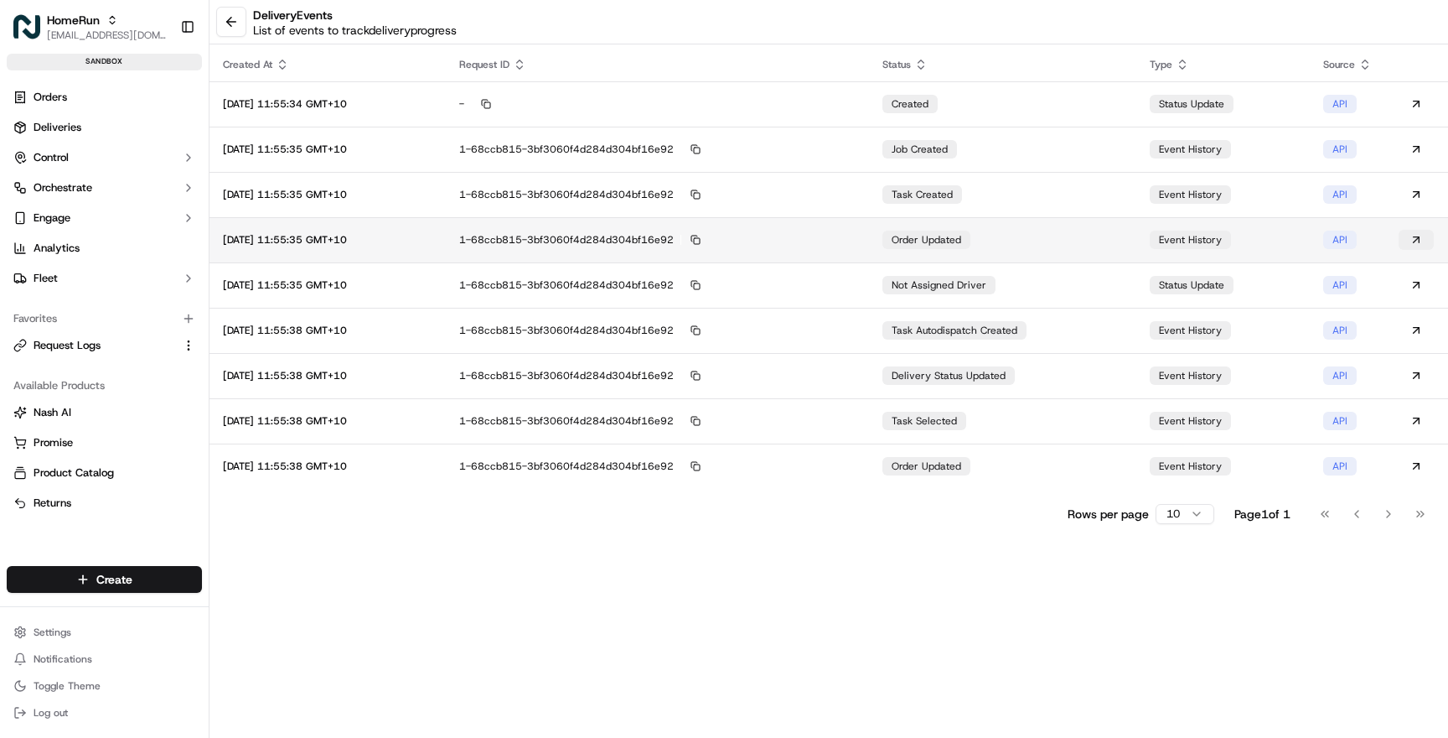
click at [1419, 240] on button at bounding box center [1416, 240] width 35 height 20
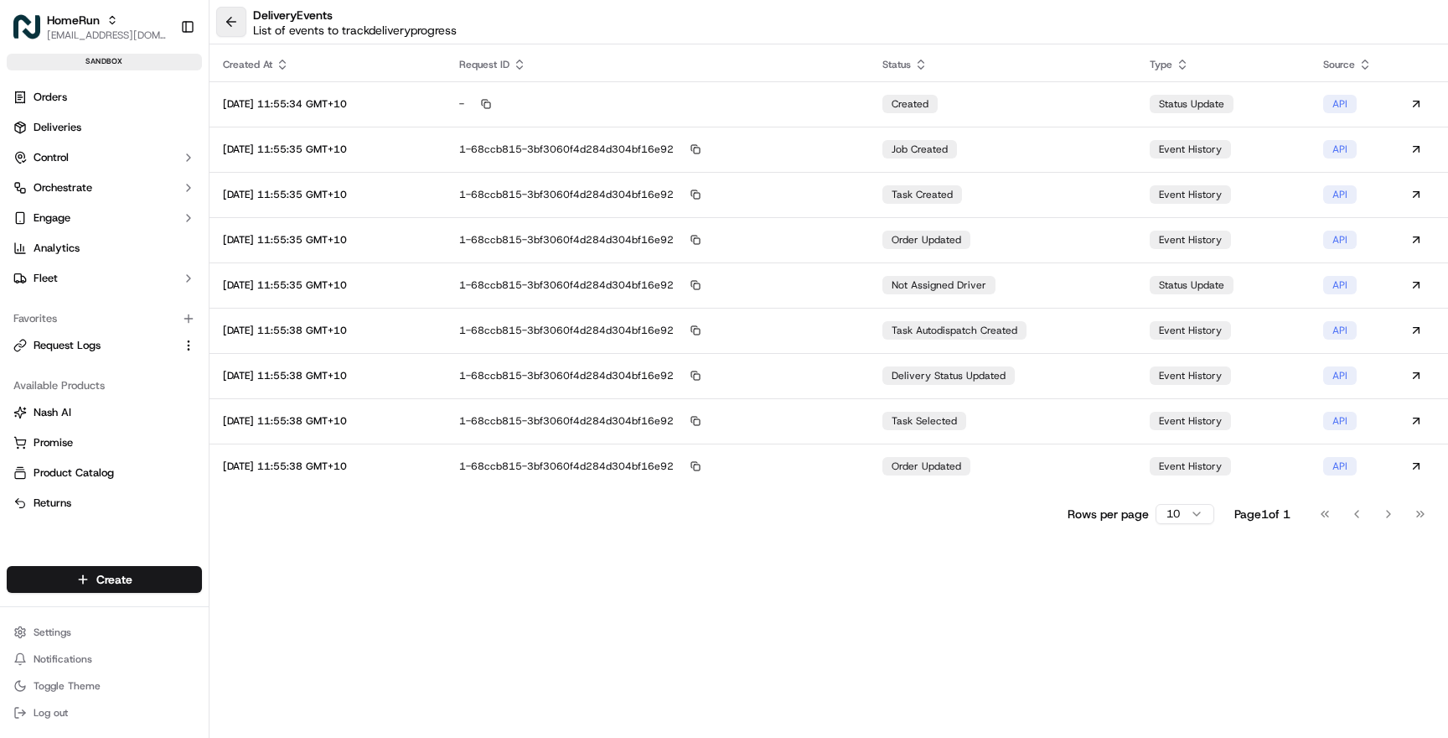
click at [230, 23] on button at bounding box center [231, 22] width 30 height 30
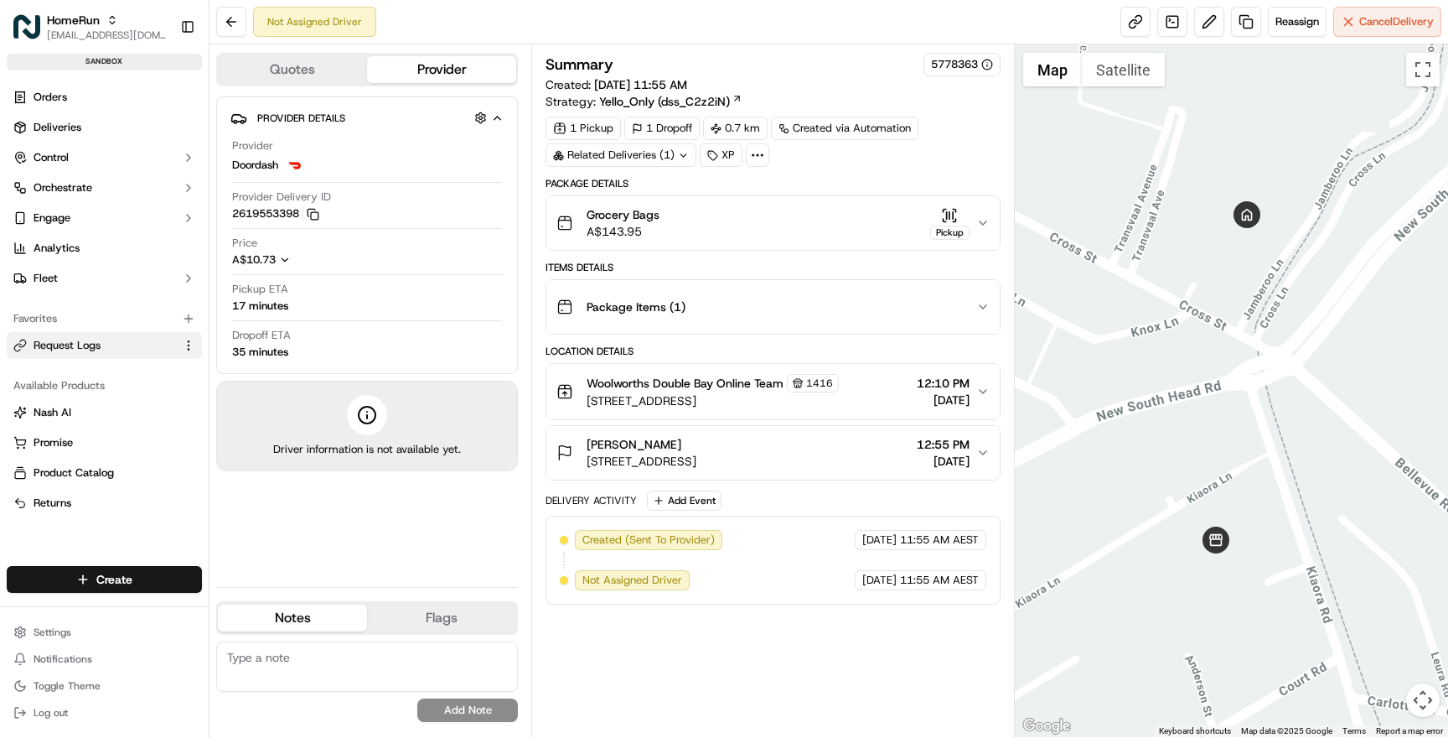
click at [96, 345] on span "Request Logs" at bounding box center [67, 345] width 67 height 15
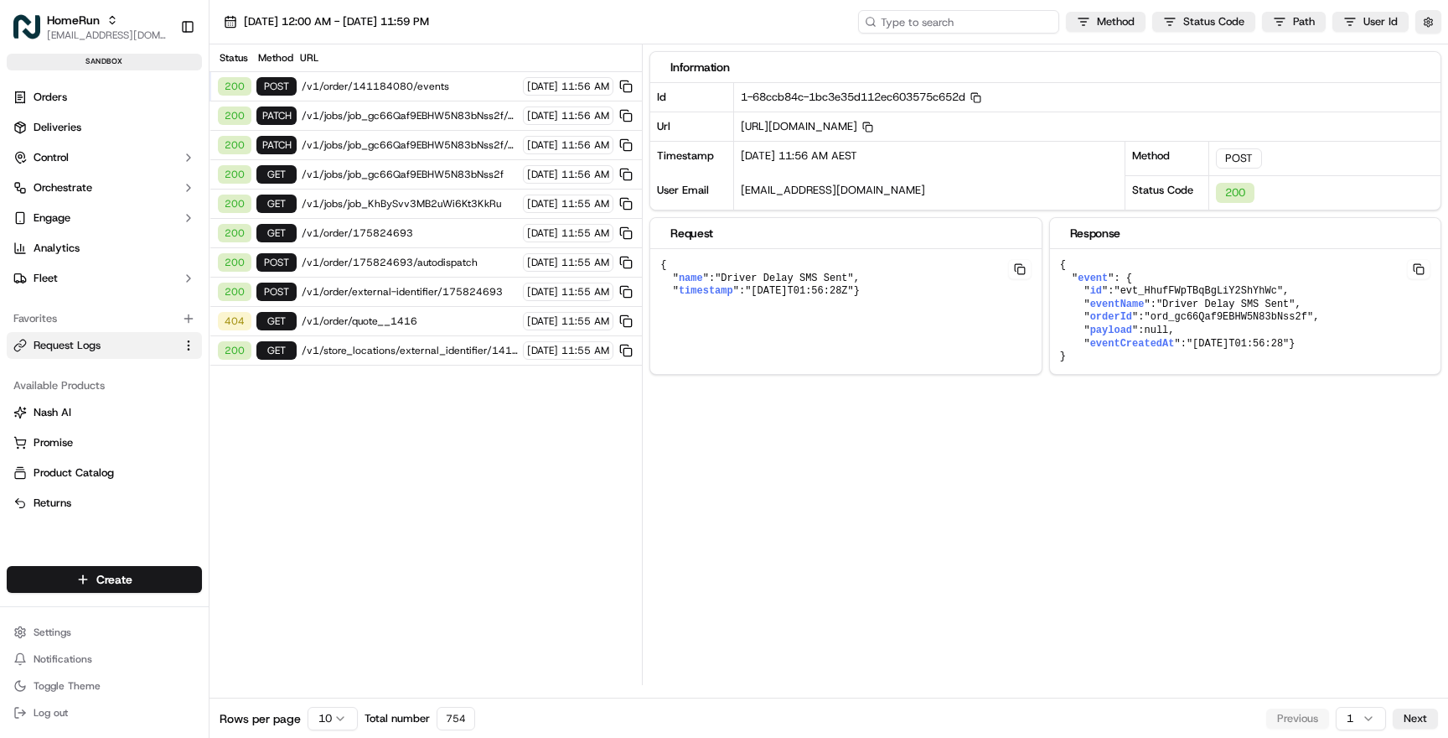
click at [983, 23] on input at bounding box center [958, 21] width 201 height 23
paste input "175824693"
type input "175824693"
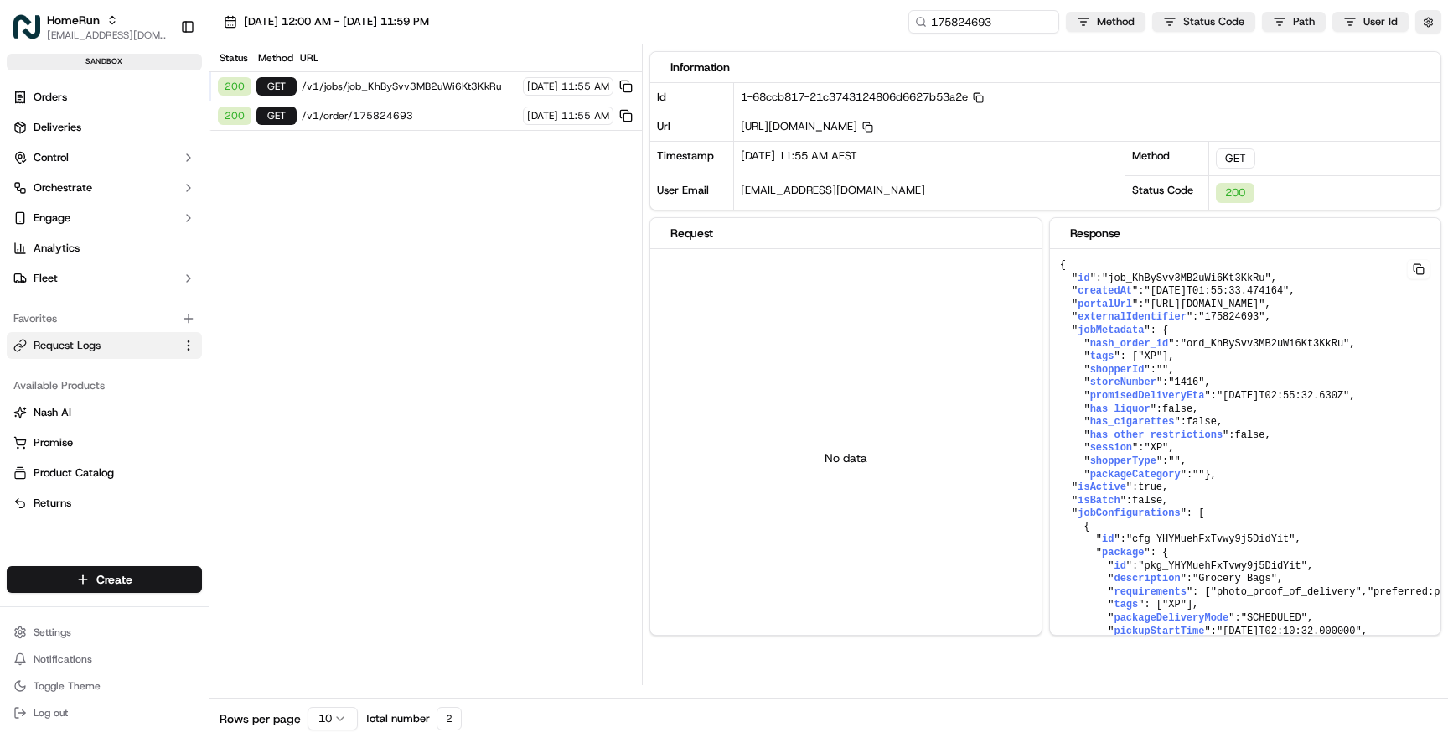
click at [391, 117] on span "/v1/order/175824693" at bounding box center [410, 115] width 216 height 13
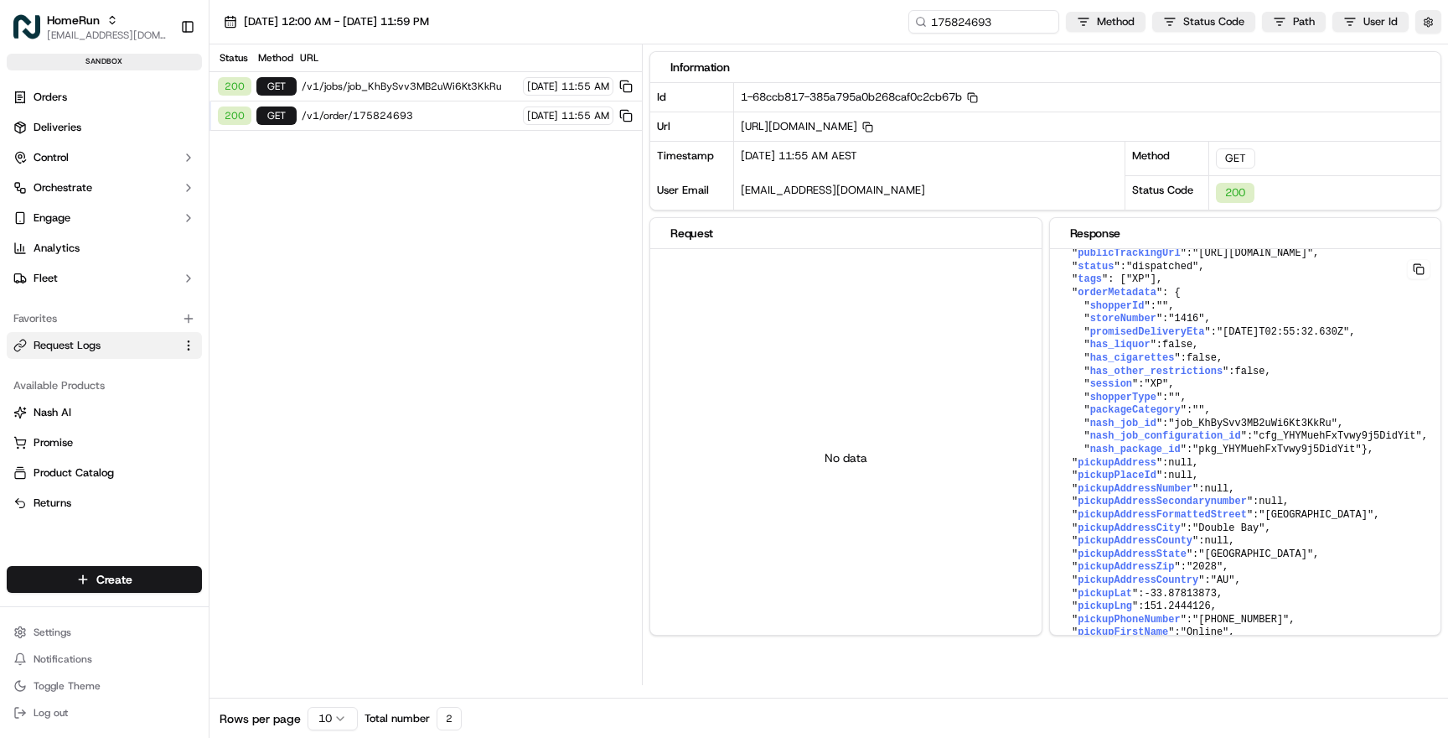
scroll to position [98, 0]
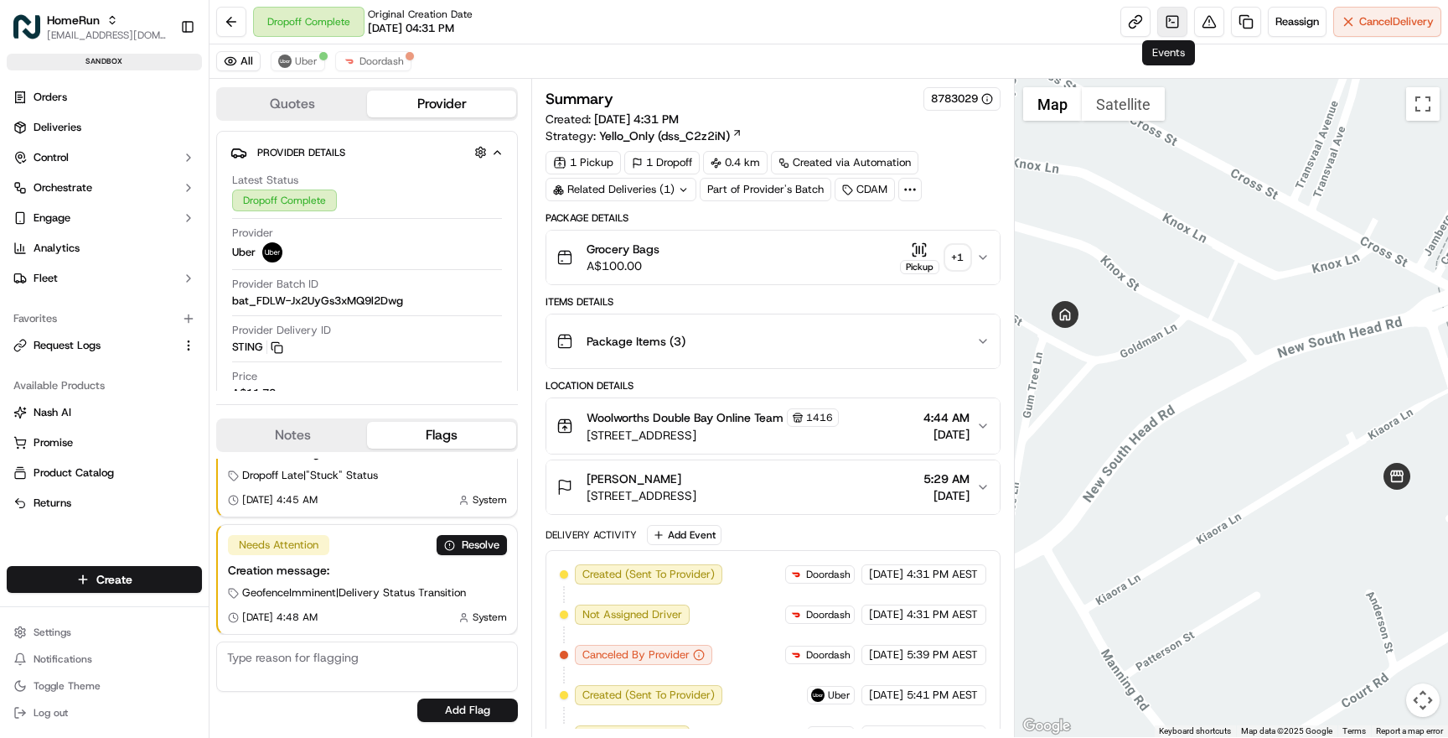
click at [1172, 14] on link at bounding box center [1172, 22] width 30 height 30
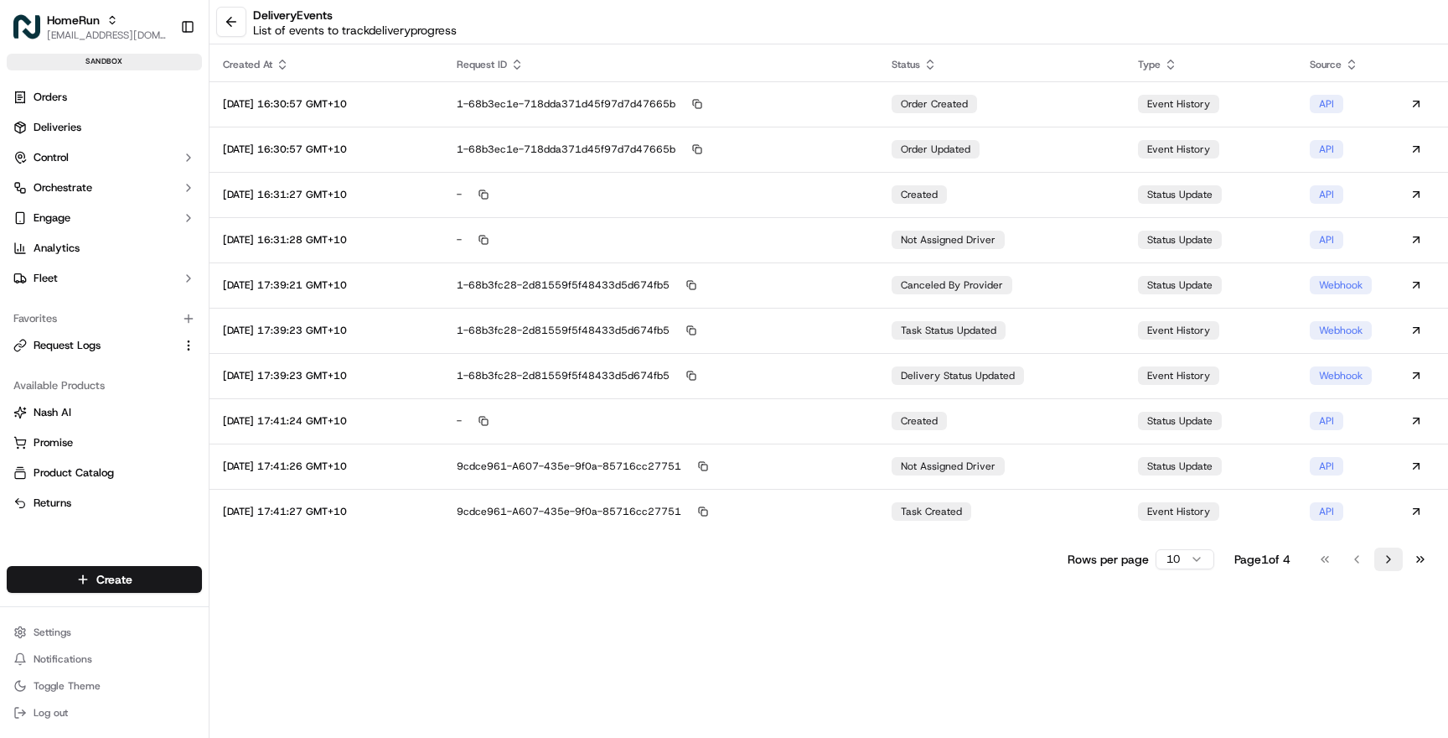
click at [1387, 559] on button "Go to next page" at bounding box center [1388, 558] width 28 height 23
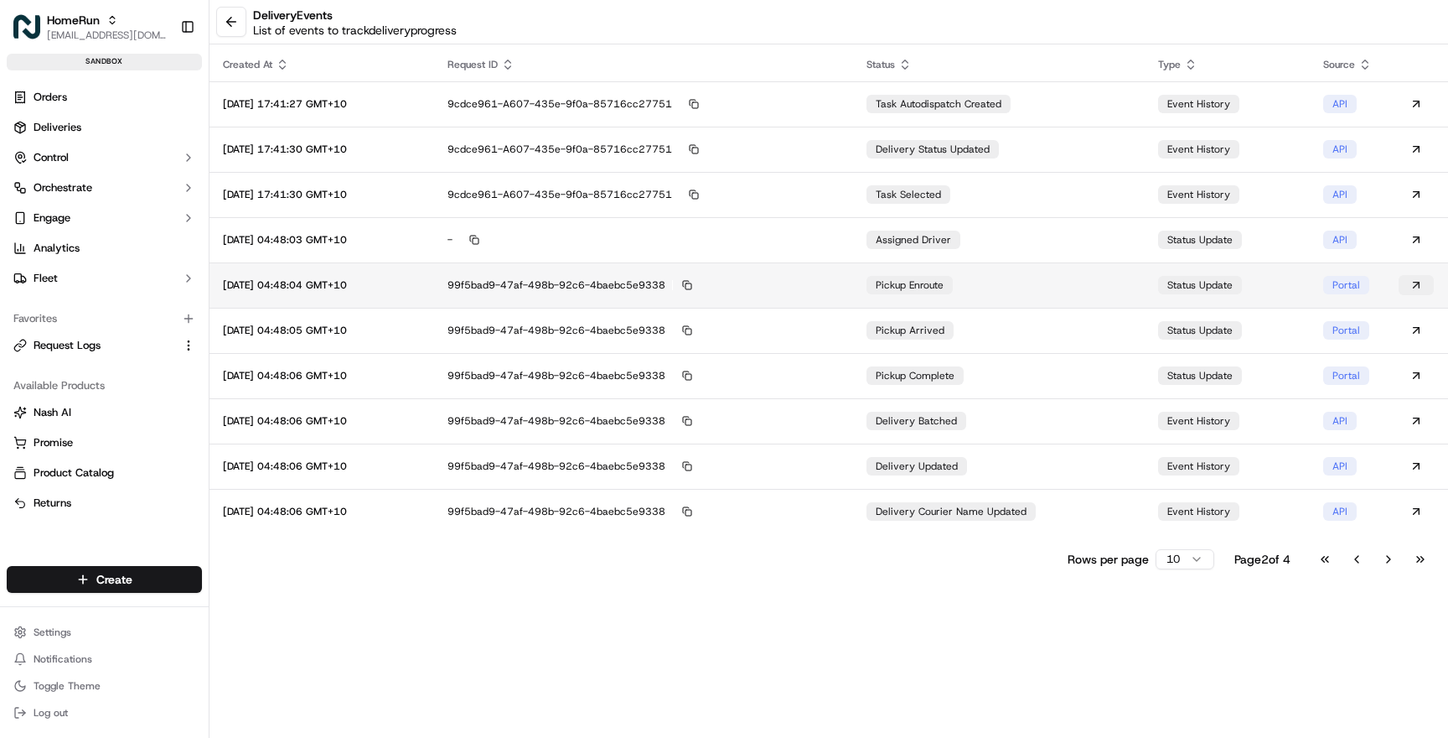
click at [1419, 279] on button at bounding box center [1416, 285] width 35 height 20
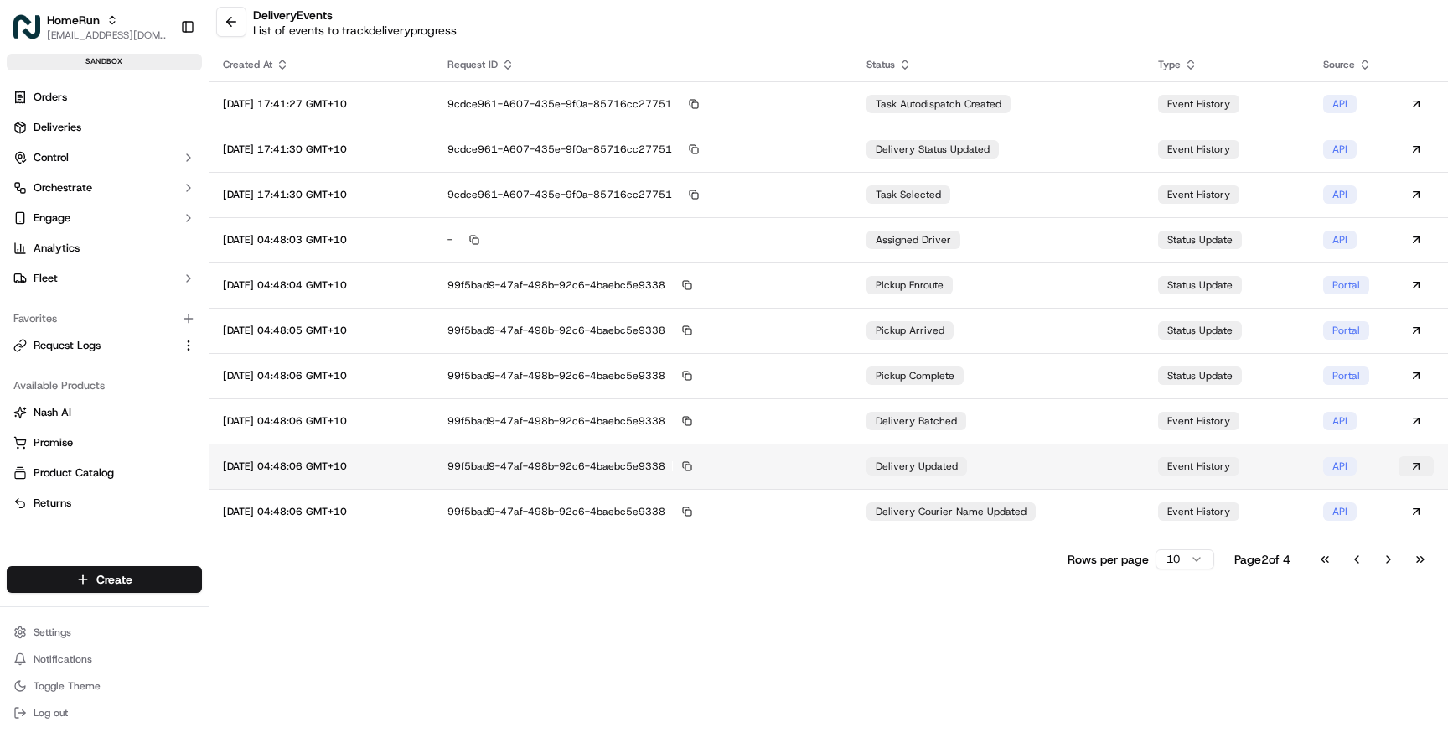
click at [1418, 463] on button at bounding box center [1416, 466] width 35 height 20
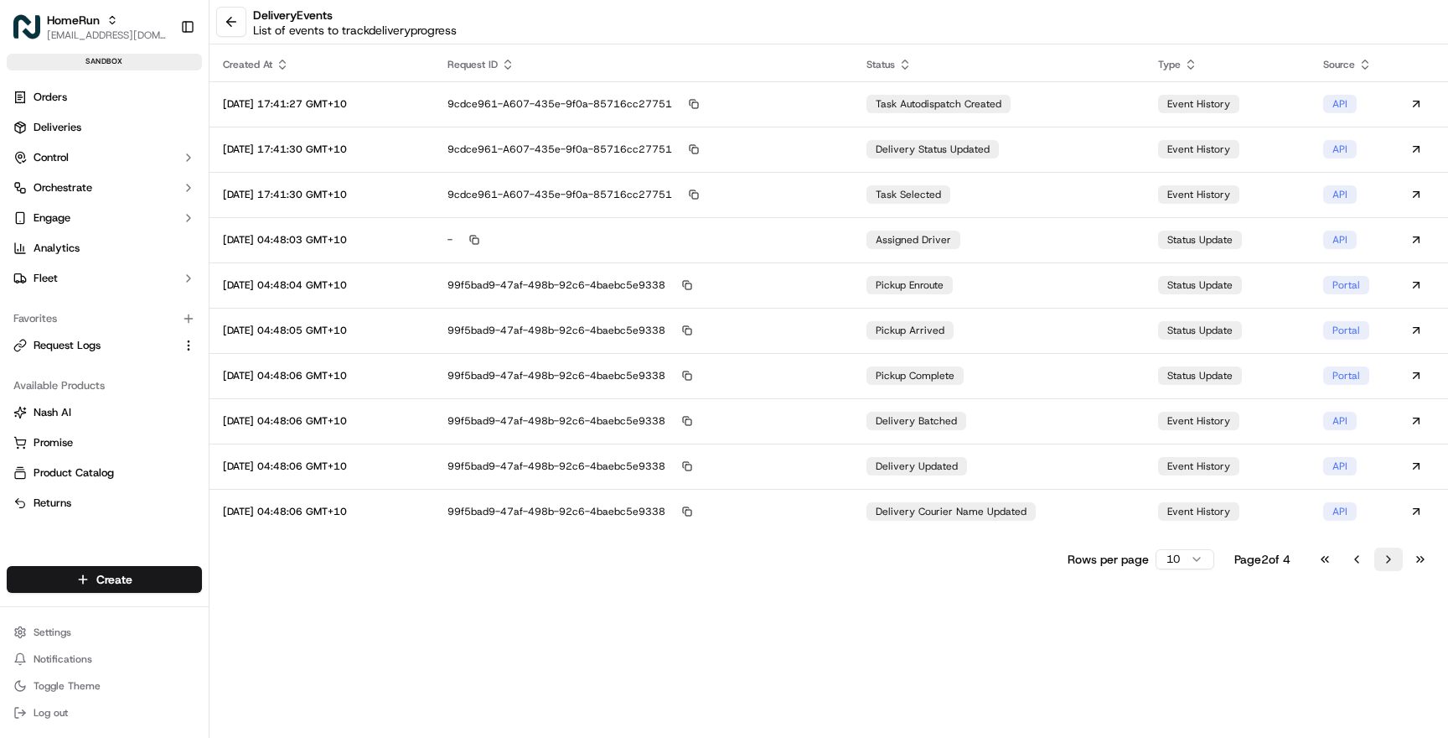
click at [1383, 565] on button "Go to next page" at bounding box center [1388, 558] width 28 height 23
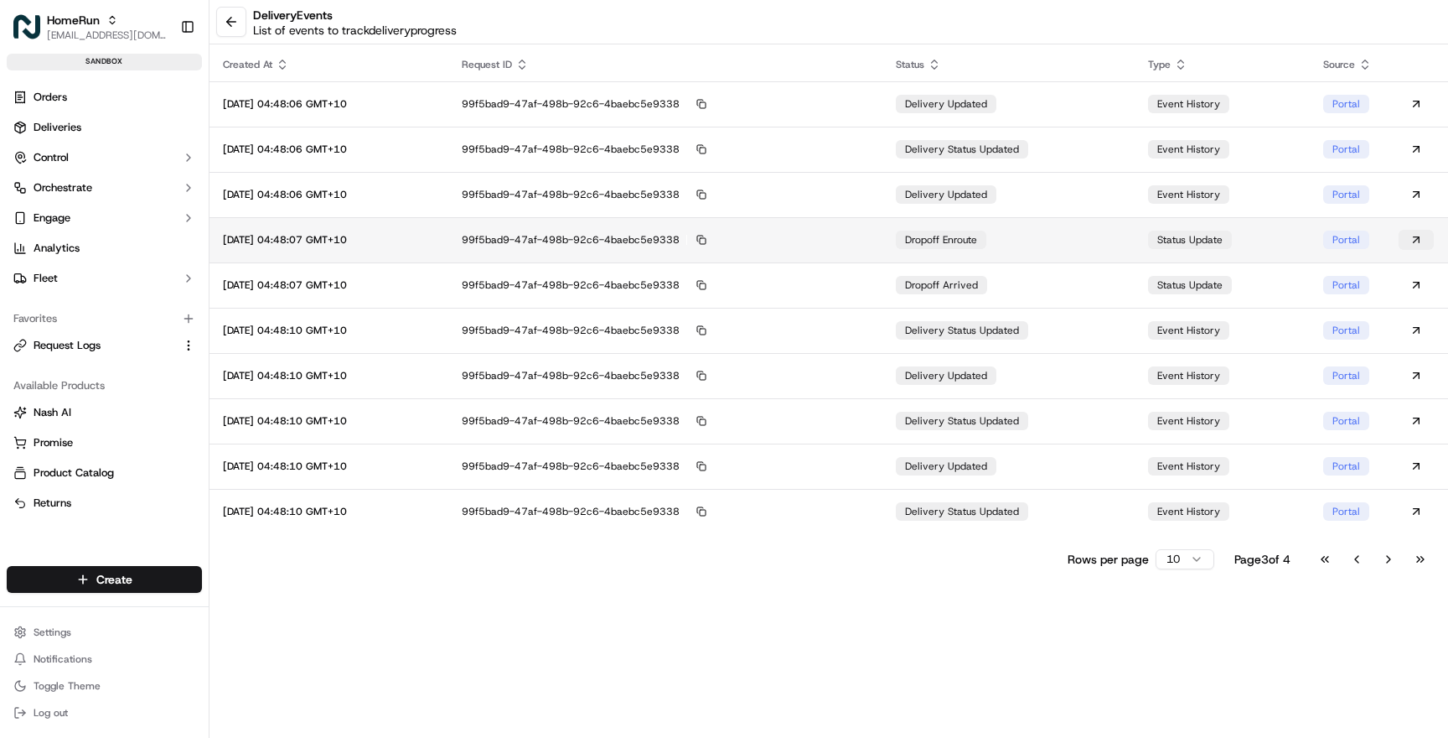
click at [1414, 239] on button at bounding box center [1416, 240] width 35 height 20
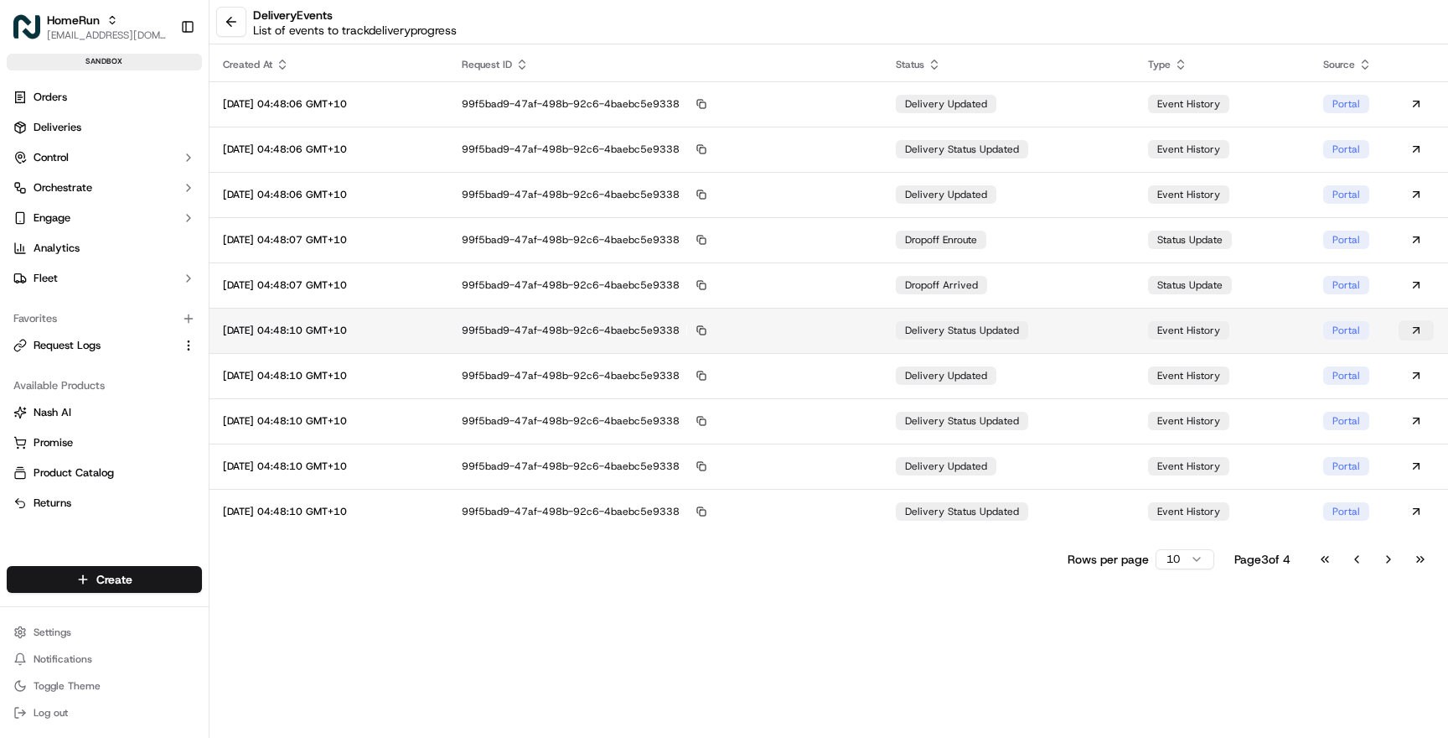
click at [1417, 330] on button at bounding box center [1416, 330] width 35 height 20
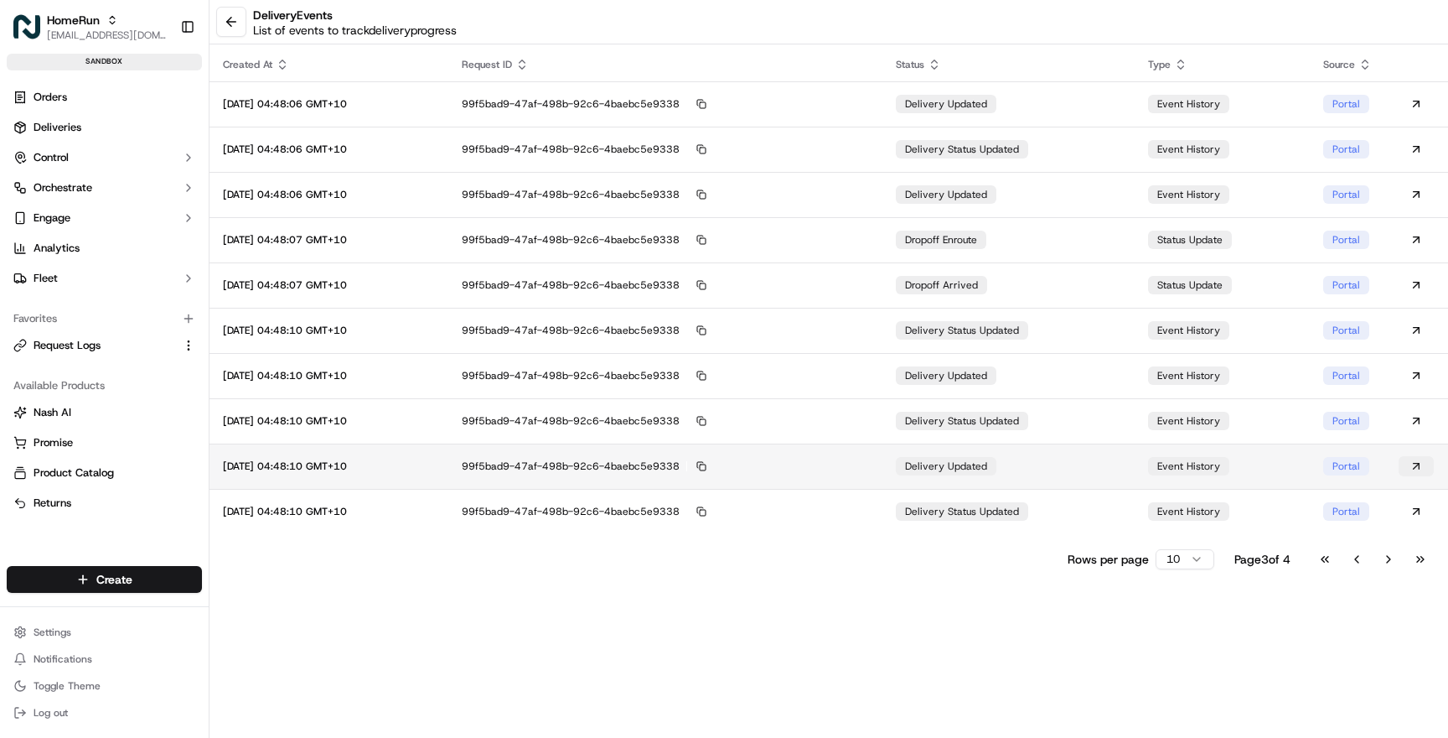
click at [1416, 462] on button at bounding box center [1416, 466] width 35 height 20
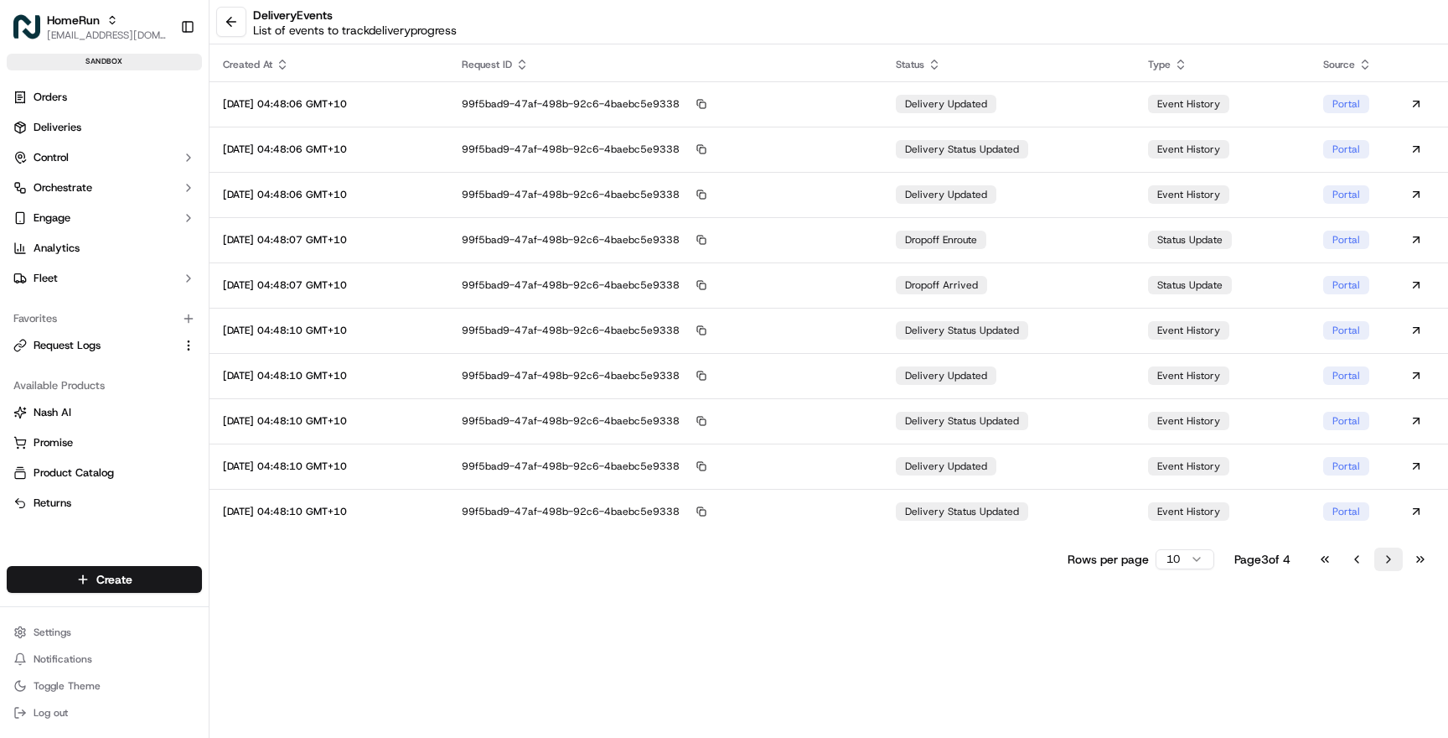
click at [1385, 558] on button "Go to next page" at bounding box center [1388, 558] width 28 height 23
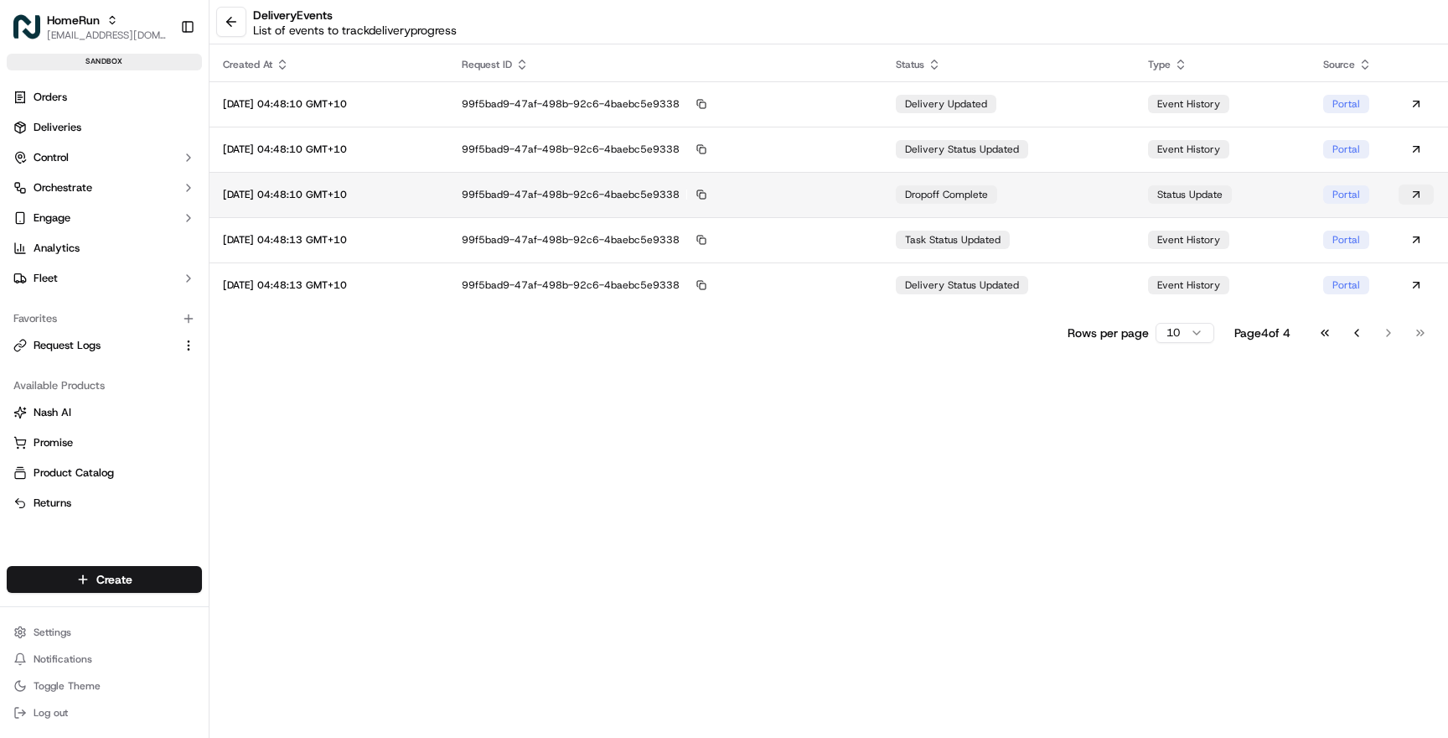
click at [1419, 196] on button at bounding box center [1416, 194] width 35 height 20
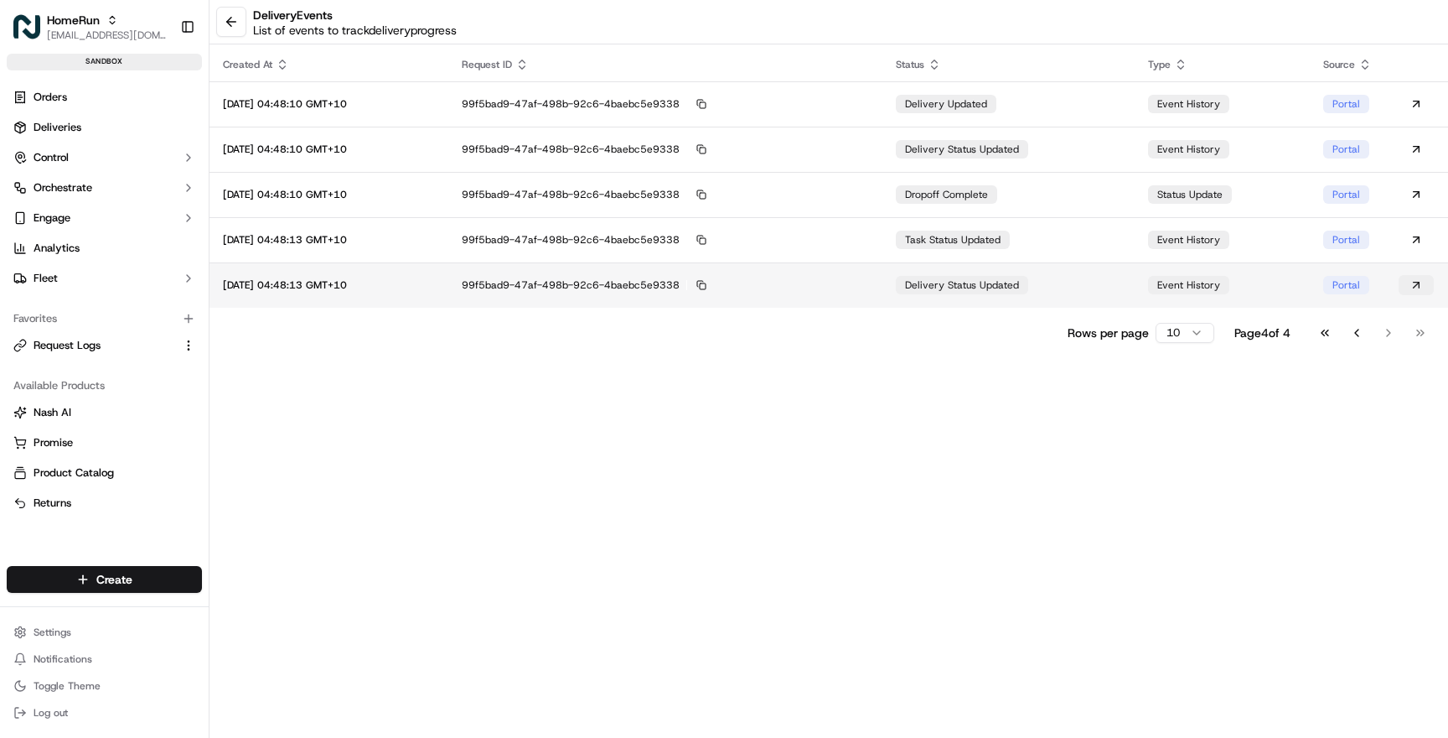
click at [1410, 288] on button at bounding box center [1416, 285] width 35 height 20
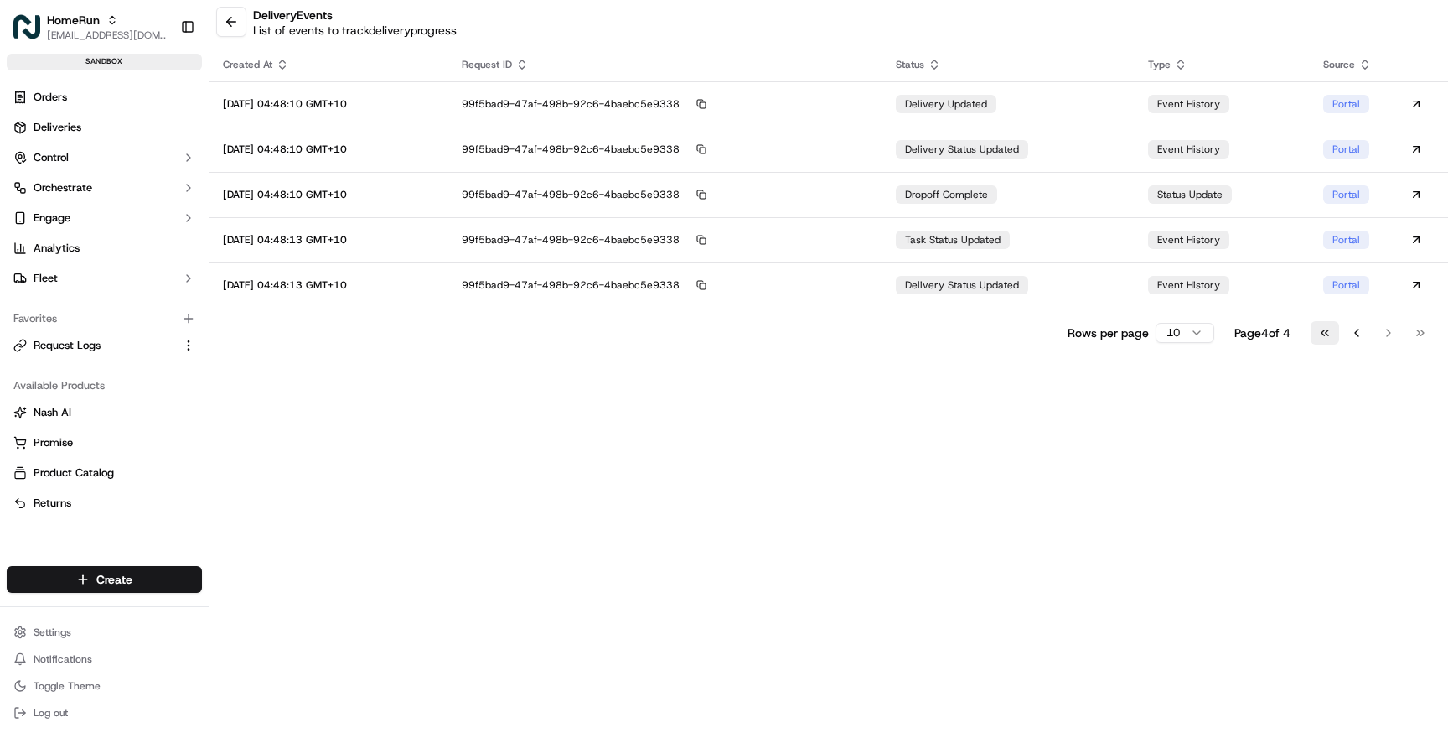
click at [1324, 330] on button "Go to first page" at bounding box center [1325, 332] width 28 height 23
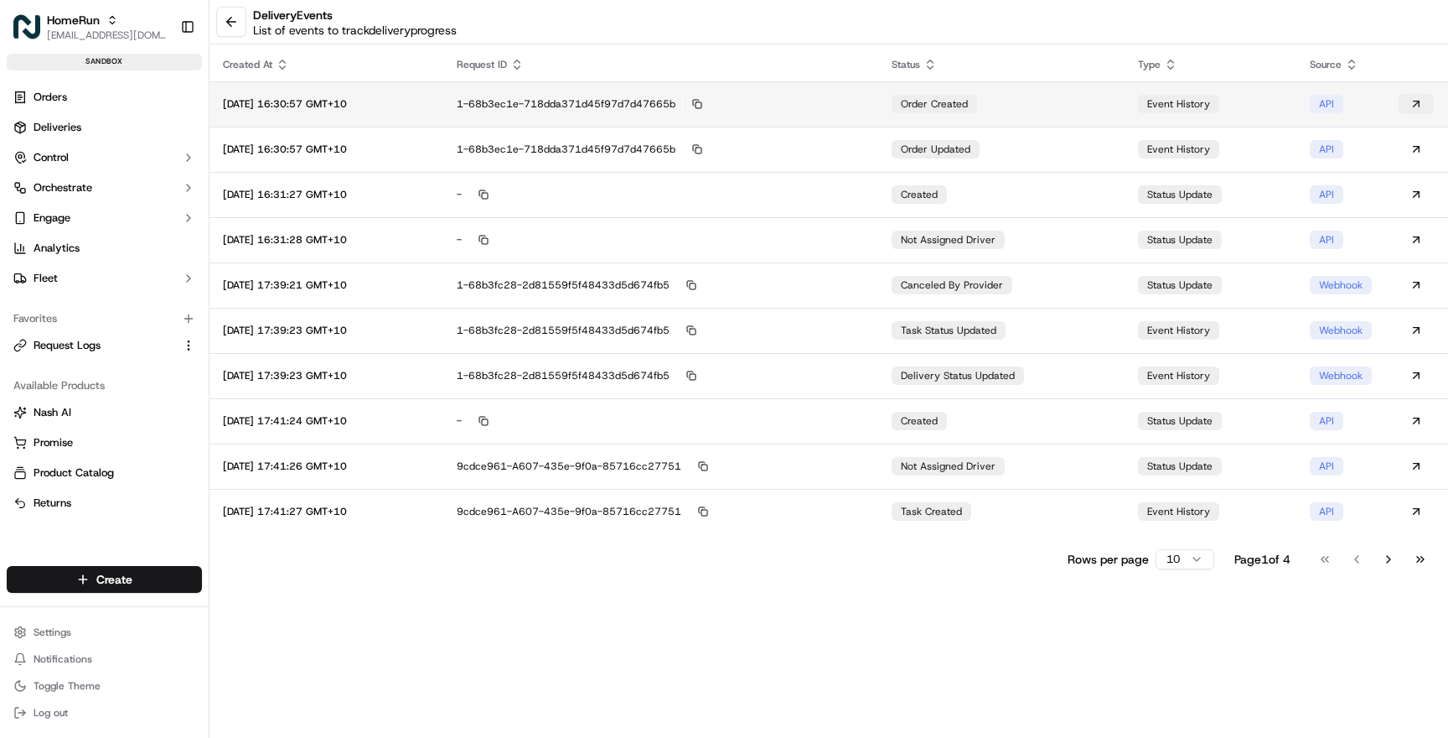
click at [1422, 105] on button at bounding box center [1416, 104] width 35 height 20
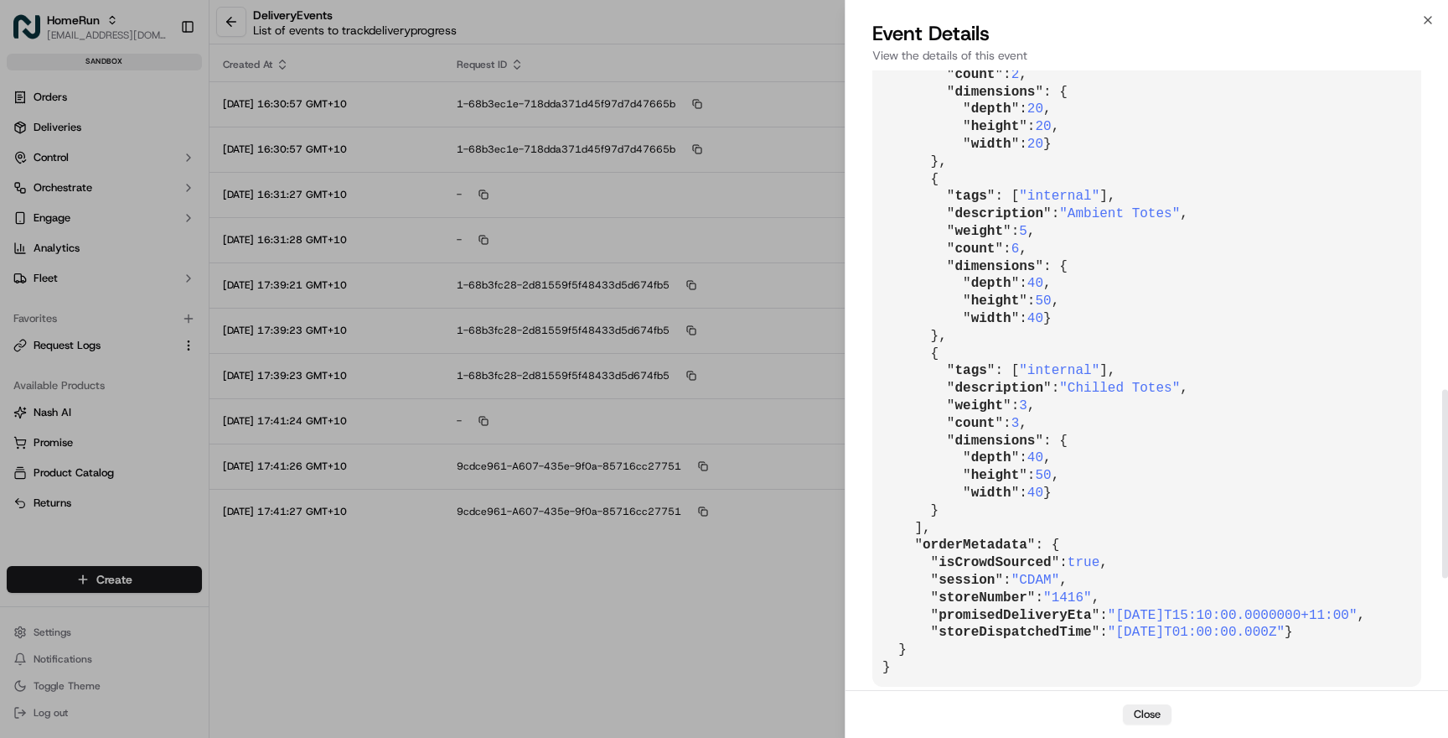
scroll to position [1411, 0]
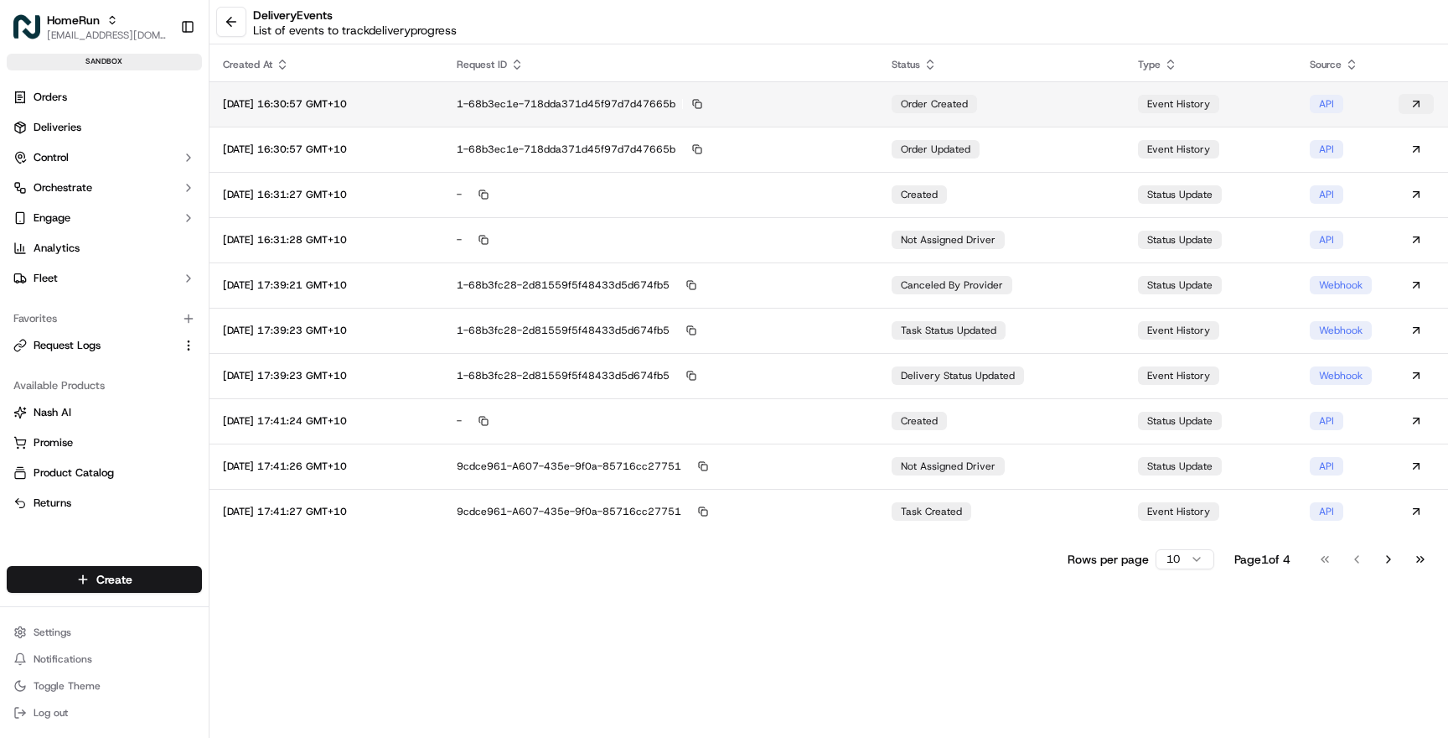
click at [1420, 102] on button at bounding box center [1416, 104] width 35 height 20
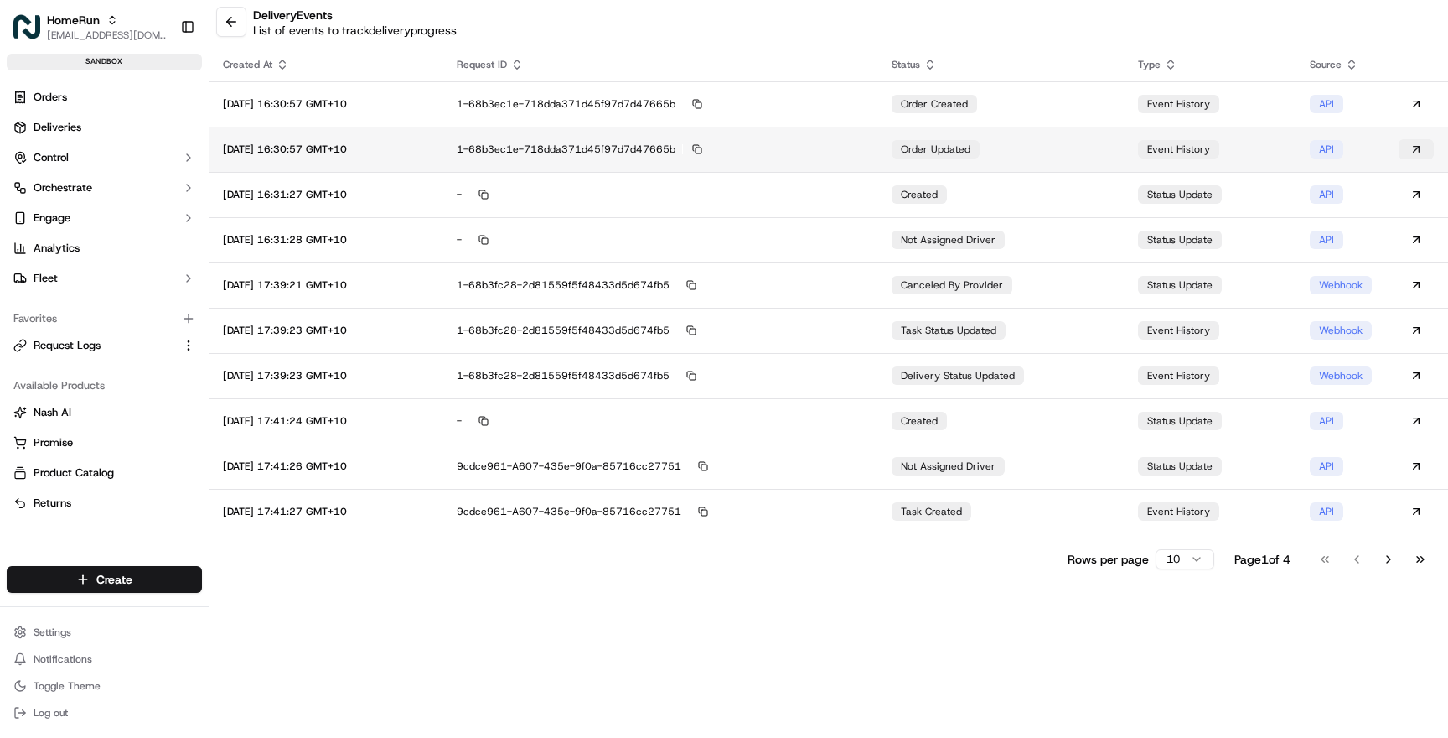
click at [1417, 153] on button at bounding box center [1416, 149] width 35 height 20
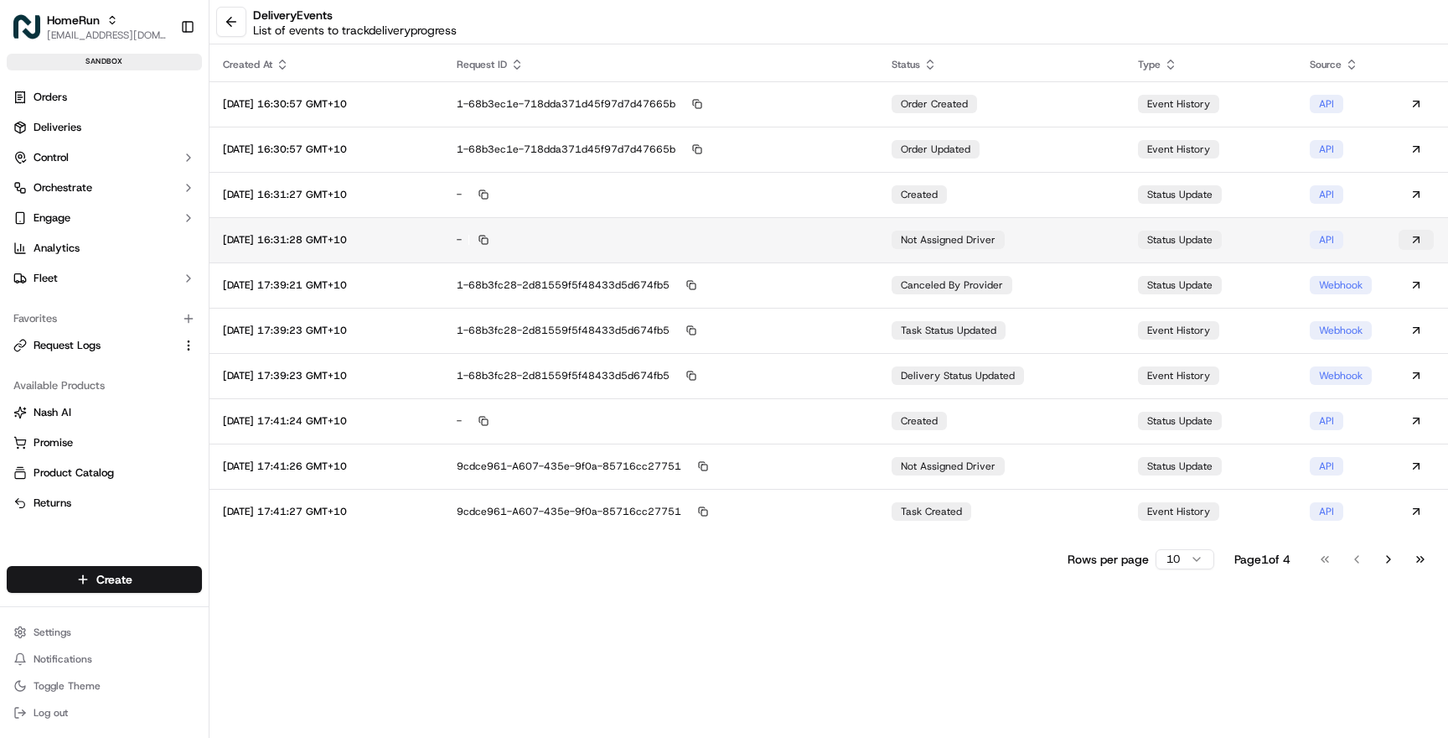
click at [1415, 238] on button at bounding box center [1416, 240] width 35 height 20
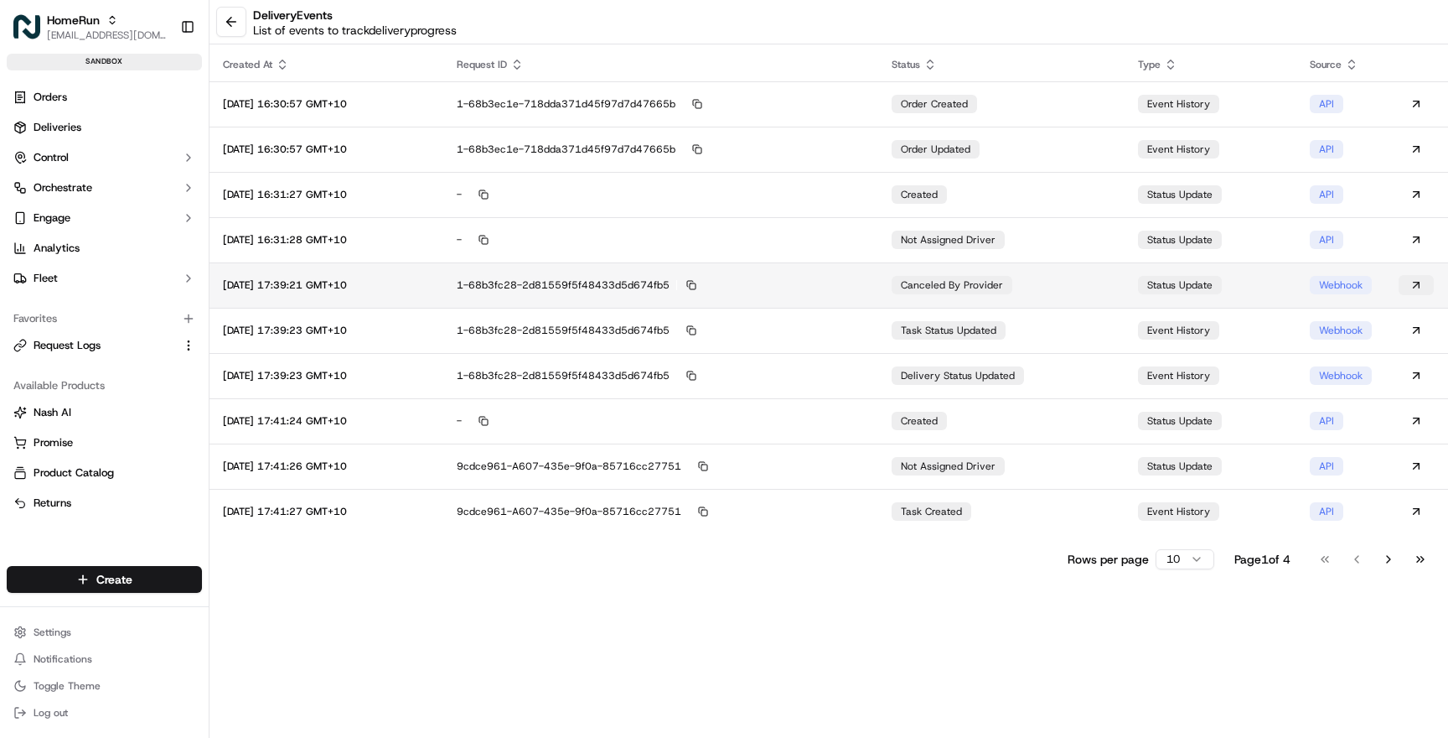
click at [1417, 285] on button at bounding box center [1416, 285] width 35 height 20
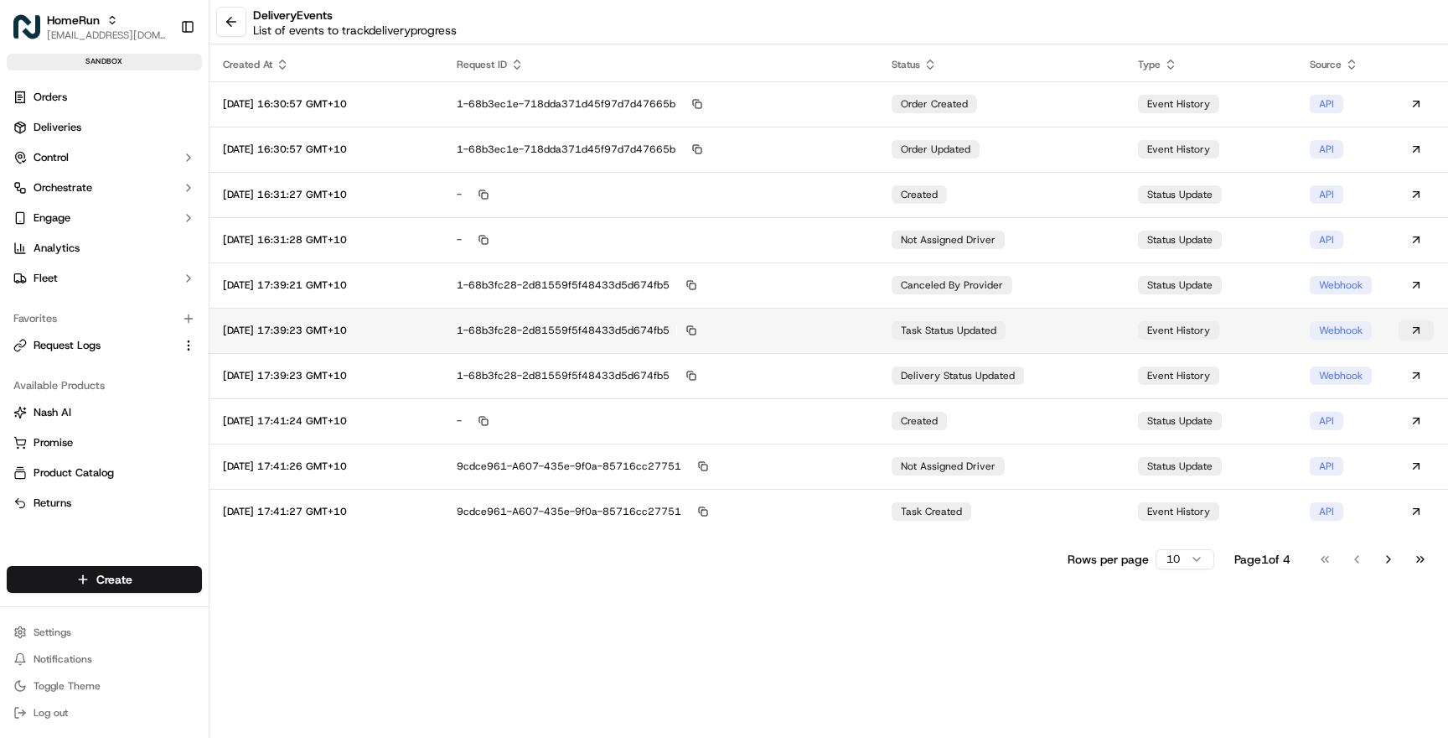
click at [1422, 329] on button at bounding box center [1416, 330] width 35 height 20
